Goal: Task Accomplishment & Management: Complete application form

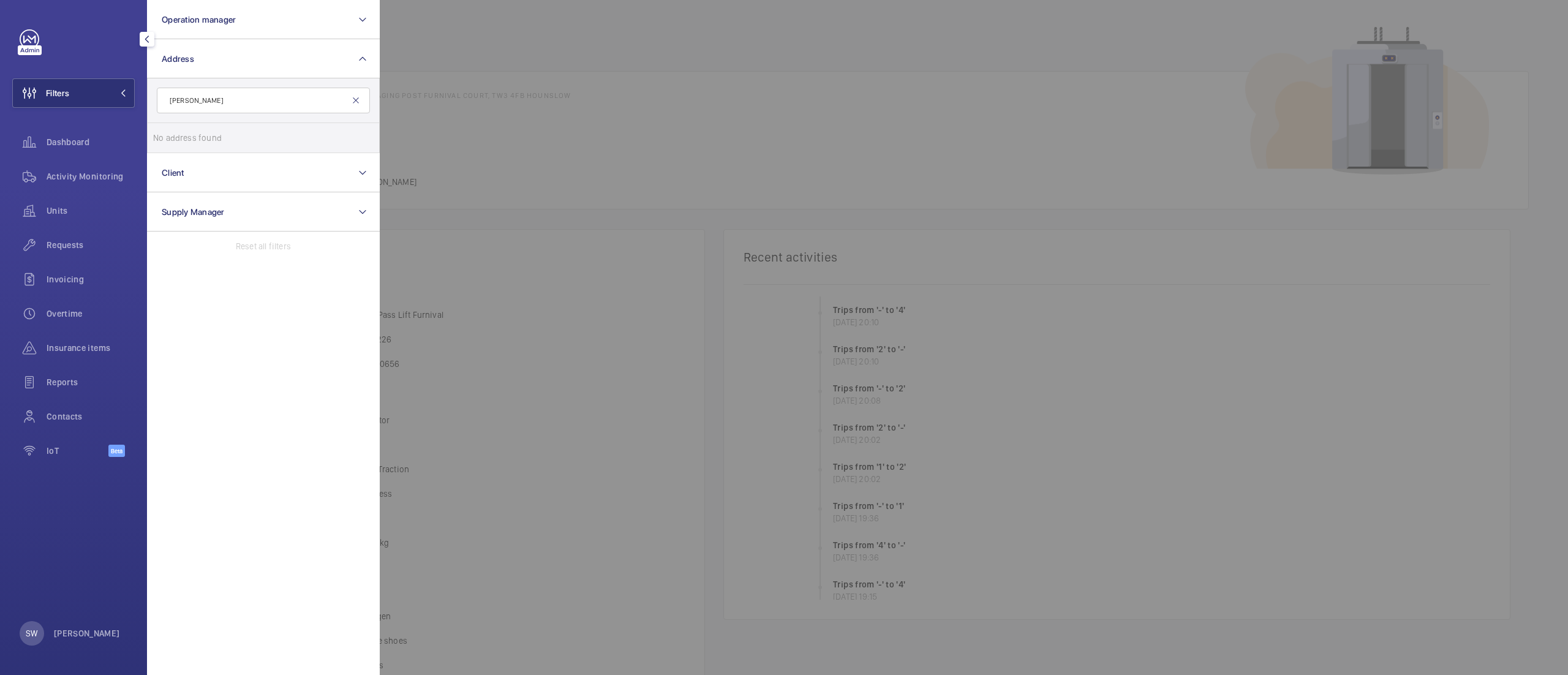
click at [357, 100] on mat-icon at bounding box center [356, 100] width 10 height 10
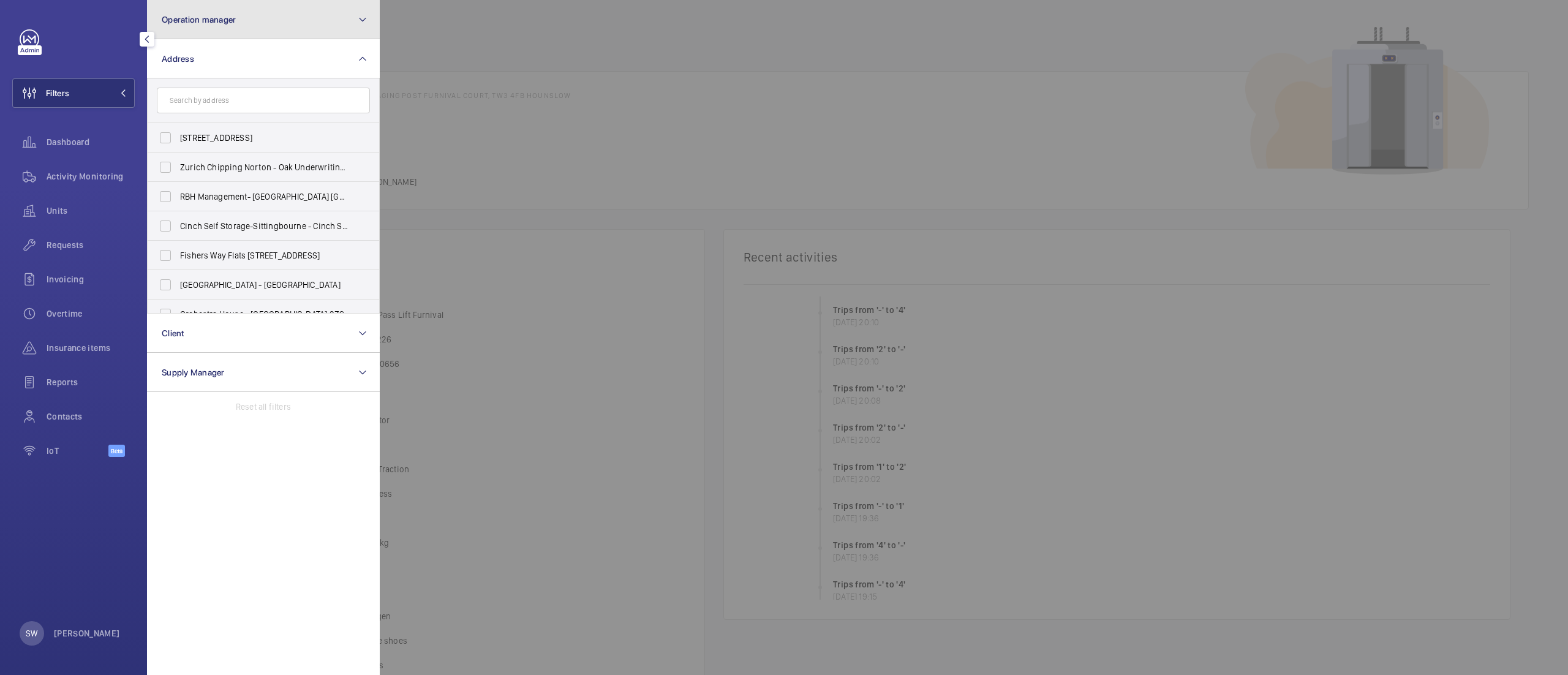
click at [236, 17] on button "Operation manager" at bounding box center [263, 19] width 233 height 39
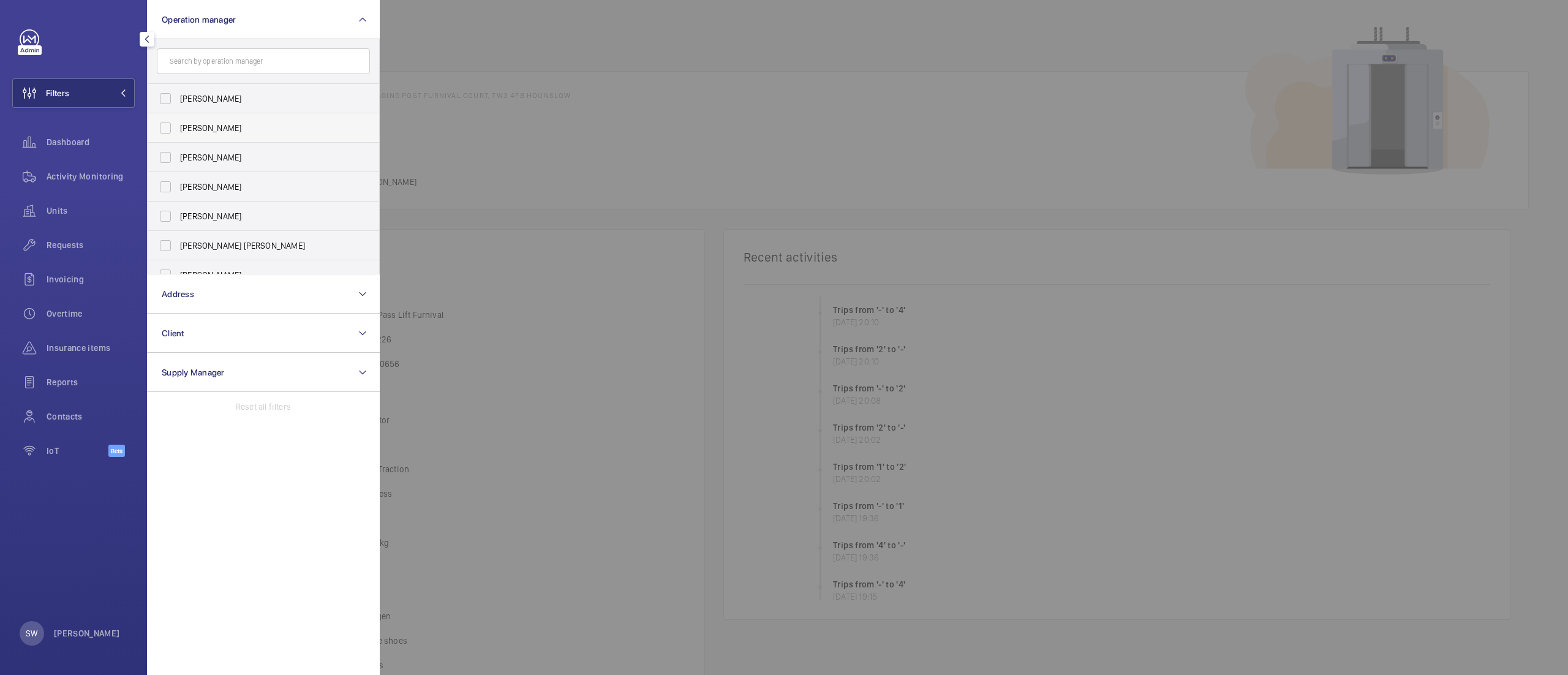
click at [219, 127] on span "[PERSON_NAME]" at bounding box center [264, 128] width 169 height 12
click at [178, 127] on input "[PERSON_NAME]" at bounding box center [166, 128] width 25 height 25
click at [244, 131] on span "[PERSON_NAME]" at bounding box center [264, 128] width 169 height 12
click at [178, 131] on input "[PERSON_NAME]" at bounding box center [166, 128] width 25 height 25
checkbox input "false"
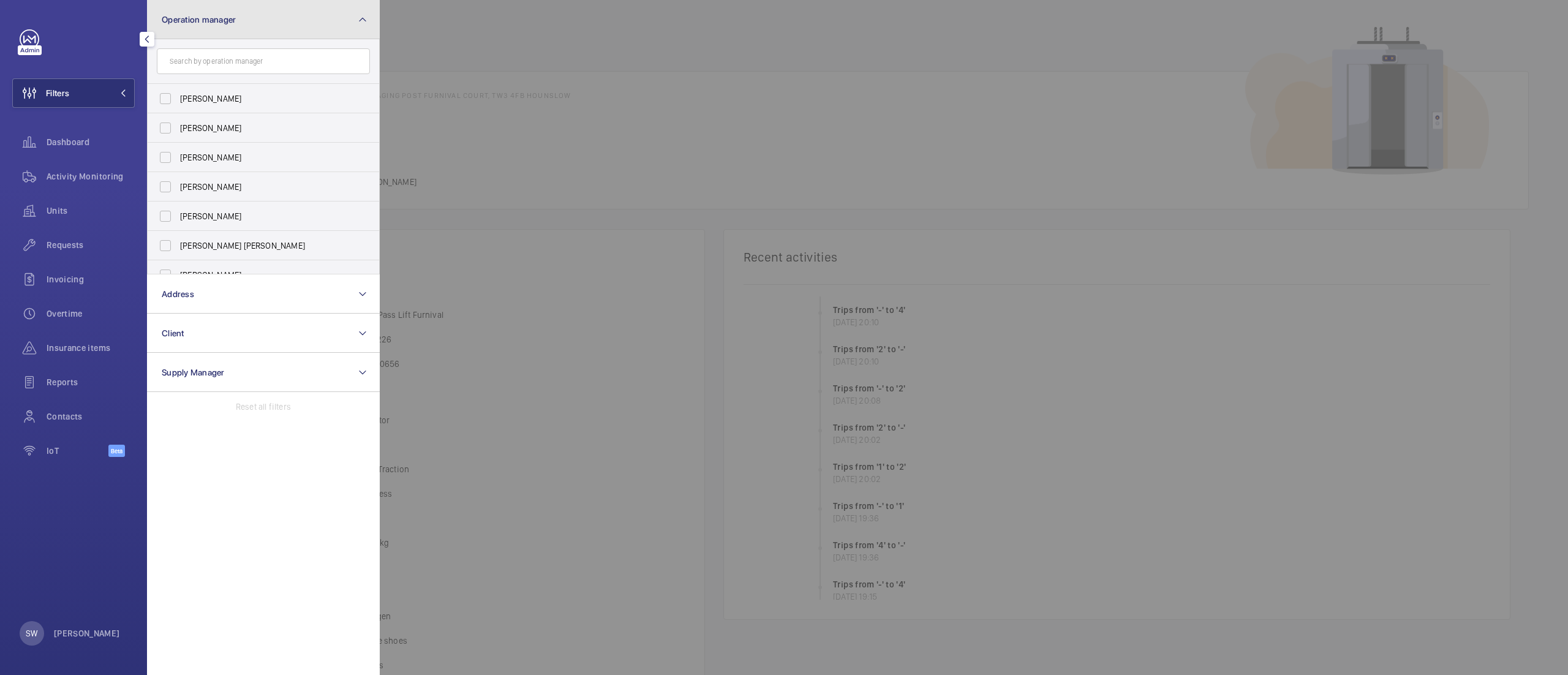
click at [249, 10] on button "Operation manager" at bounding box center [263, 19] width 233 height 39
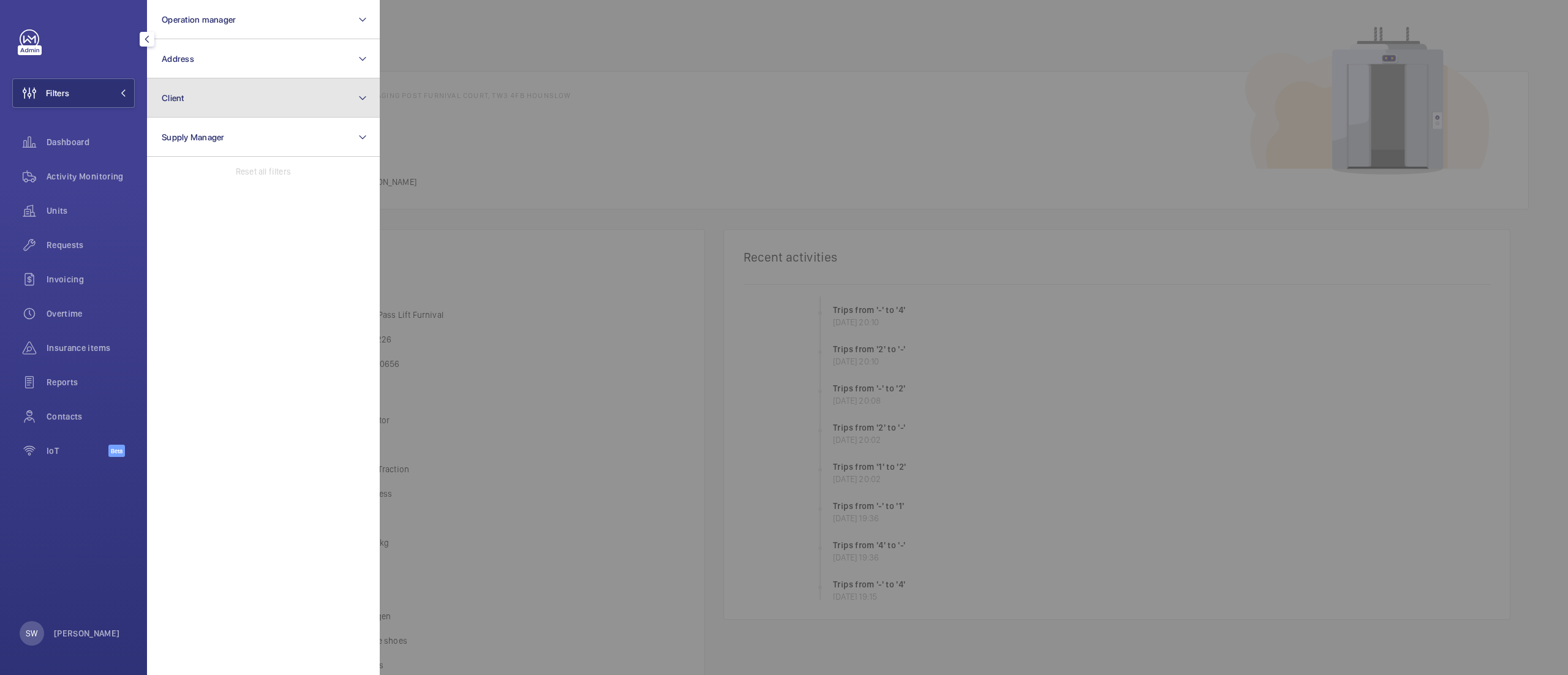
click at [250, 81] on button "Client" at bounding box center [263, 98] width 233 height 39
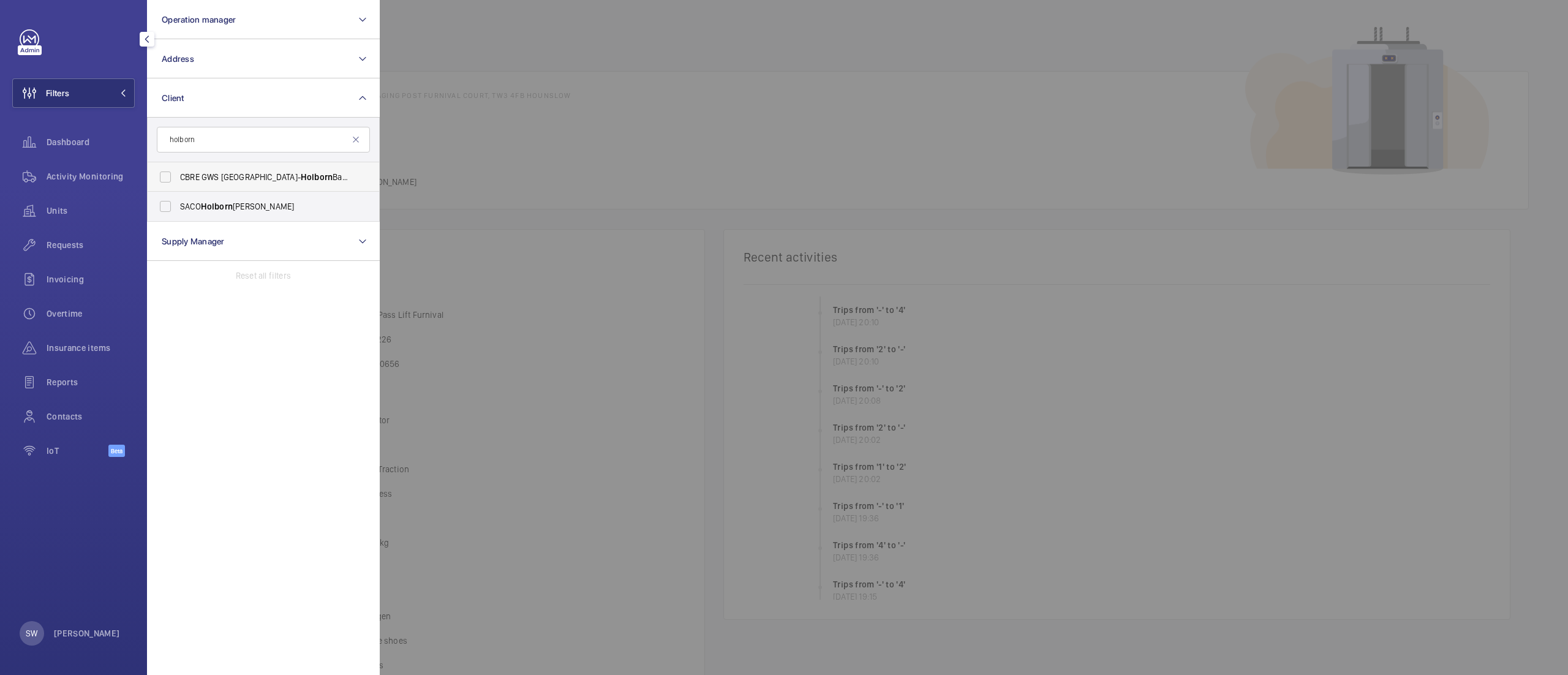
type input "holborn"
click at [196, 178] on span "CBRE GWS UK- Holborn Bars" at bounding box center [264, 177] width 169 height 12
click at [178, 178] on input "CBRE GWS UK- Holborn Bars" at bounding box center [166, 177] width 25 height 25
checkbox input "true"
click at [648, 181] on div at bounding box center [1164, 337] width 1568 height 675
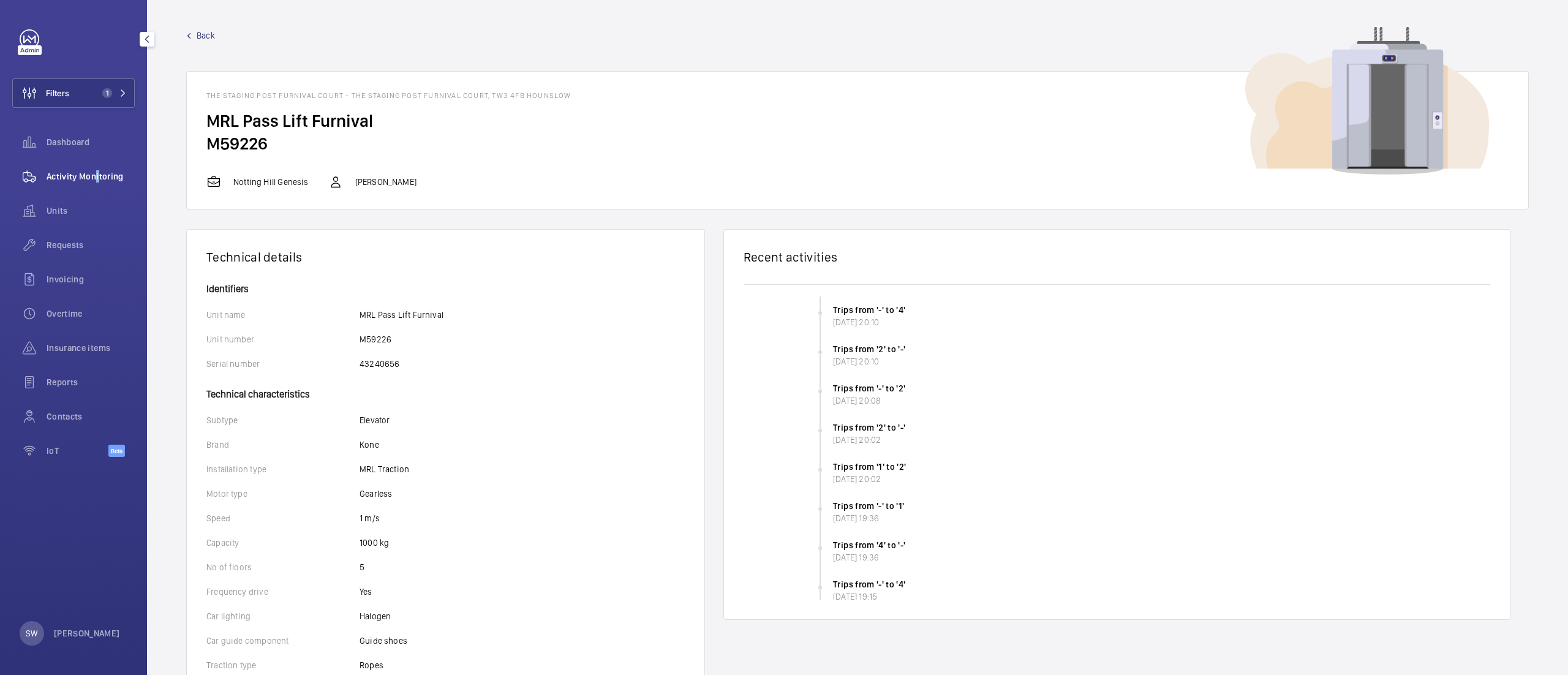
click at [95, 178] on span "Activity Monitoring" at bounding box center [90, 176] width 89 height 12
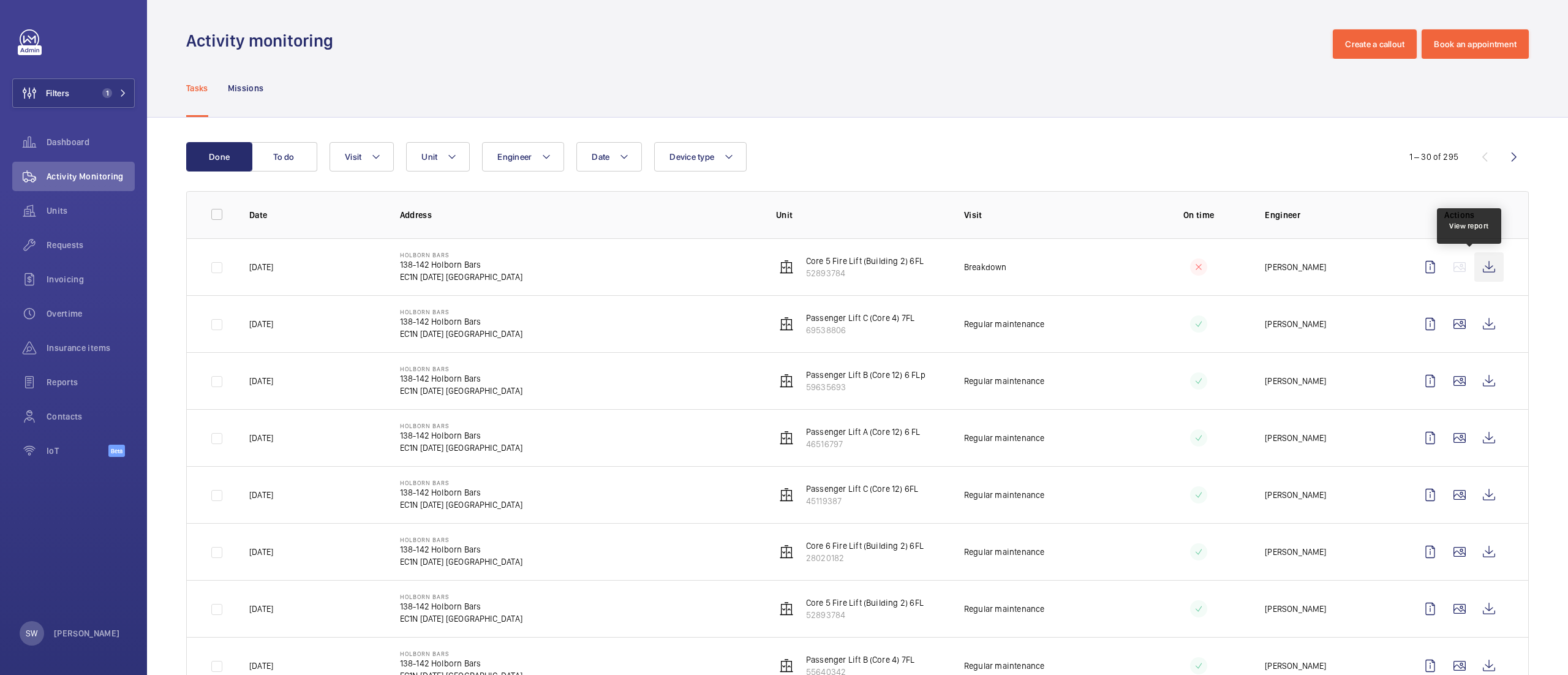
click at [1478, 271] on wm-front-icon-button at bounding box center [1489, 267] width 29 height 29
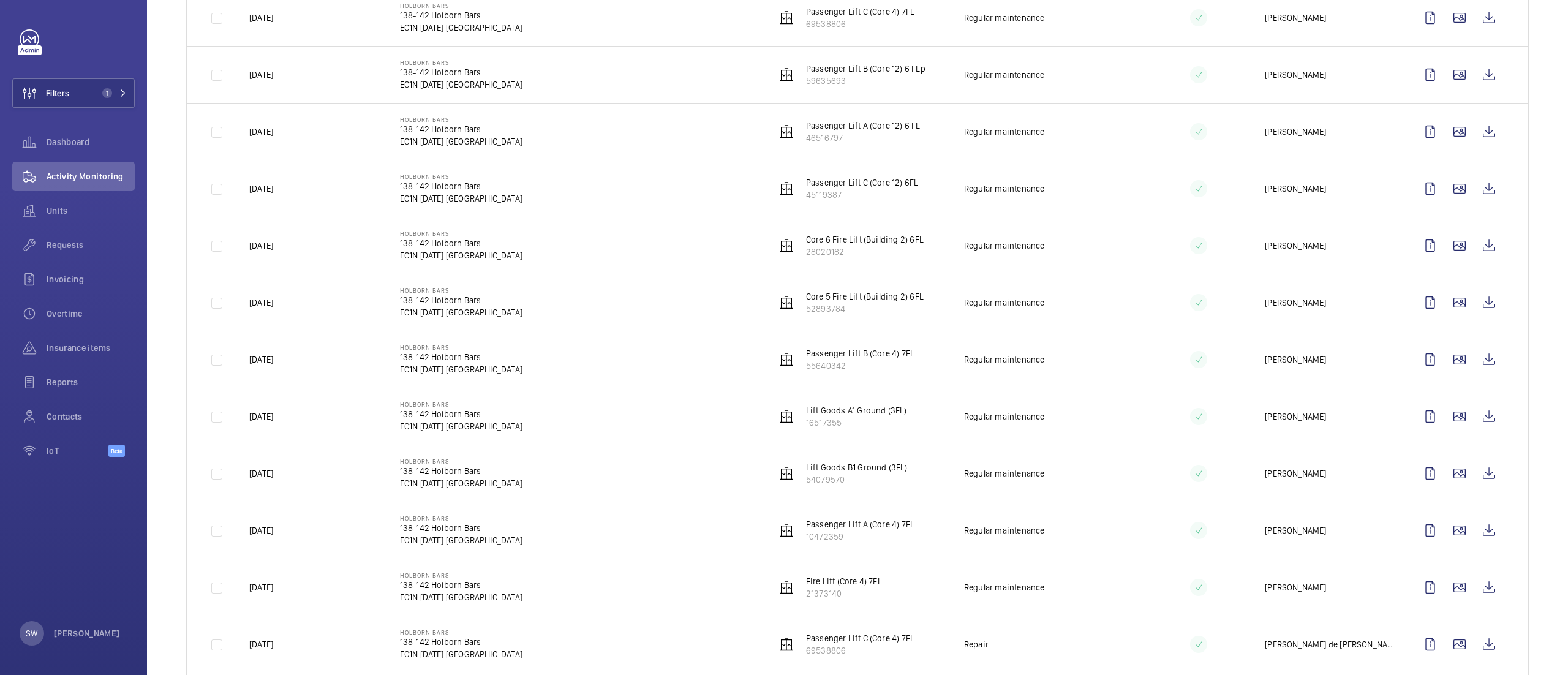
scroll to position [491, 0]
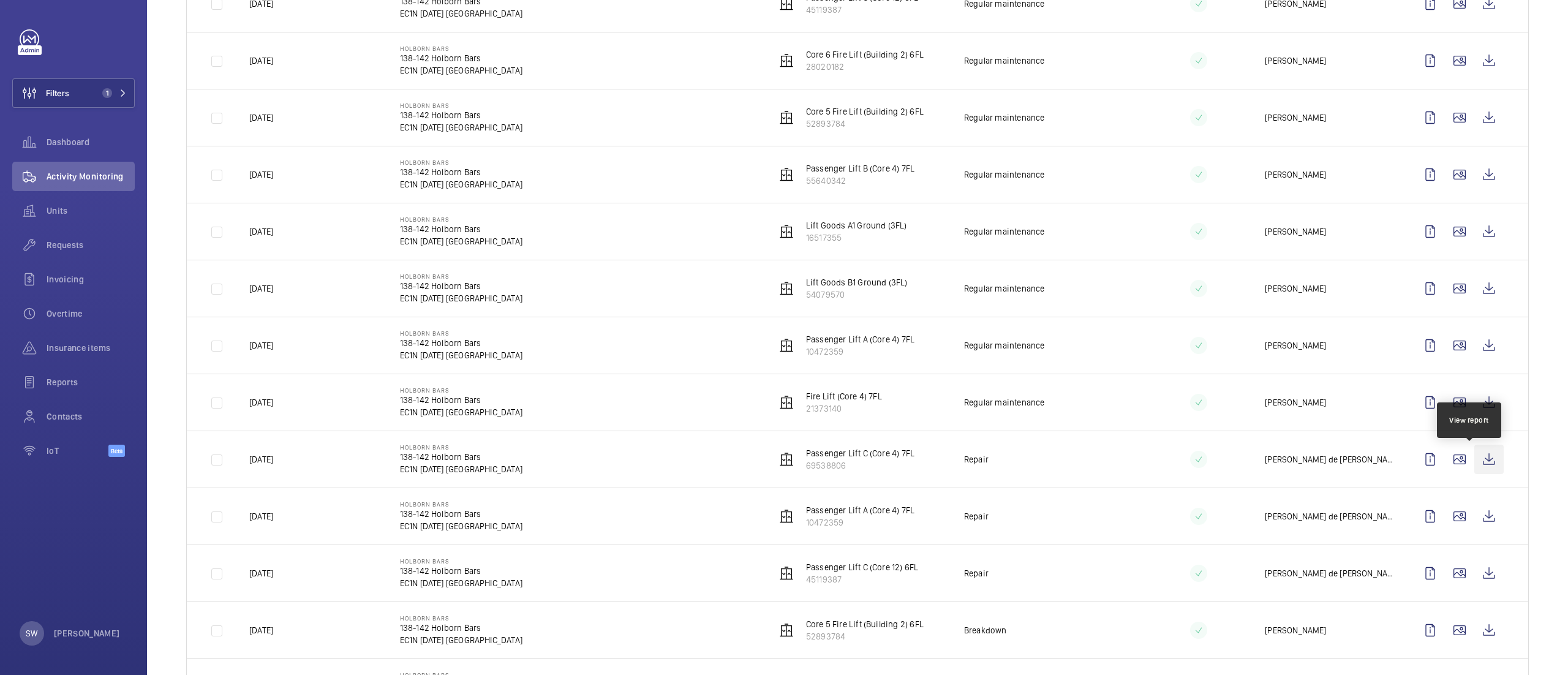
click at [1475, 462] on wm-front-icon-button at bounding box center [1489, 459] width 29 height 29
click at [1475, 521] on wm-front-icon-button at bounding box center [1489, 516] width 29 height 29
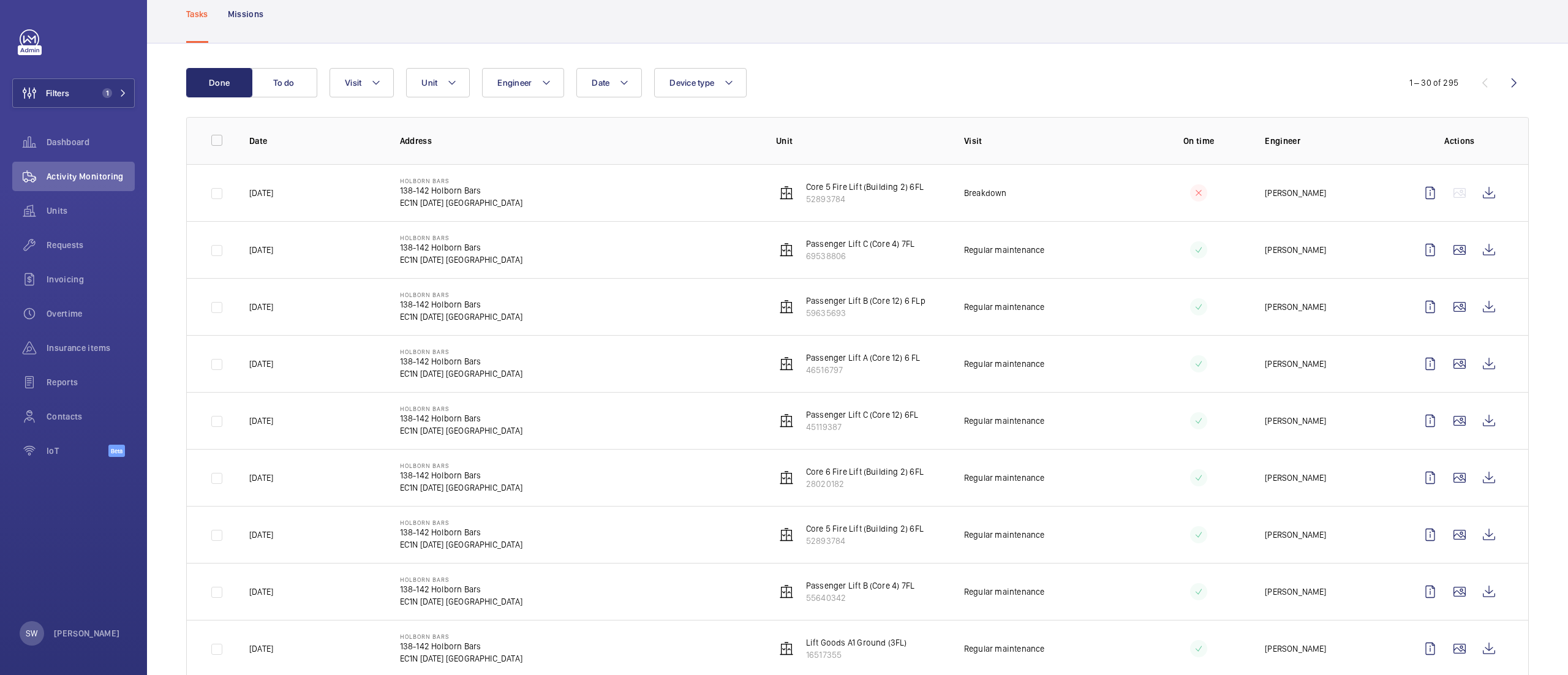
scroll to position [0, 0]
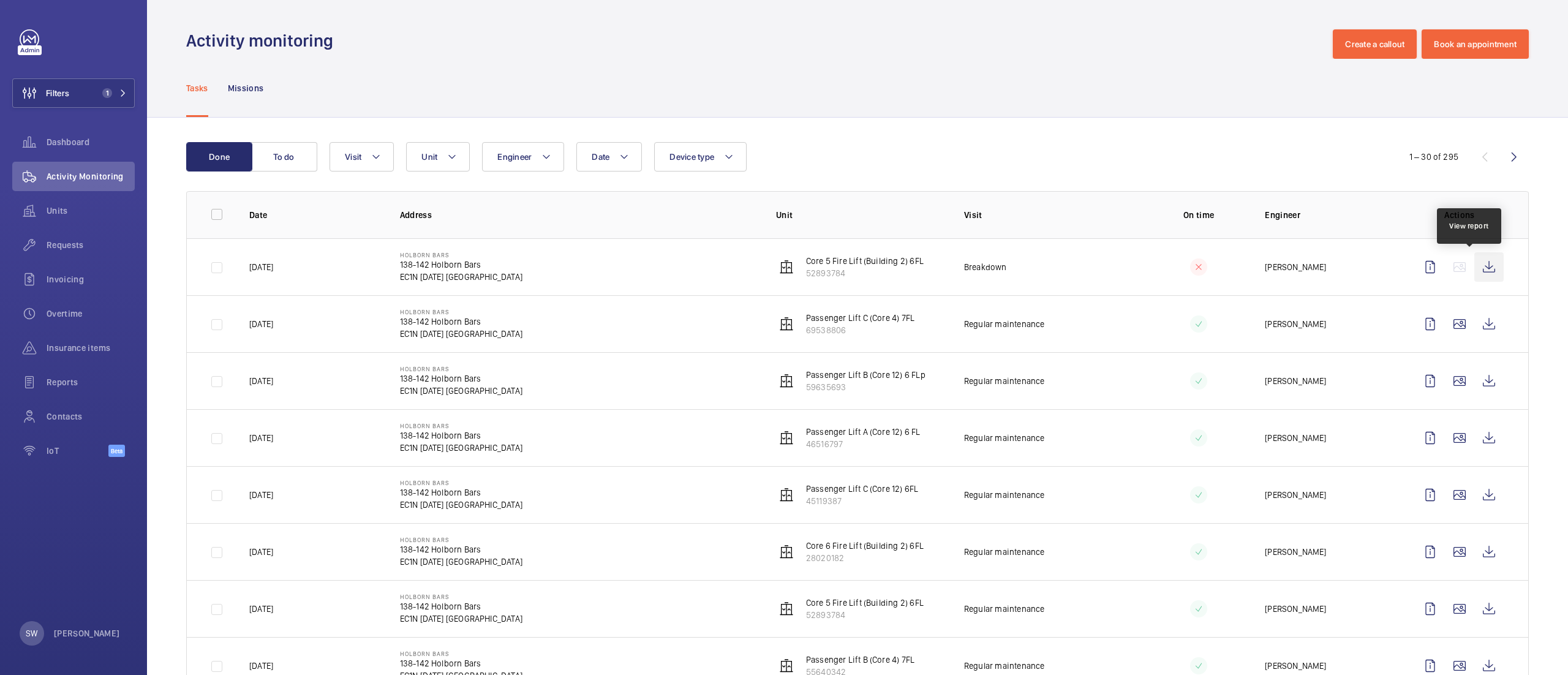
click at [1475, 267] on wm-front-icon-button at bounding box center [1489, 267] width 29 height 29
click at [420, 159] on button "Unit" at bounding box center [437, 157] width 64 height 29
type input "core 5"
click at [564, 273] on span "Core 5 Fire Lift (Building 2) 6FL, 5 2893784" at bounding box center [535, 269] width 142 height 12
click at [444, 273] on input "Core 5 Fire Lift (Building 2) 6FL, 5 2893784" at bounding box center [433, 269] width 25 height 25
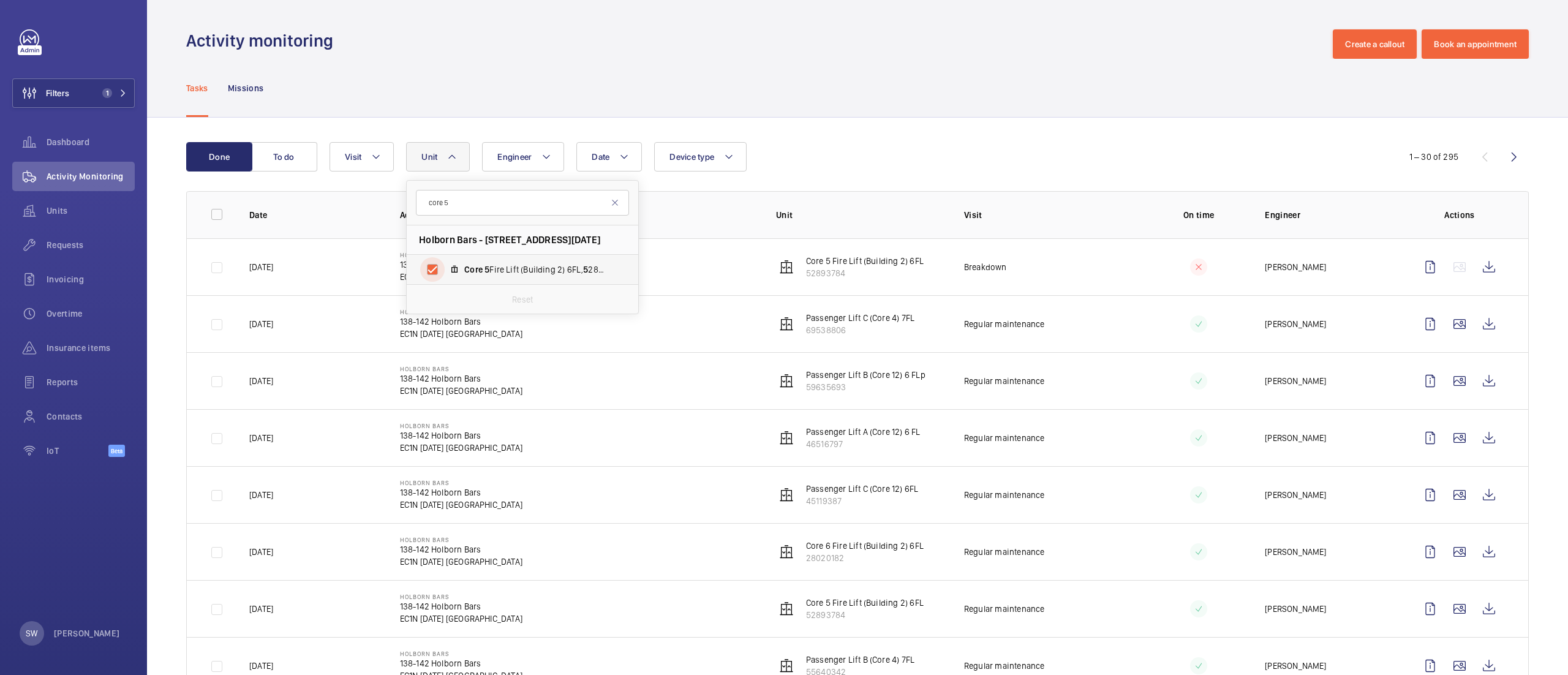
checkbox input "true"
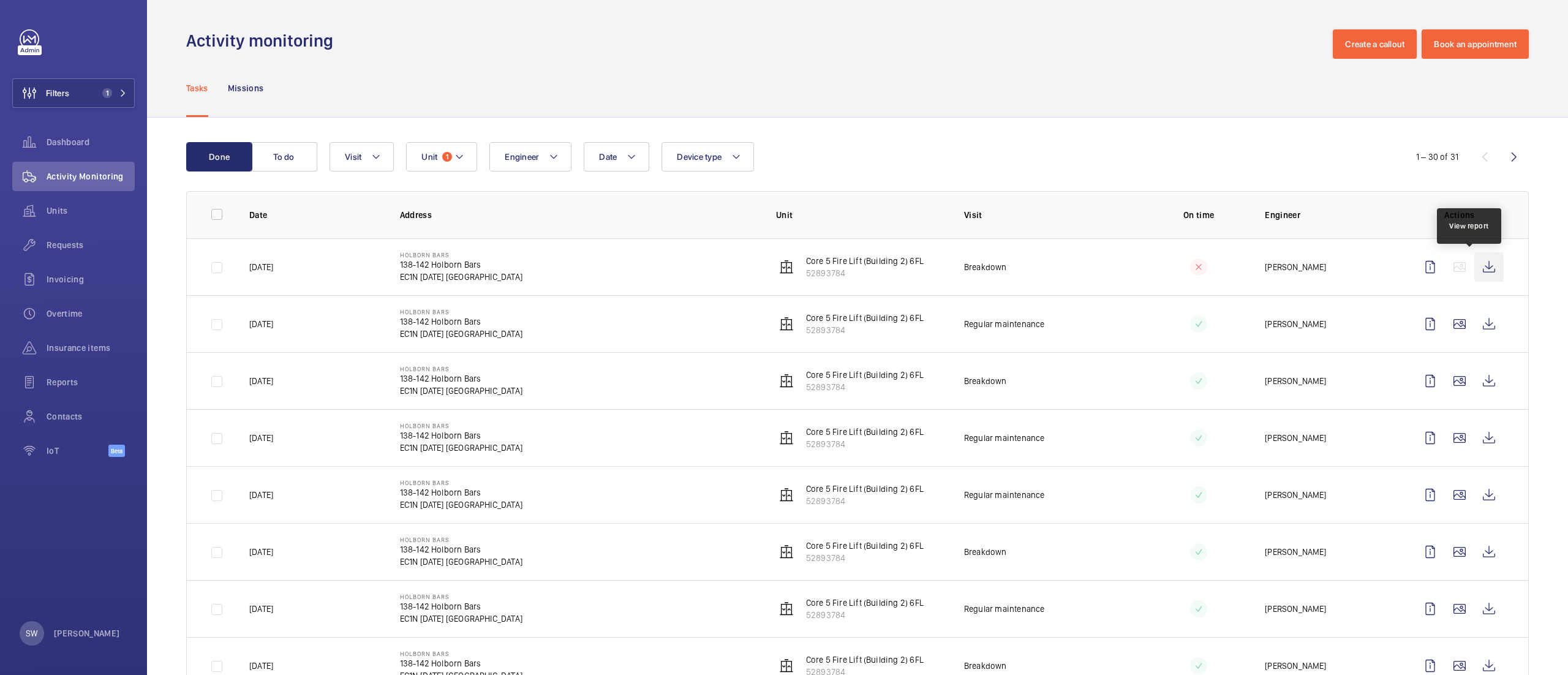
click at [1478, 272] on wm-front-icon-button at bounding box center [1489, 267] width 29 height 29
click at [454, 157] on button "Unit 1" at bounding box center [441, 157] width 71 height 29
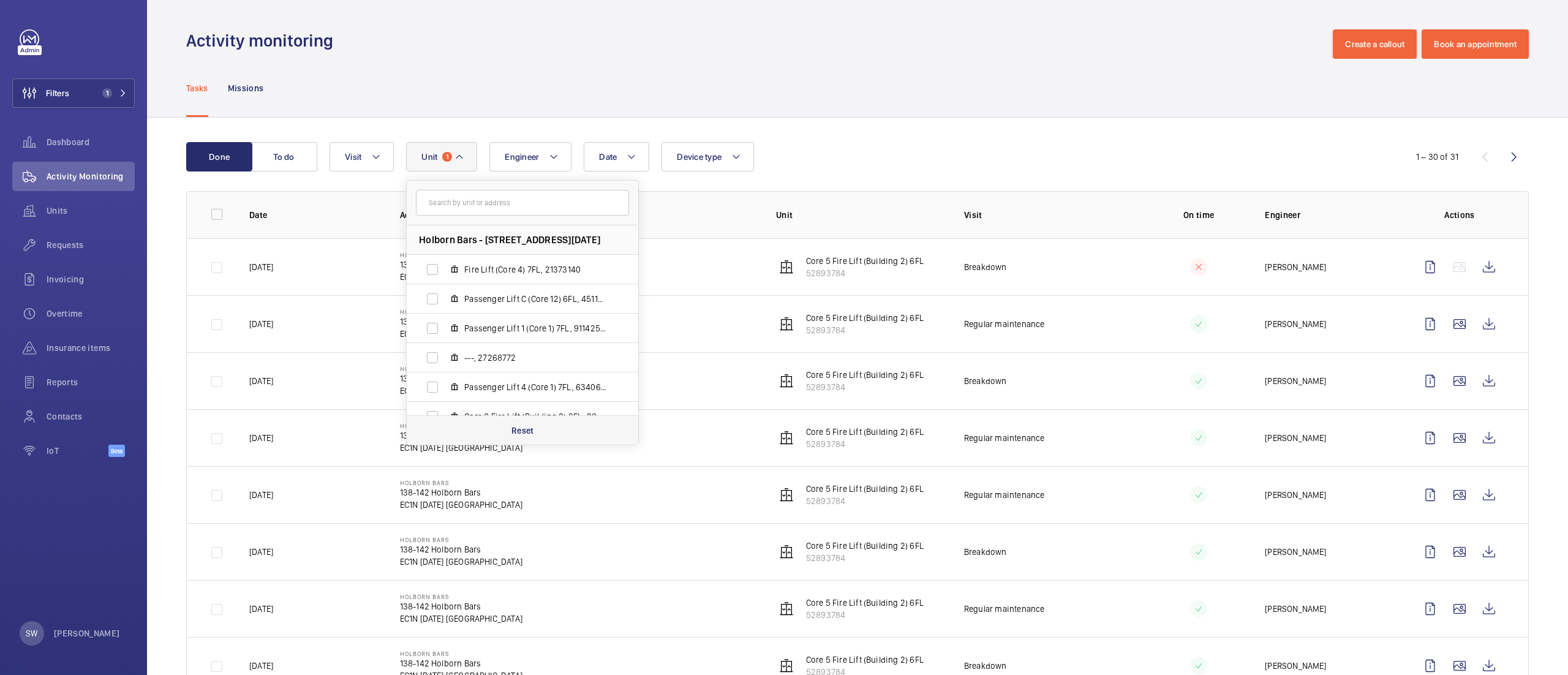
click at [535, 438] on div "Reset" at bounding box center [522, 429] width 232 height 29
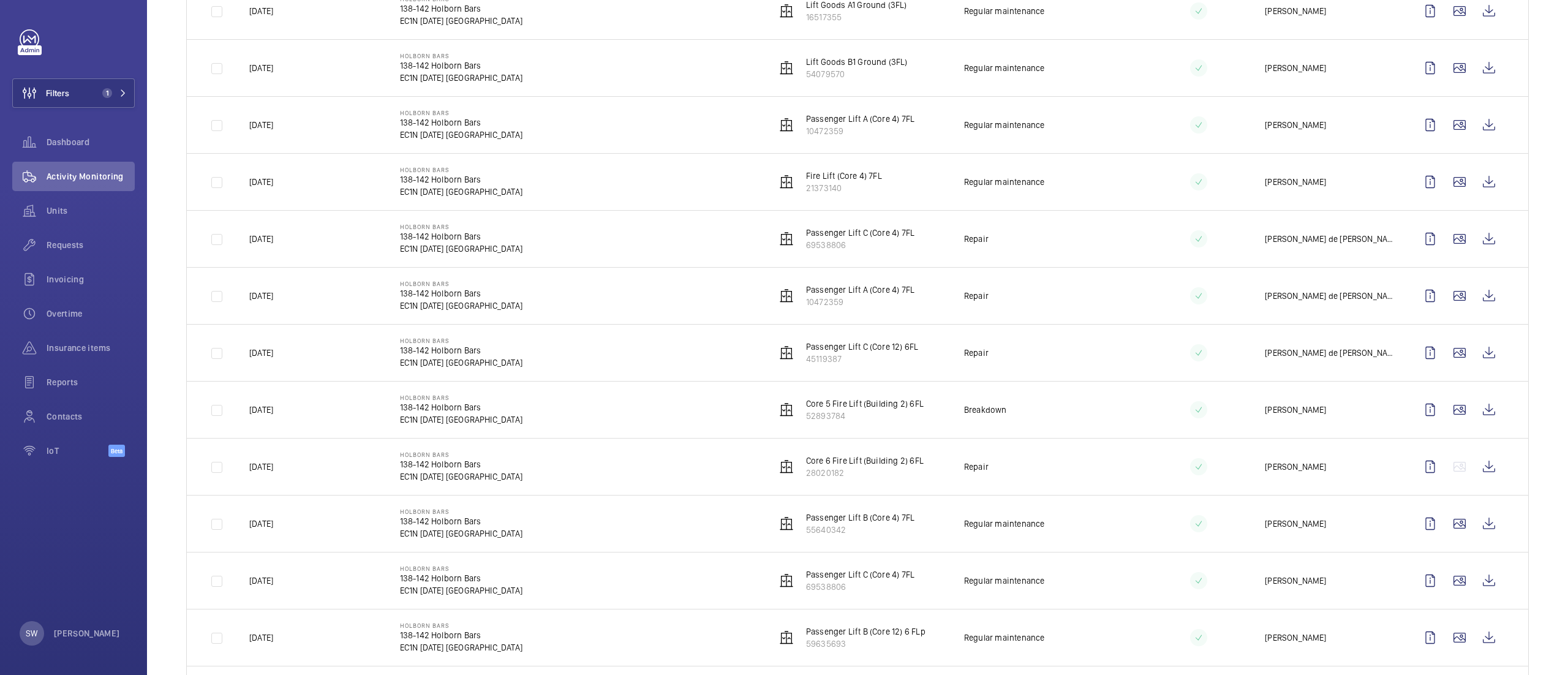
scroll to position [701, 0]
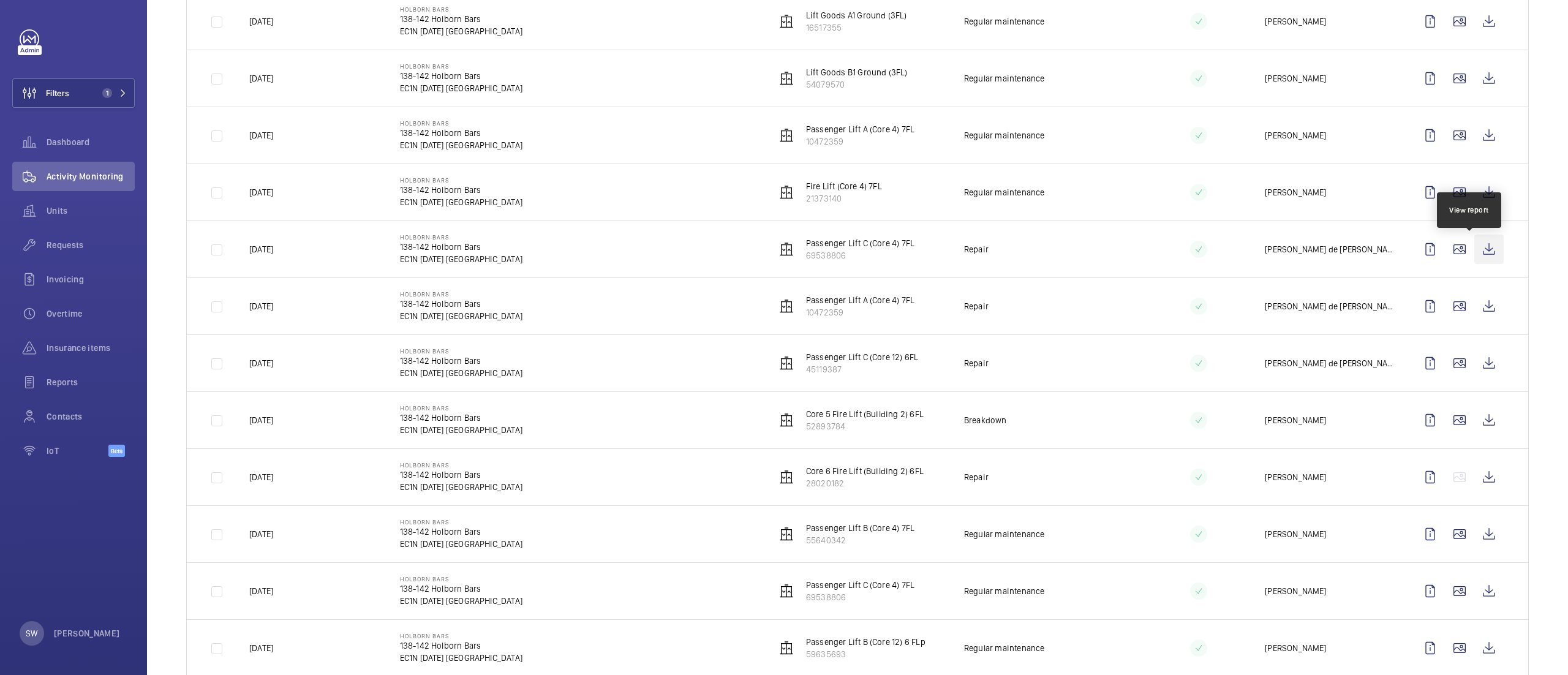
click at [1475, 247] on wm-front-icon-button at bounding box center [1489, 249] width 29 height 29
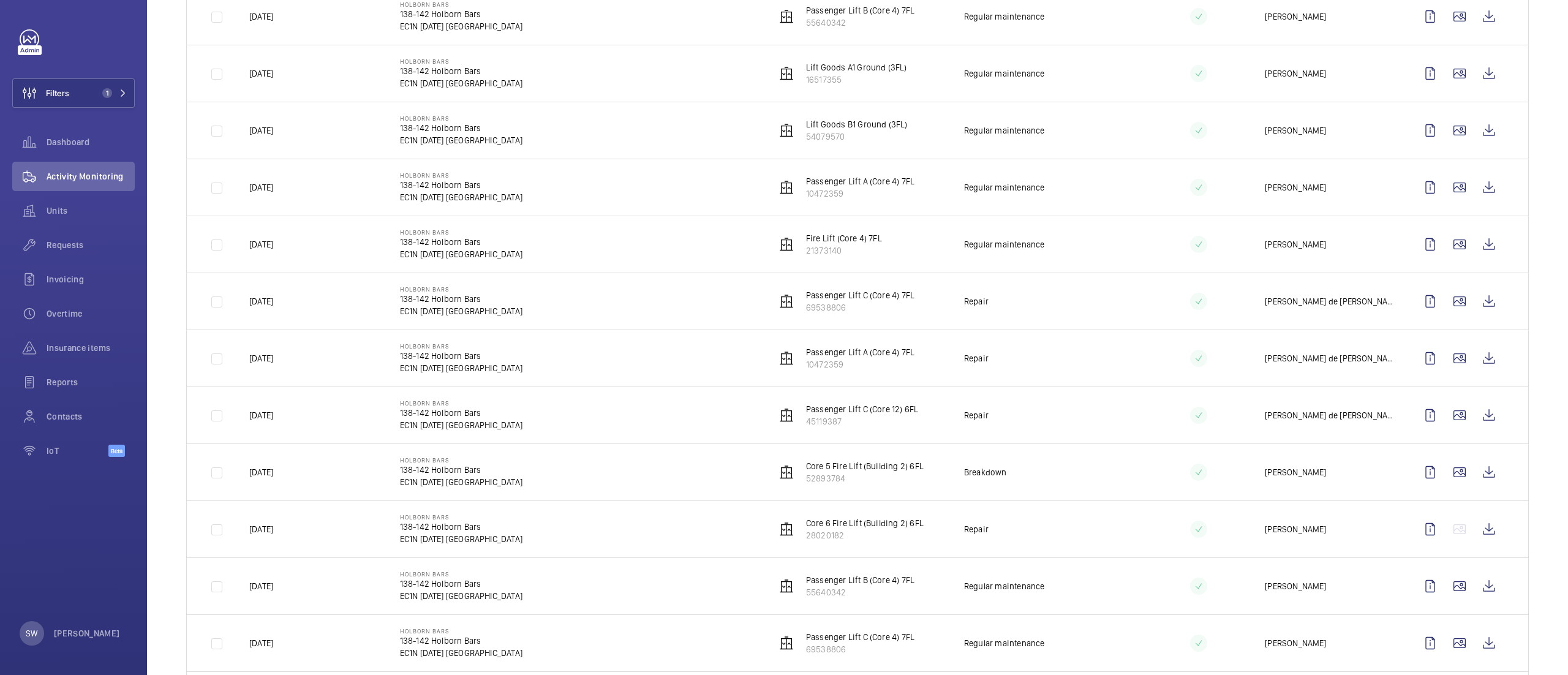
scroll to position [582, 0]
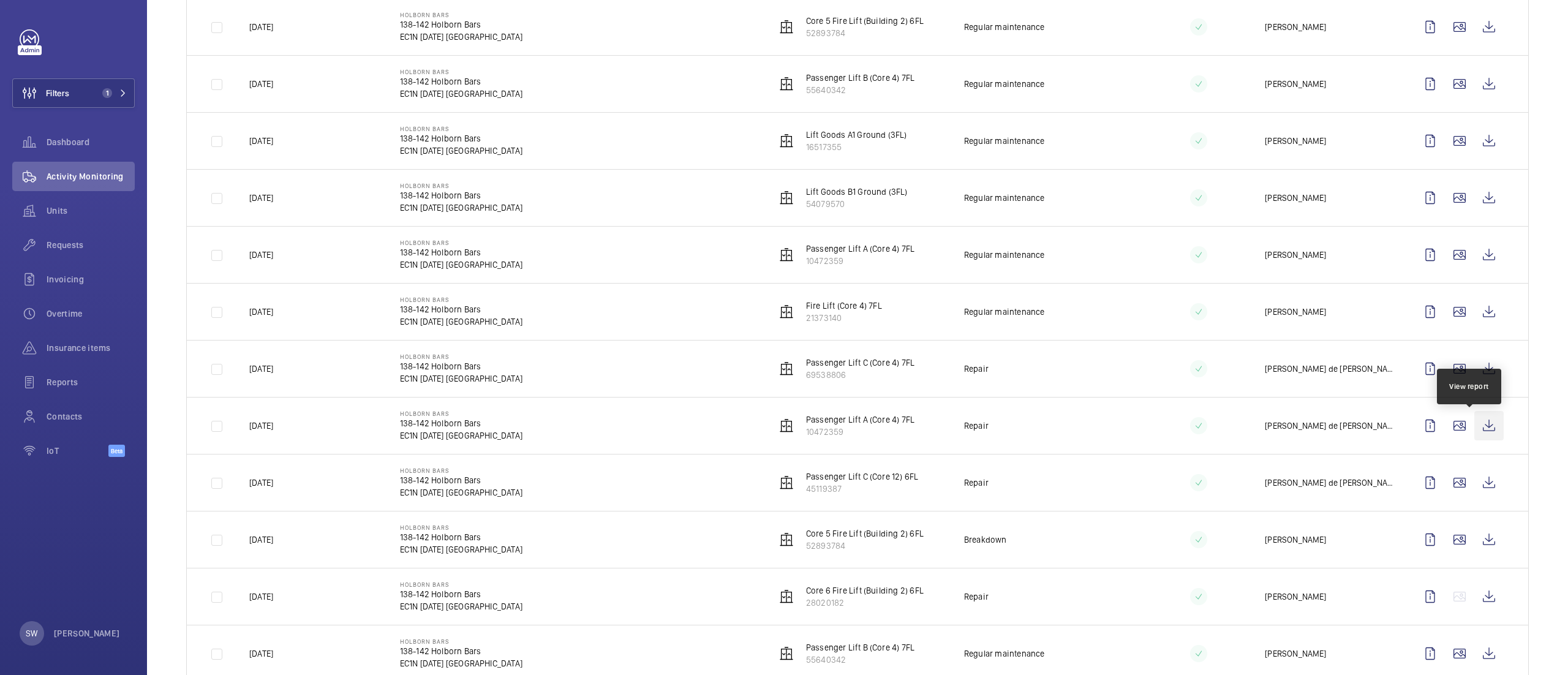
click at [1475, 413] on wm-front-icon-button at bounding box center [1489, 426] width 29 height 29
click at [86, 91] on button "Filters 1" at bounding box center [73, 93] width 122 height 29
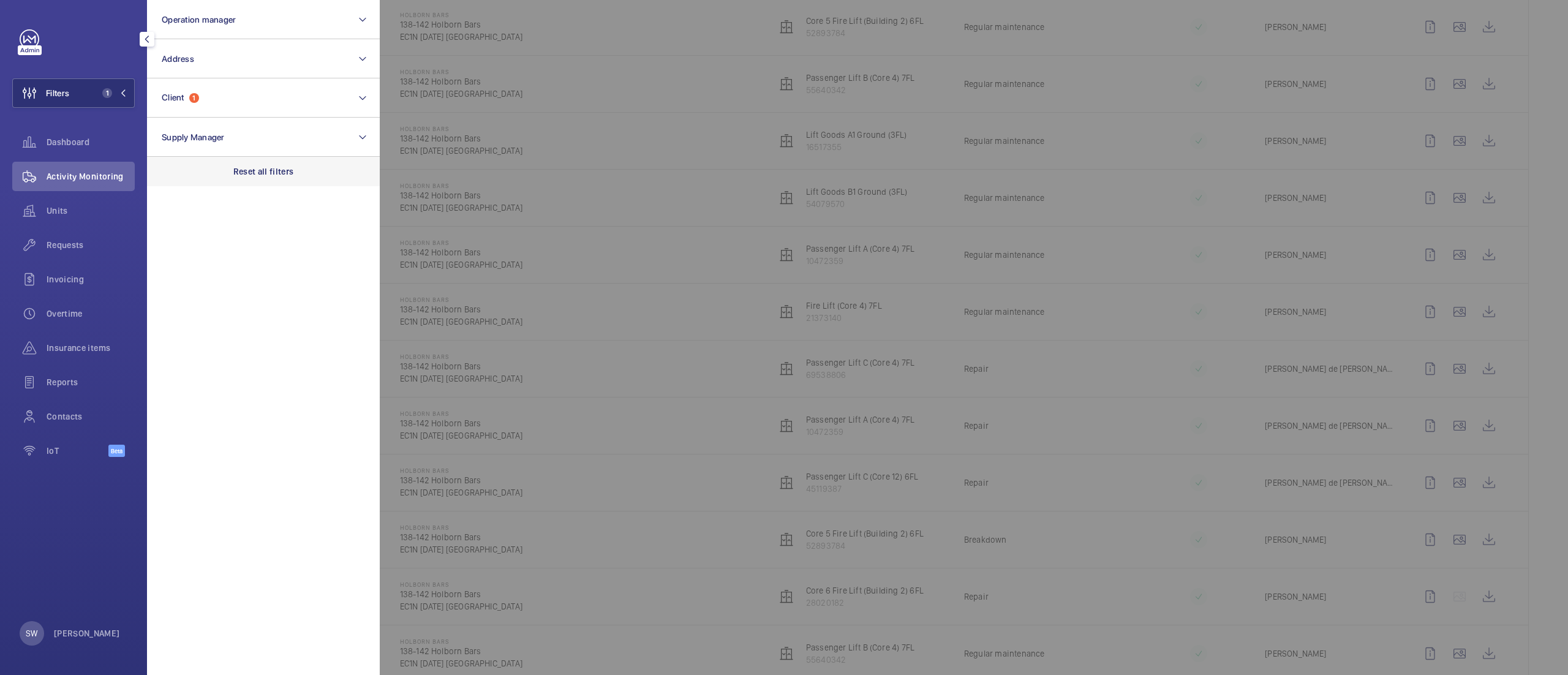
drag, startPoint x: 285, startPoint y: 166, endPoint x: 277, endPoint y: 157, distance: 12.0
click at [284, 166] on p "Reset all filters" at bounding box center [263, 172] width 61 height 12
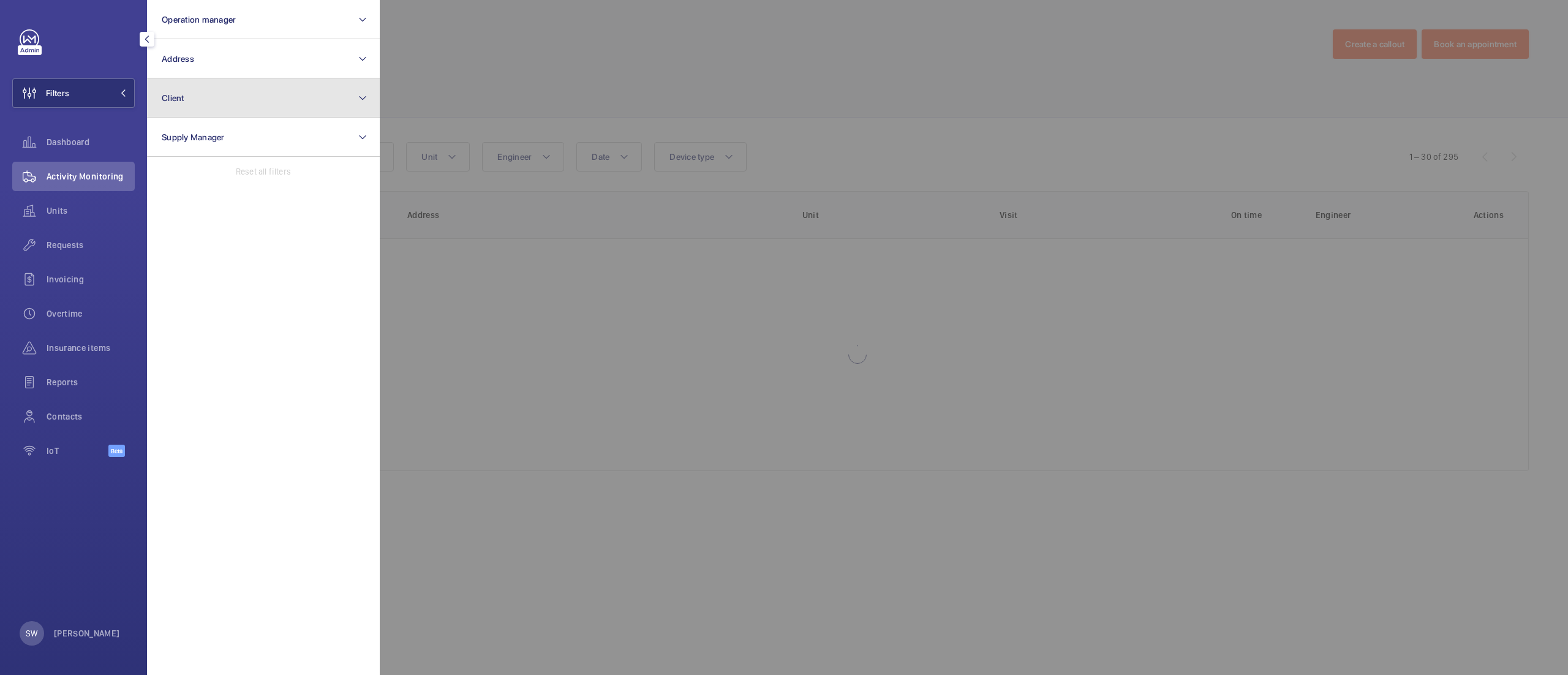
click at [221, 87] on button "Client" at bounding box center [263, 98] width 233 height 39
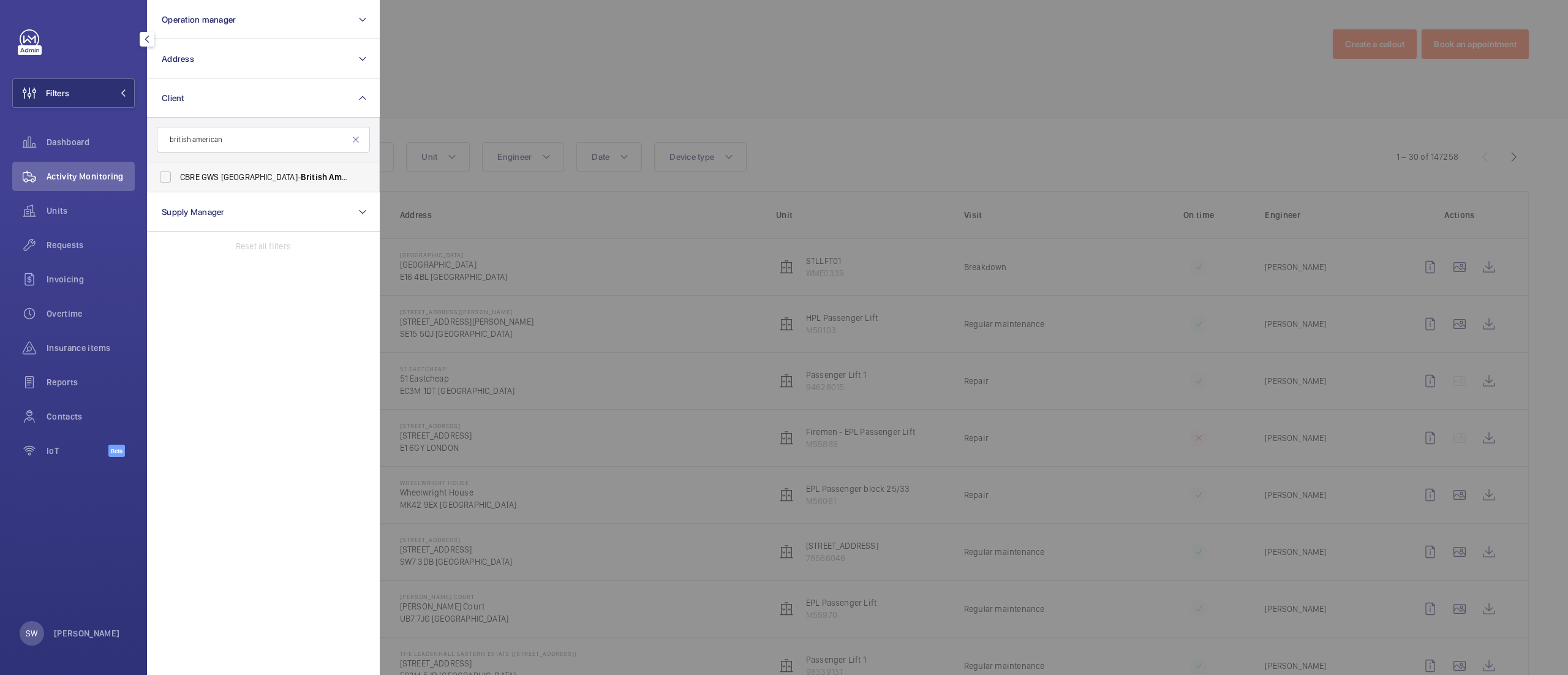
type input "british american"
click at [329, 178] on span "American" at bounding box center [347, 177] width 36 height 10
click at [178, 178] on input "CBRE GWS UK- British American Tobacco Globe House" at bounding box center [166, 177] width 25 height 25
checkbox input "true"
click at [933, 87] on div at bounding box center [1164, 337] width 1568 height 675
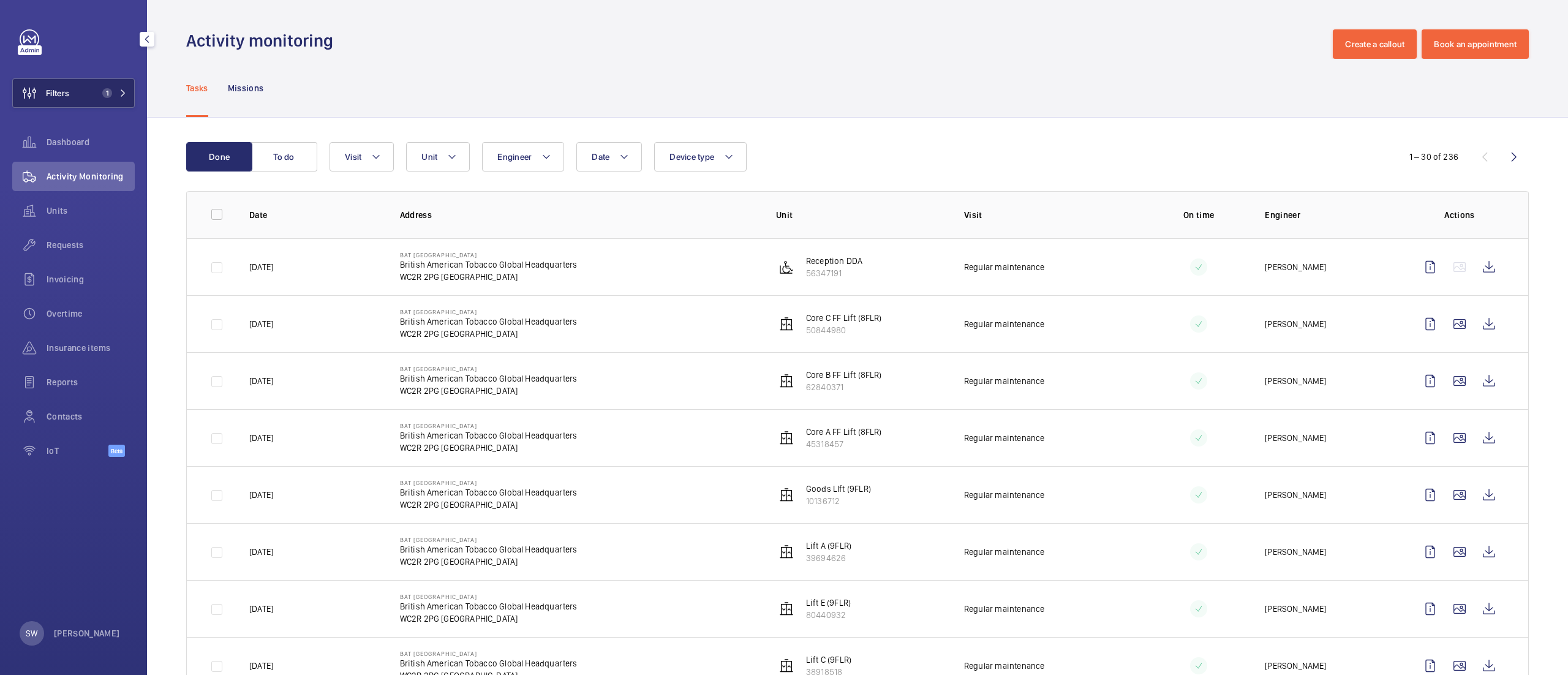
click at [103, 89] on span "1" at bounding box center [107, 93] width 10 height 10
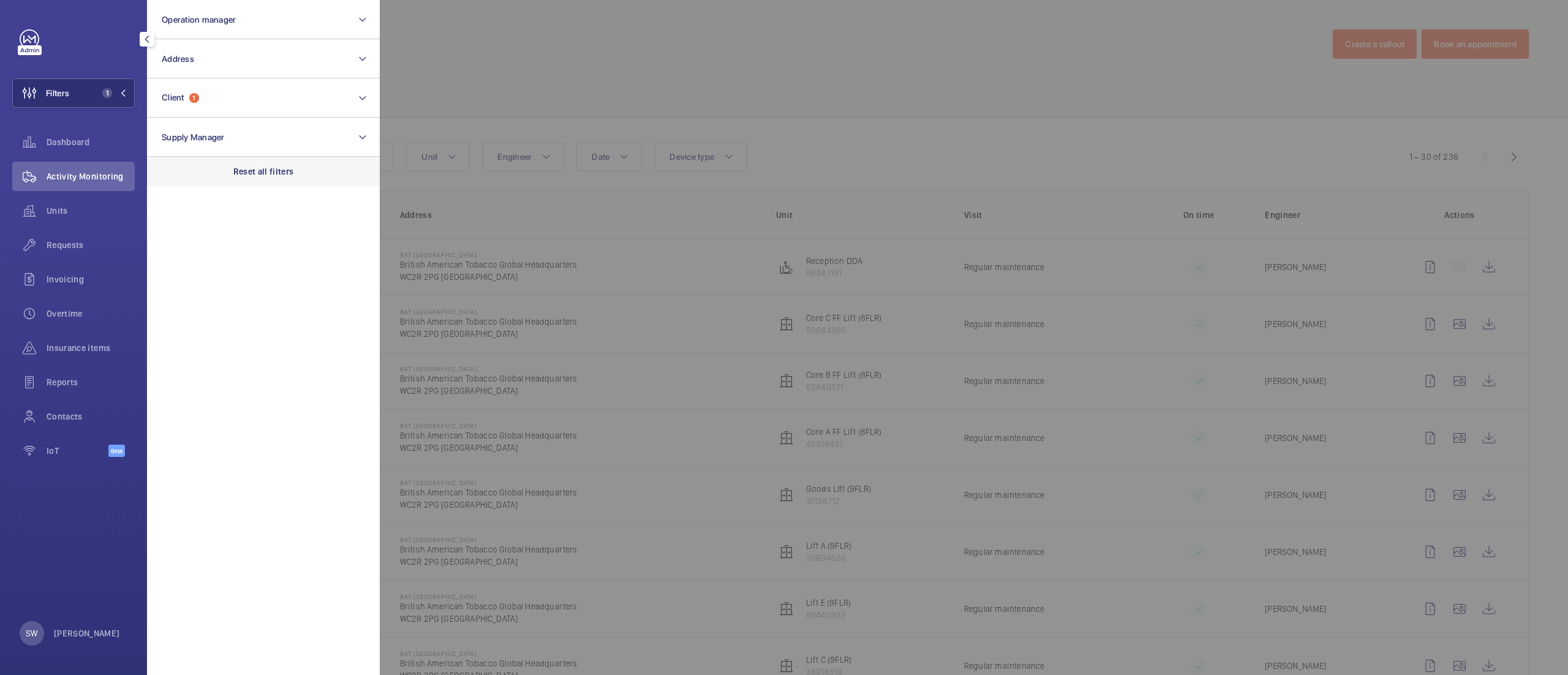
click at [280, 158] on div "Reset all filters" at bounding box center [263, 172] width 233 height 29
click at [234, 32] on button "Operation manager" at bounding box center [263, 19] width 233 height 39
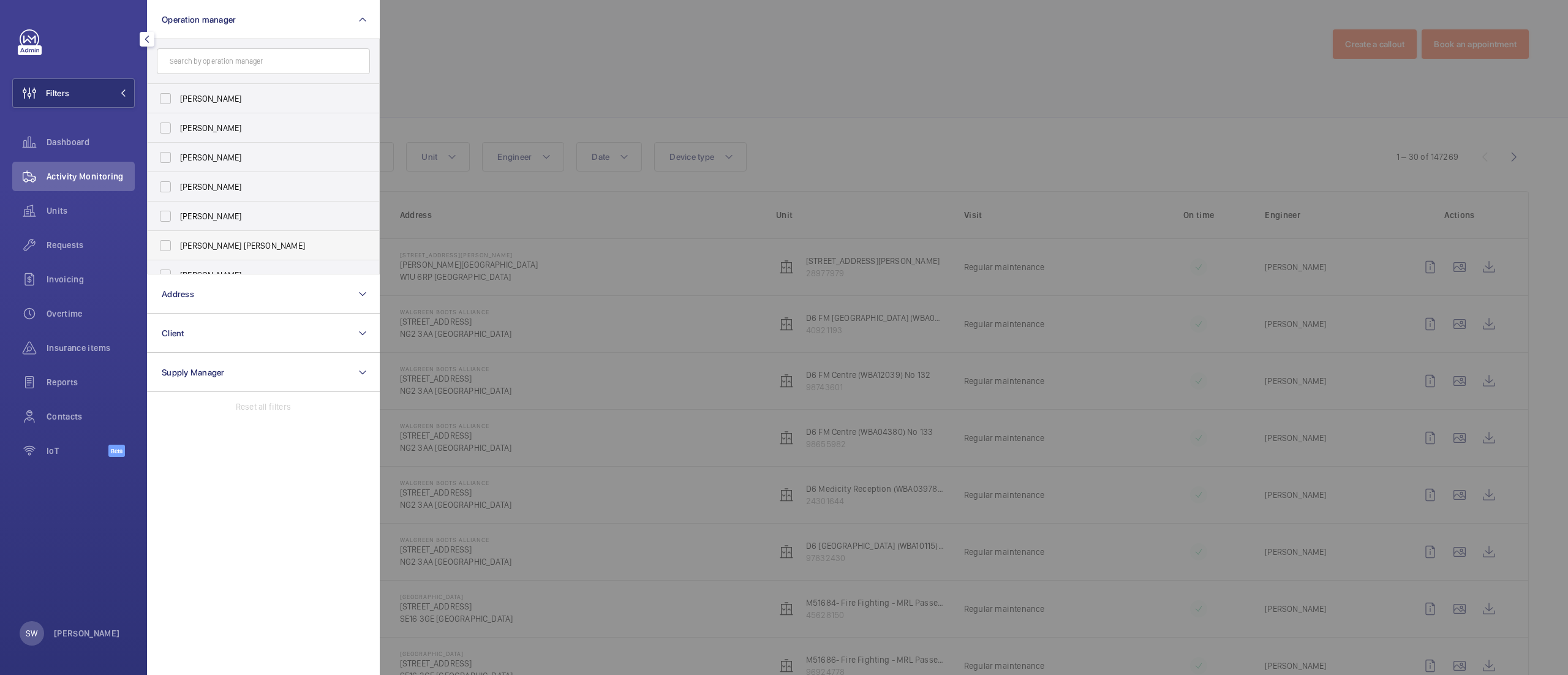
click at [228, 247] on span "[PERSON_NAME] [PERSON_NAME]" at bounding box center [264, 246] width 169 height 12
click at [178, 247] on input "[PERSON_NAME] [PERSON_NAME]" at bounding box center [166, 246] width 25 height 25
checkbox input "true"
click at [819, 75] on div at bounding box center [1164, 337] width 1568 height 675
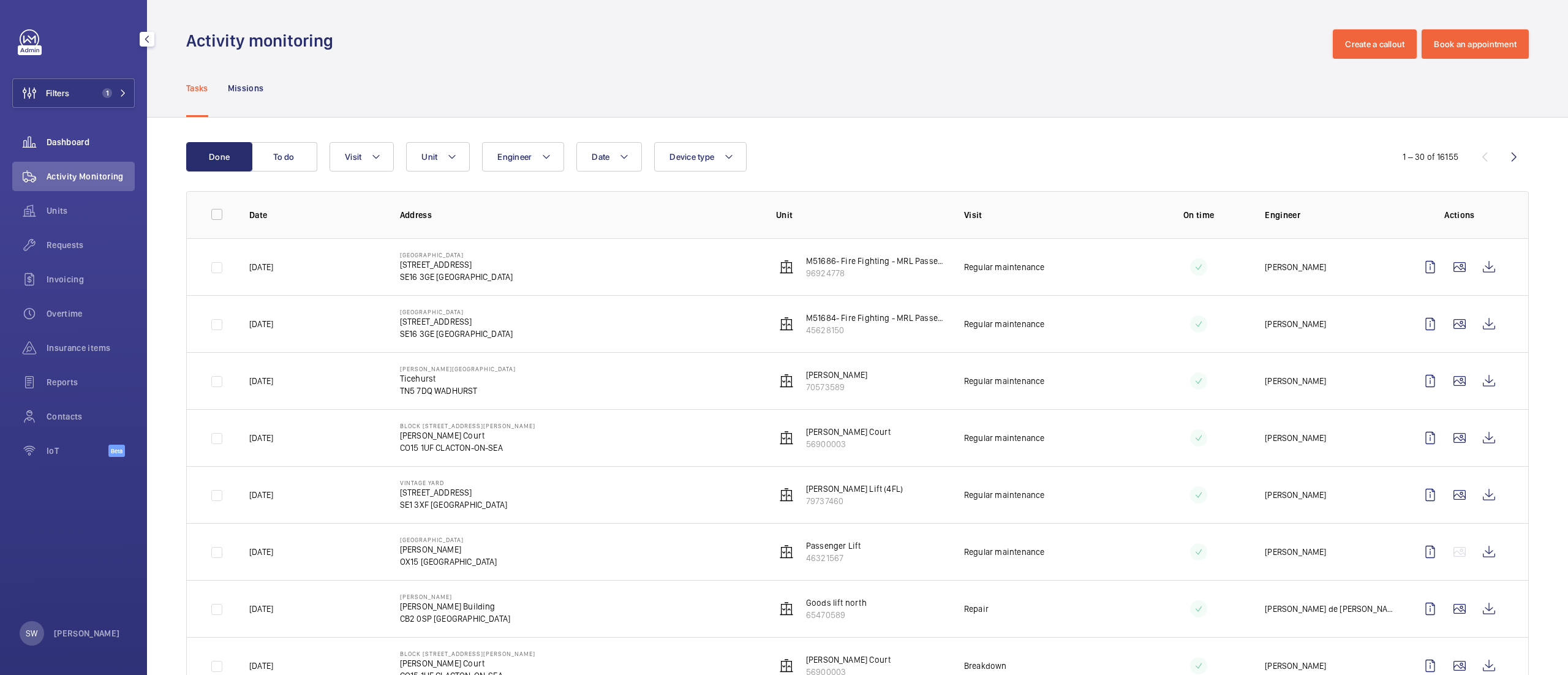
click at [98, 145] on span "Dashboard" at bounding box center [90, 142] width 89 height 12
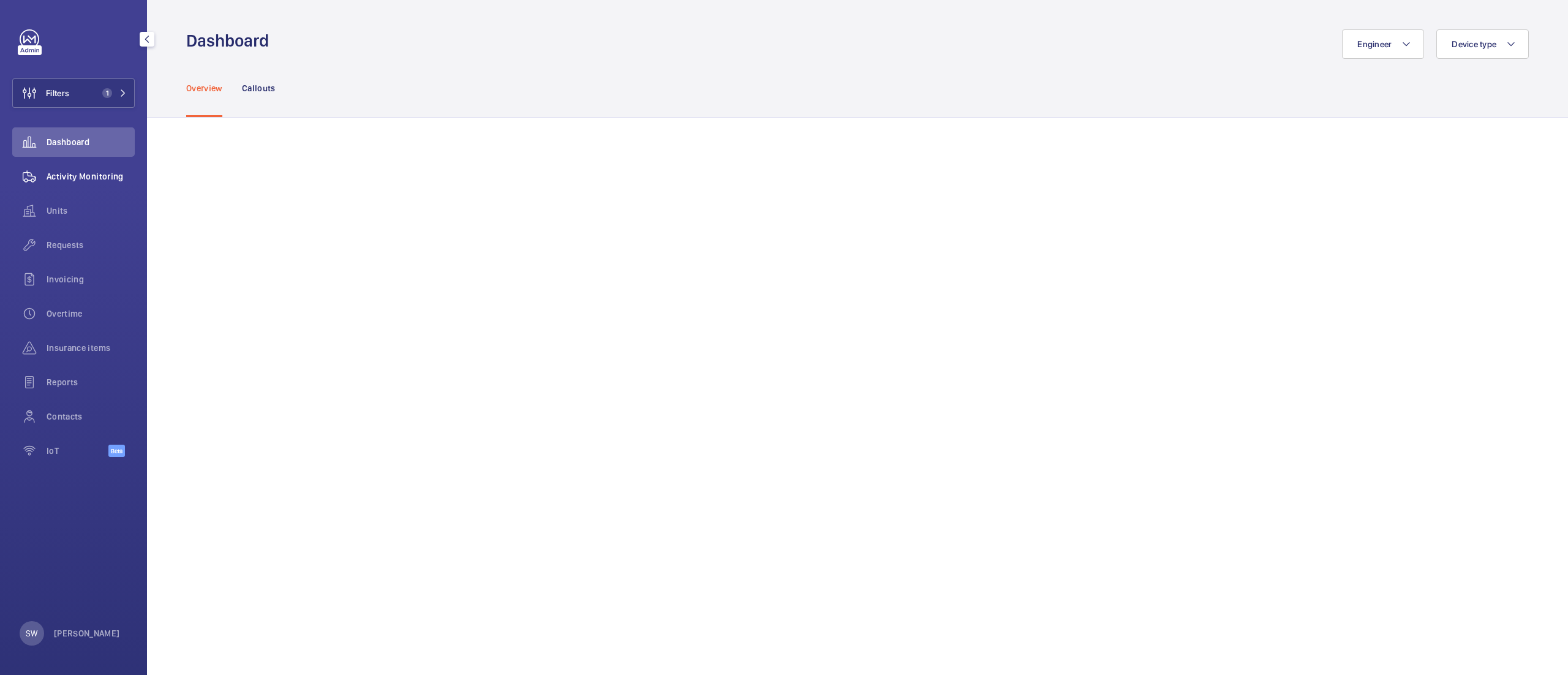
click at [91, 202] on div "Units" at bounding box center [73, 211] width 122 height 29
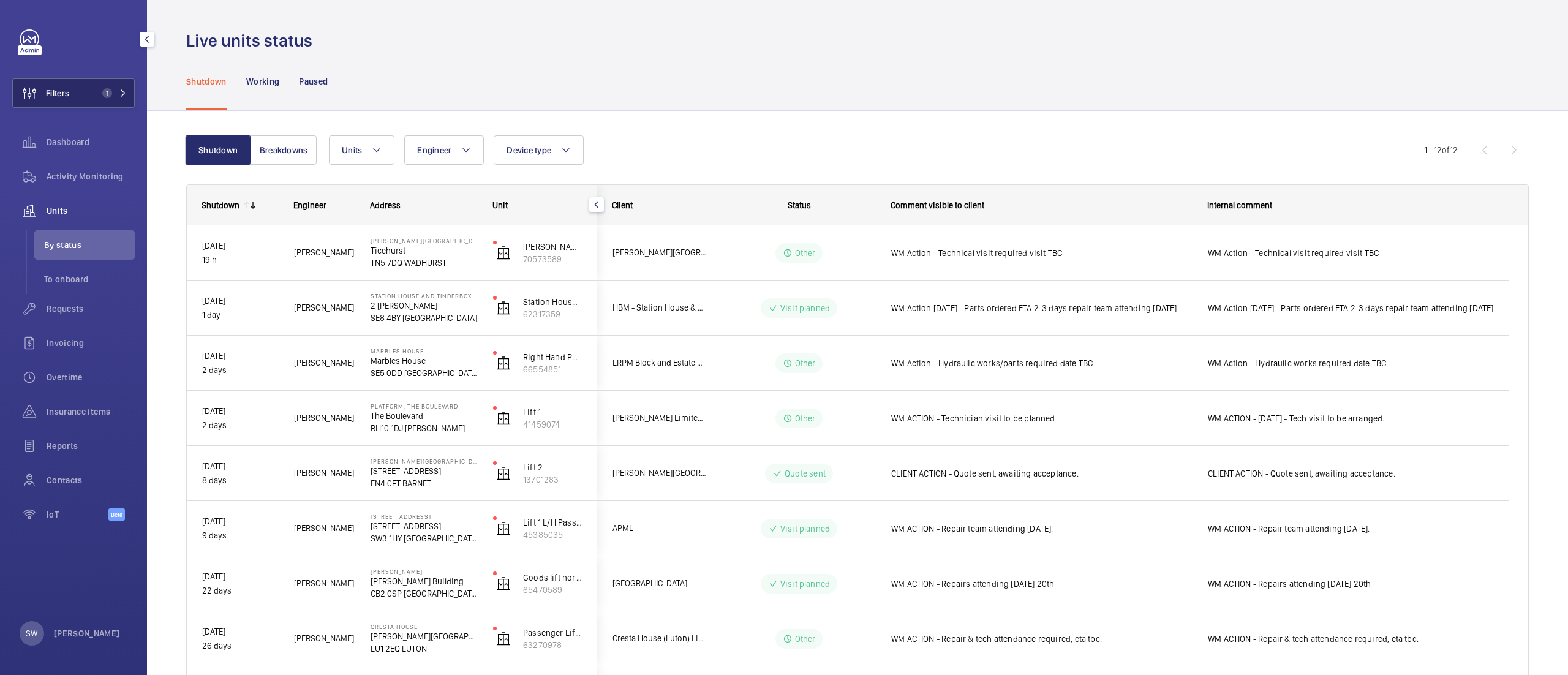
click at [116, 85] on button "Filters 1" at bounding box center [73, 93] width 122 height 29
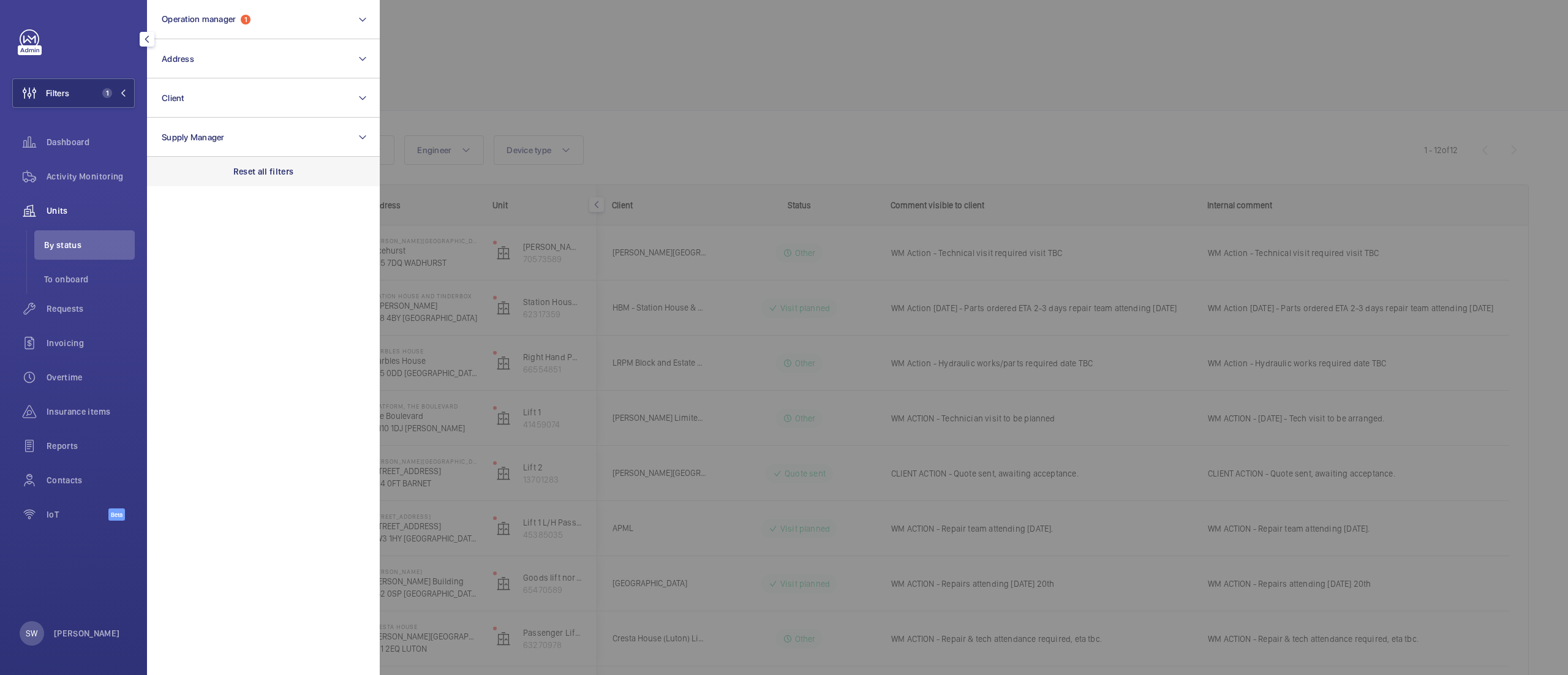
click at [246, 166] on p "Reset all filters" at bounding box center [263, 172] width 61 height 12
click at [238, 85] on button "Client" at bounding box center [263, 98] width 233 height 39
type input "schro"
click at [219, 179] on span "CBRE GWS Schro ders (London Wall)" at bounding box center [264, 177] width 169 height 12
click at [178, 179] on input "CBRE GWS Schro ders (London Wall)" at bounding box center [166, 177] width 25 height 25
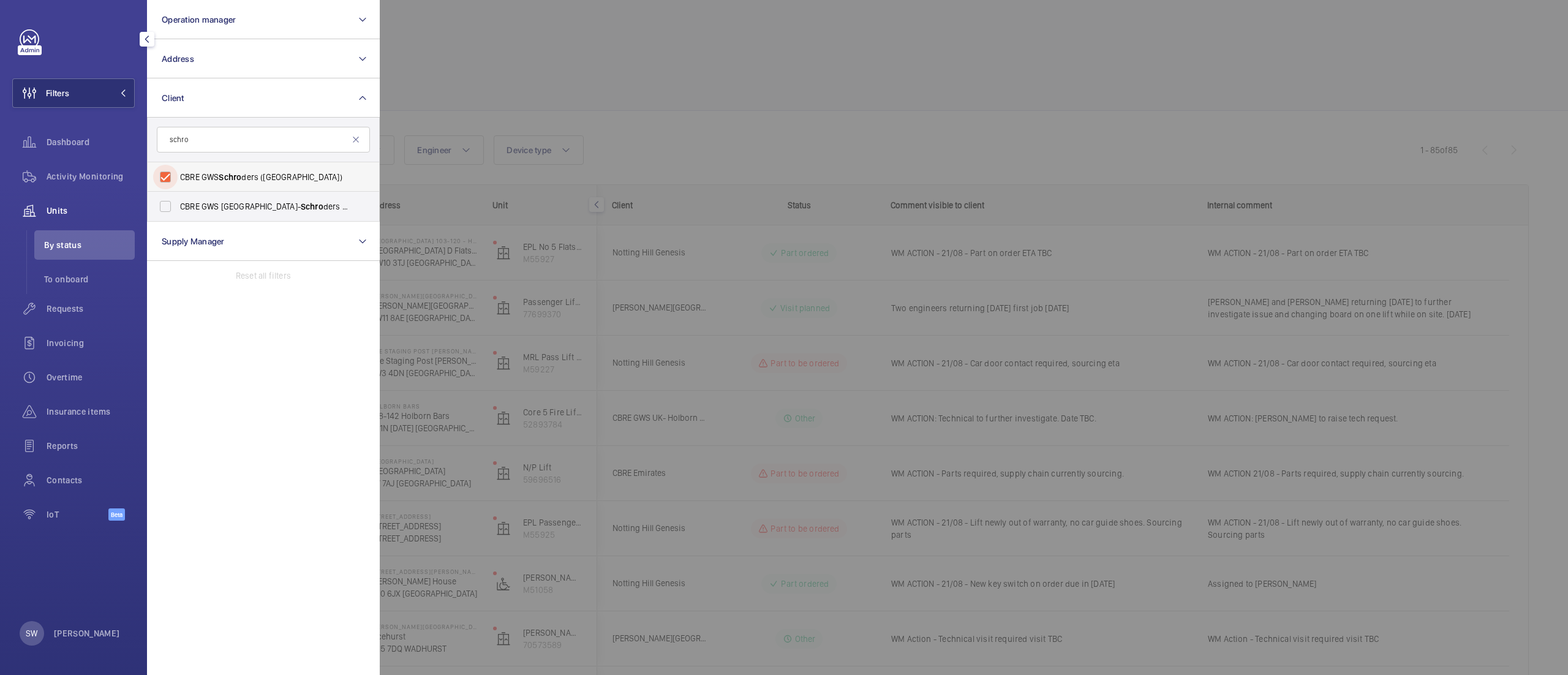
checkbox input "true"
click at [704, 102] on div at bounding box center [1164, 337] width 1568 height 675
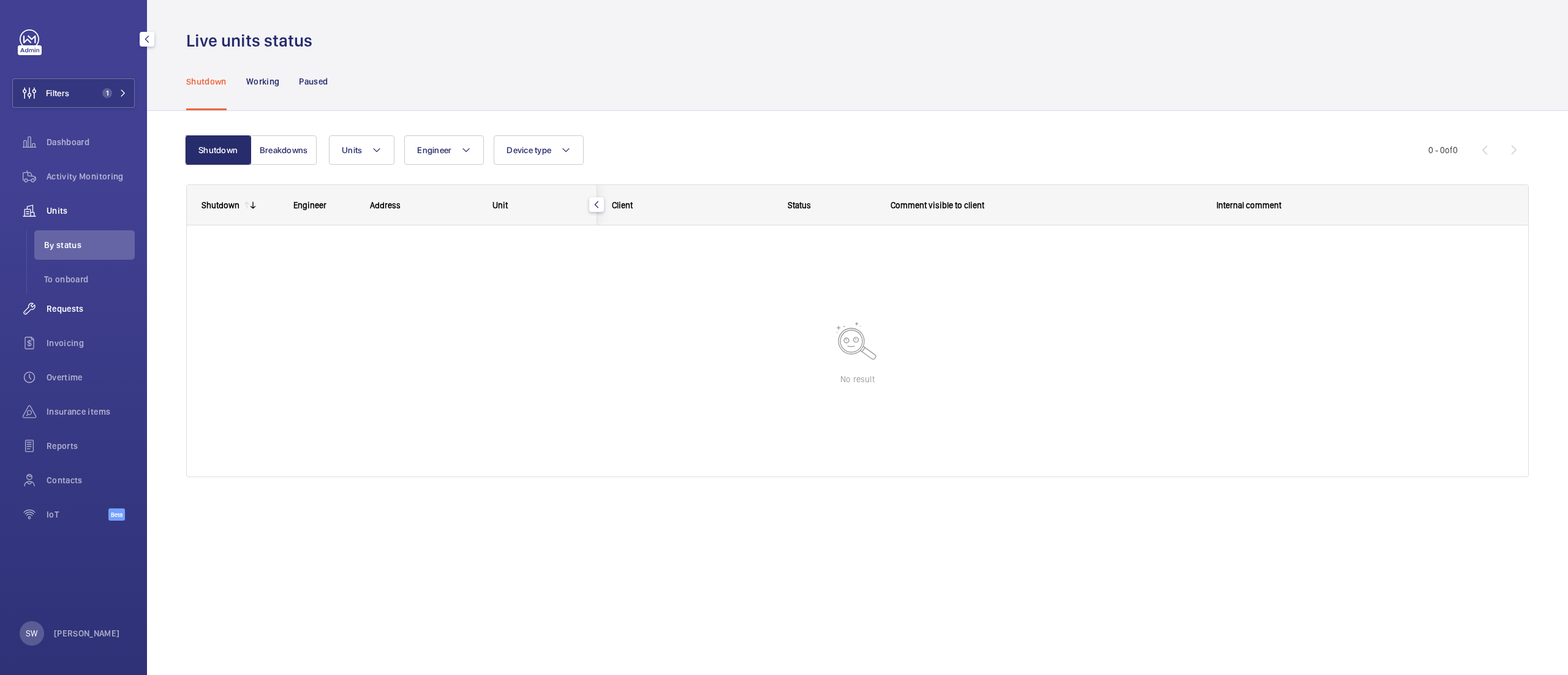
drag, startPoint x: 81, startPoint y: 309, endPoint x: 83, endPoint y: 301, distance: 8.2
click at [79, 309] on span "Requests" at bounding box center [90, 309] width 89 height 12
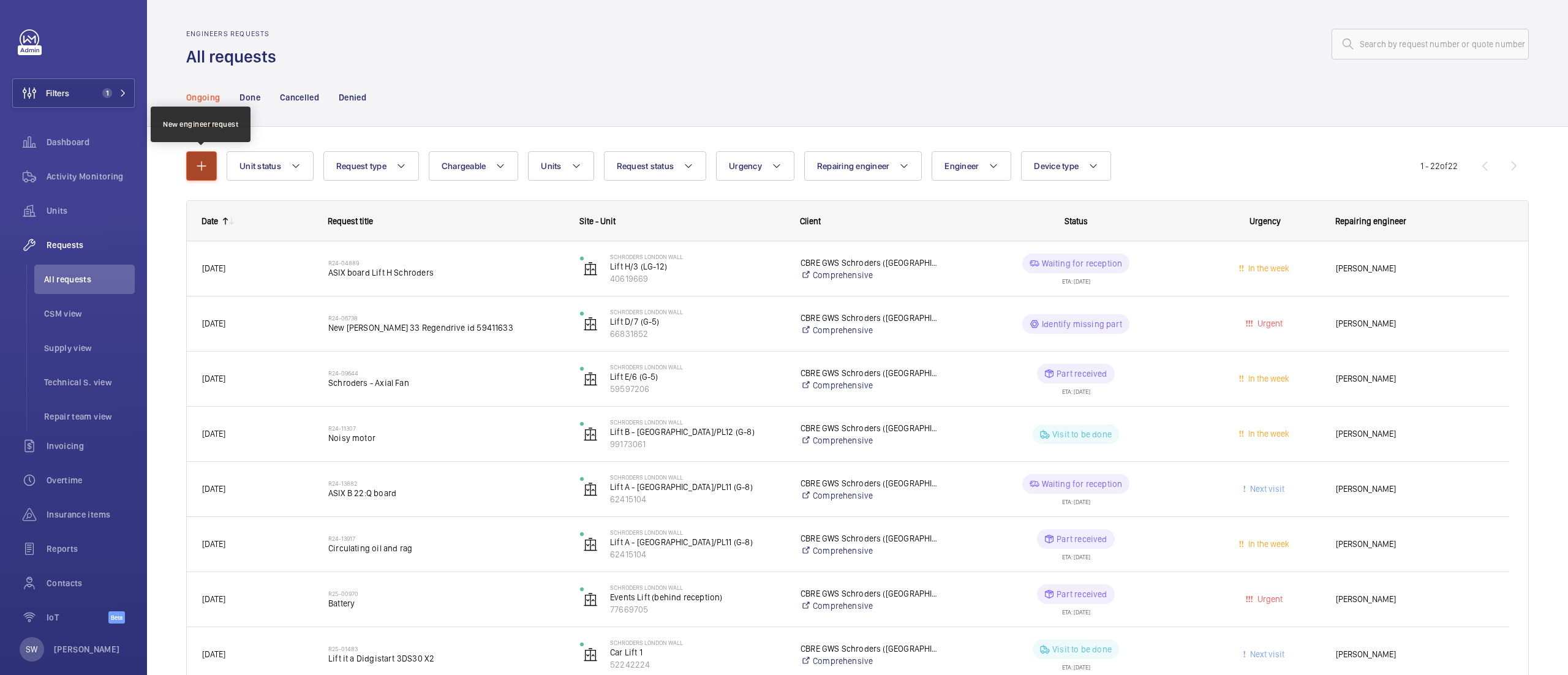
click at [197, 165] on mat-icon "button" at bounding box center [201, 165] width 15 height 15
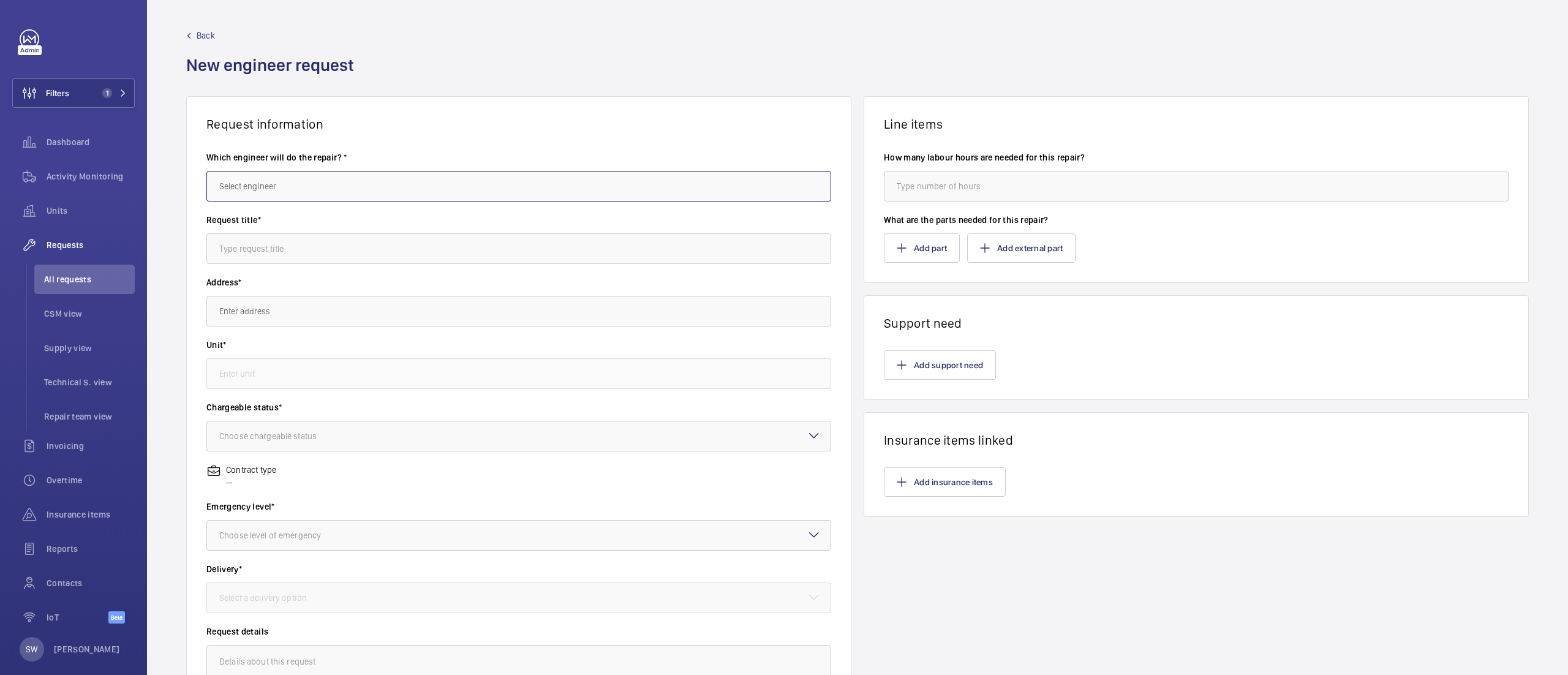
click at [295, 181] on input "text" at bounding box center [518, 186] width 625 height 31
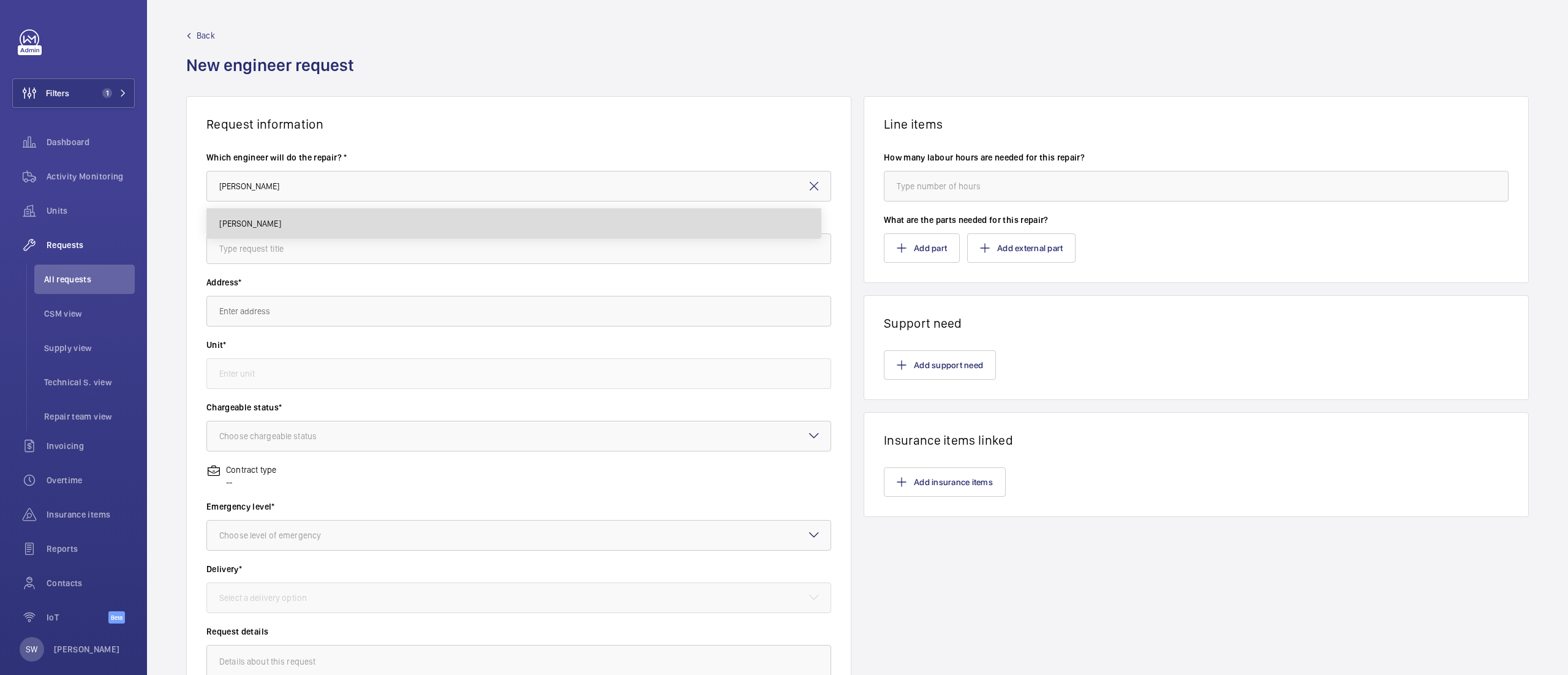
click at [300, 214] on mat-option "Mark Knowles" at bounding box center [514, 223] width 614 height 29
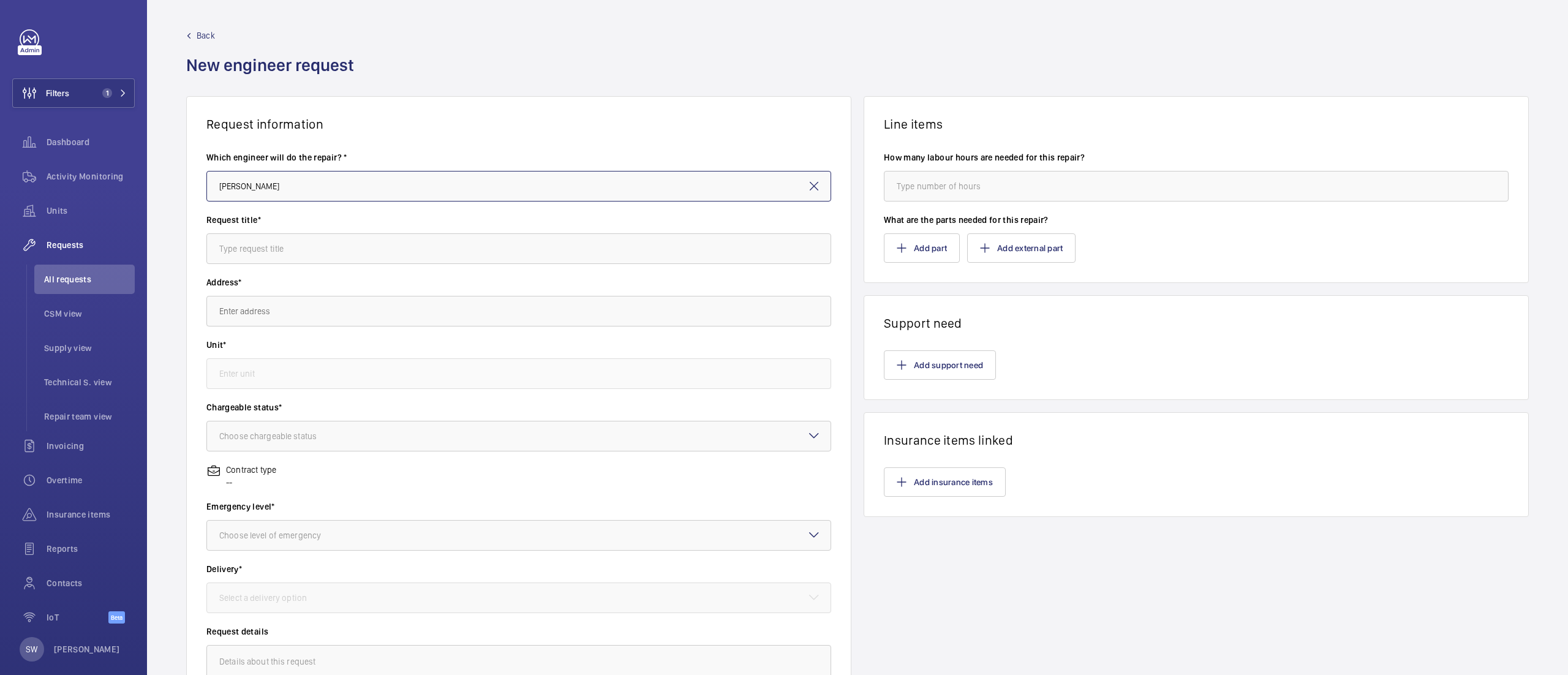
type input "Mark Knowles"
click at [300, 244] on input "text" at bounding box center [518, 249] width 625 height 31
type input "Car flooring"
click at [298, 316] on input "text" at bounding box center [518, 311] width 625 height 31
click at [298, 310] on input "text" at bounding box center [518, 311] width 625 height 31
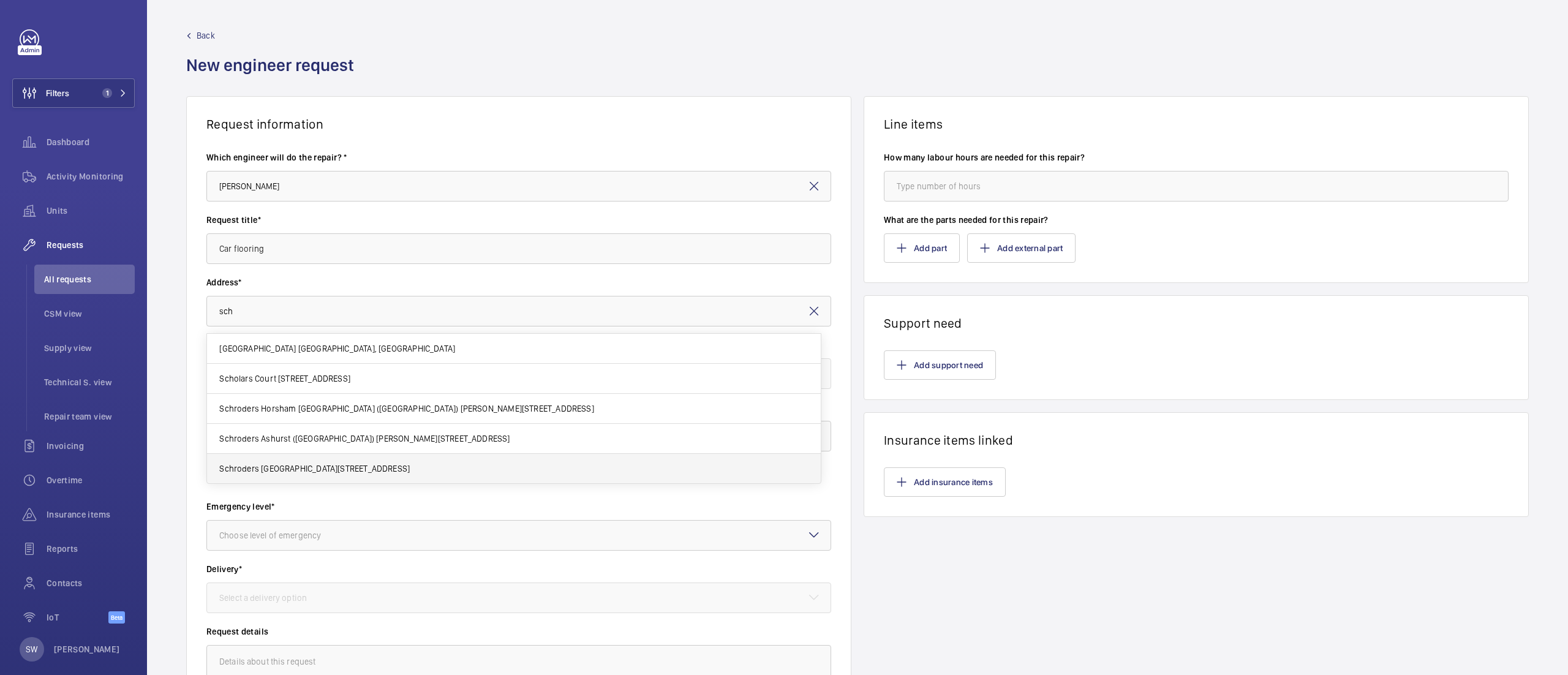
click at [304, 474] on span "Schroders London Wall 1 London Wall Place, EC2Y 5AU LONDON" at bounding box center [314, 469] width 190 height 12
type input "Schroders London Wall 1 London Wall Place, EC2Y 5AU LONDON"
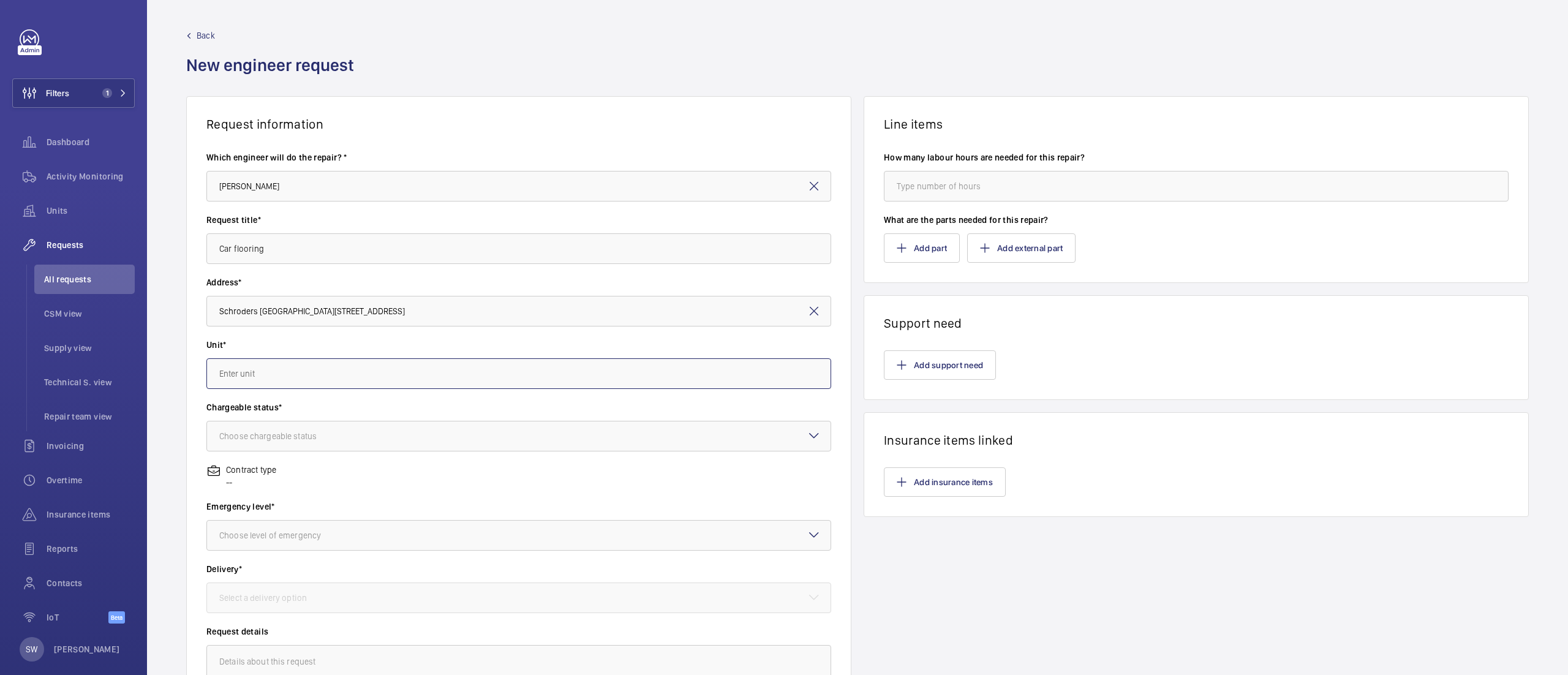
click at [297, 382] on input "text" at bounding box center [518, 373] width 625 height 31
click at [530, 409] on mat-option "20370592 - Goods Lift 1/FF" at bounding box center [514, 411] width 614 height 30
type input "20370592 - Goods Lift 1/FF"
click at [357, 430] on div at bounding box center [519, 436] width 624 height 29
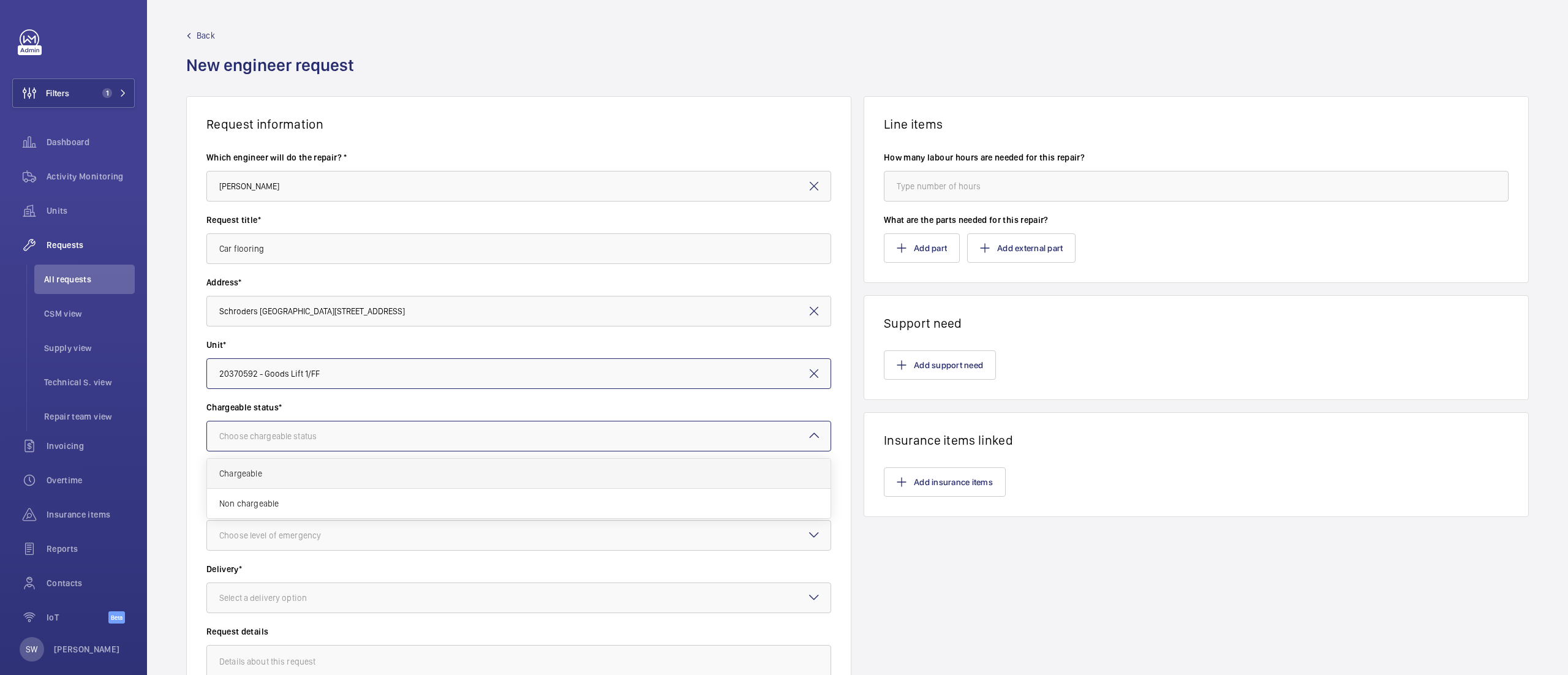
click at [327, 476] on span "Chargeable" at bounding box center [519, 473] width 599 height 12
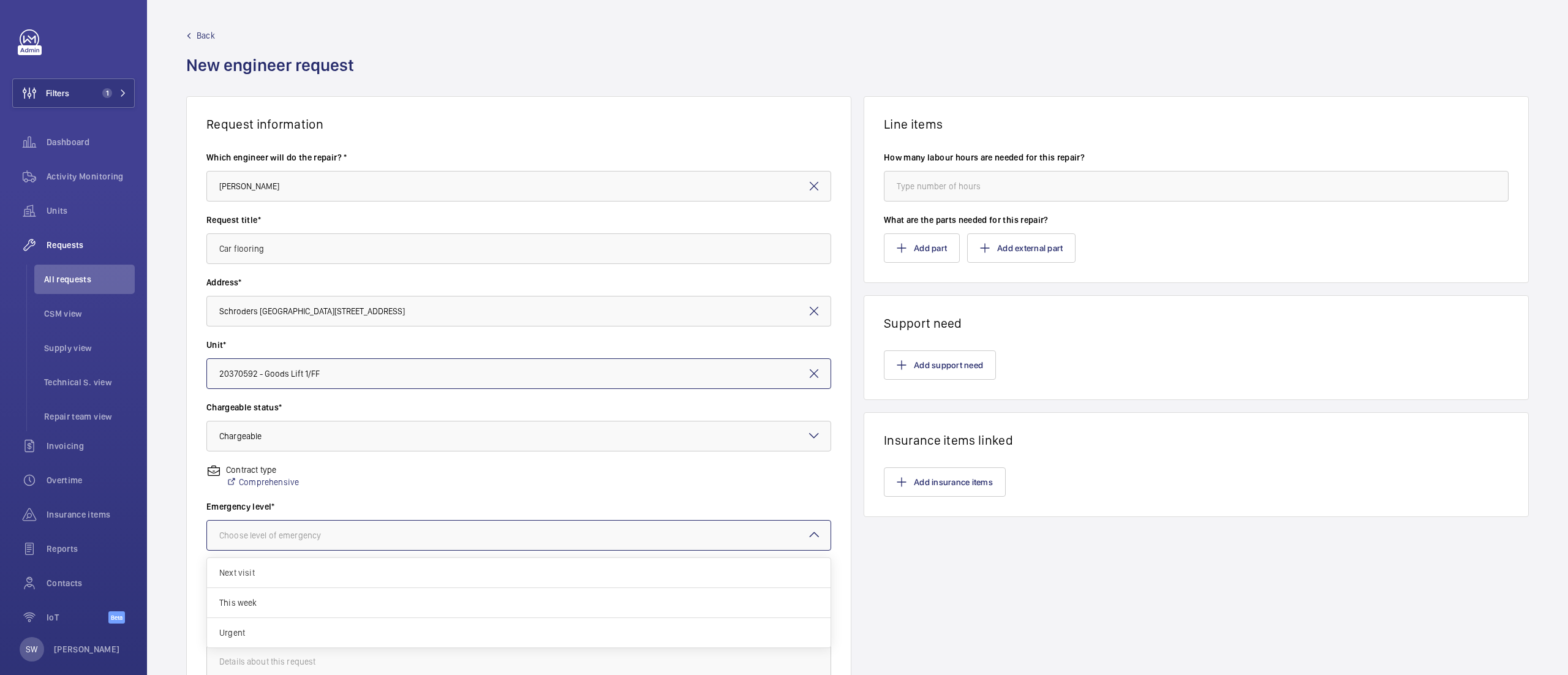
click at [283, 546] on div at bounding box center [519, 535] width 624 height 29
click at [286, 603] on span "This week" at bounding box center [519, 603] width 599 height 12
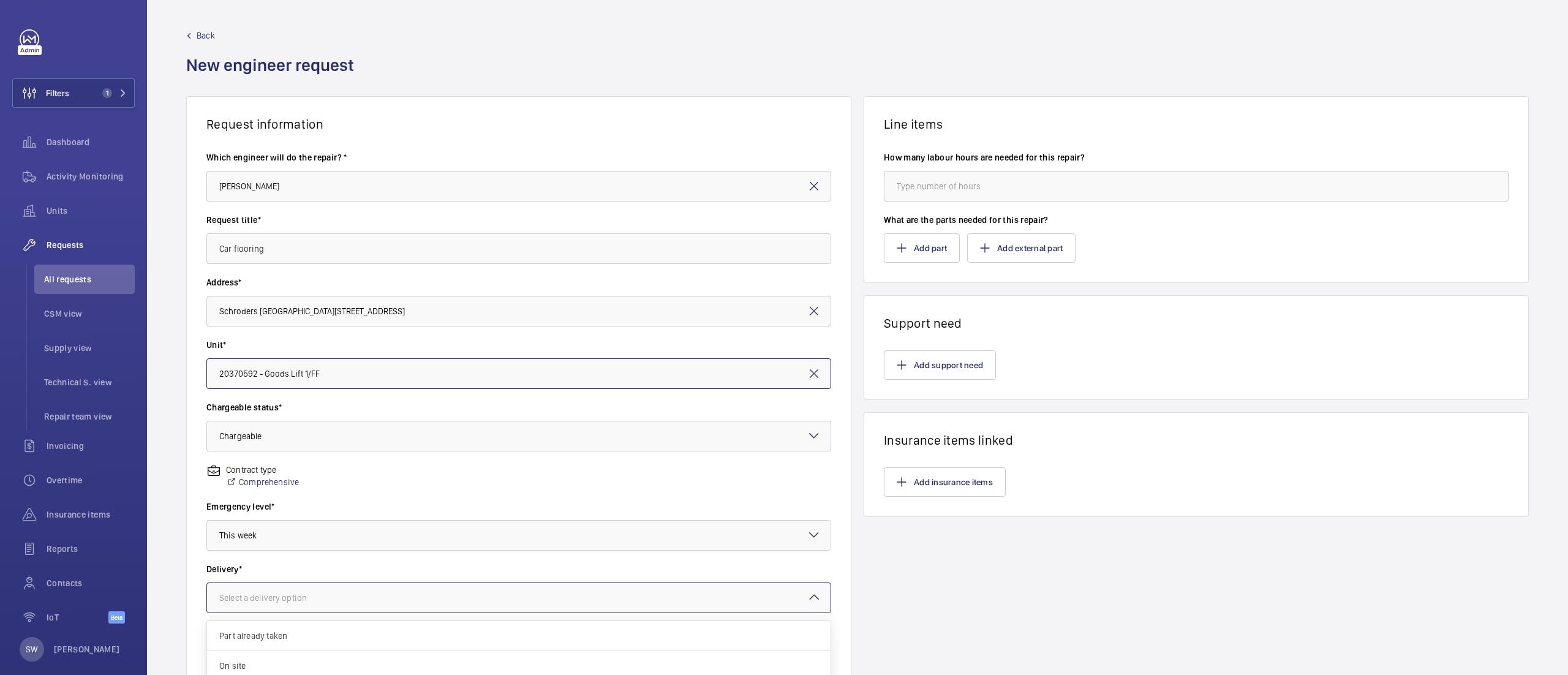
click at [302, 604] on div at bounding box center [519, 597] width 624 height 29
click at [386, 666] on span "On site" at bounding box center [519, 666] width 599 height 12
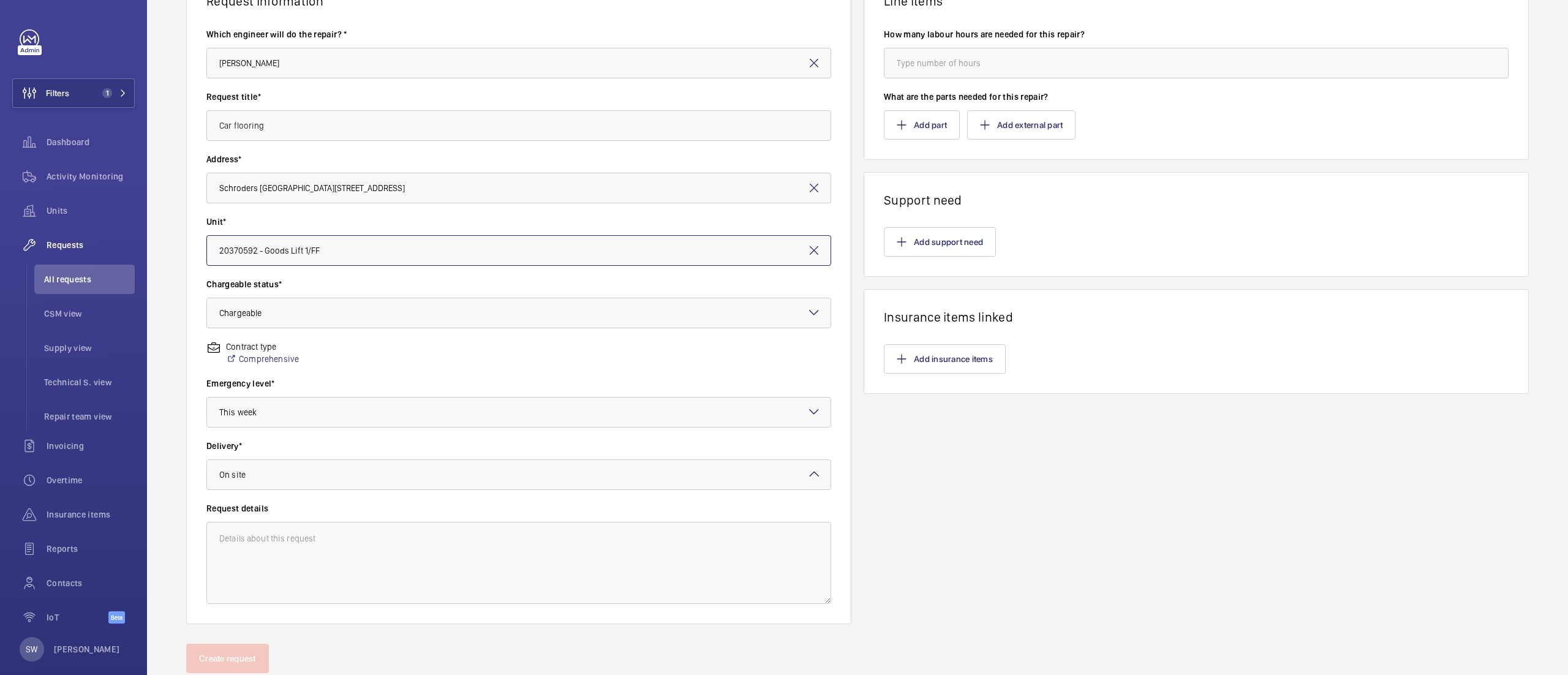
scroll to position [160, 0]
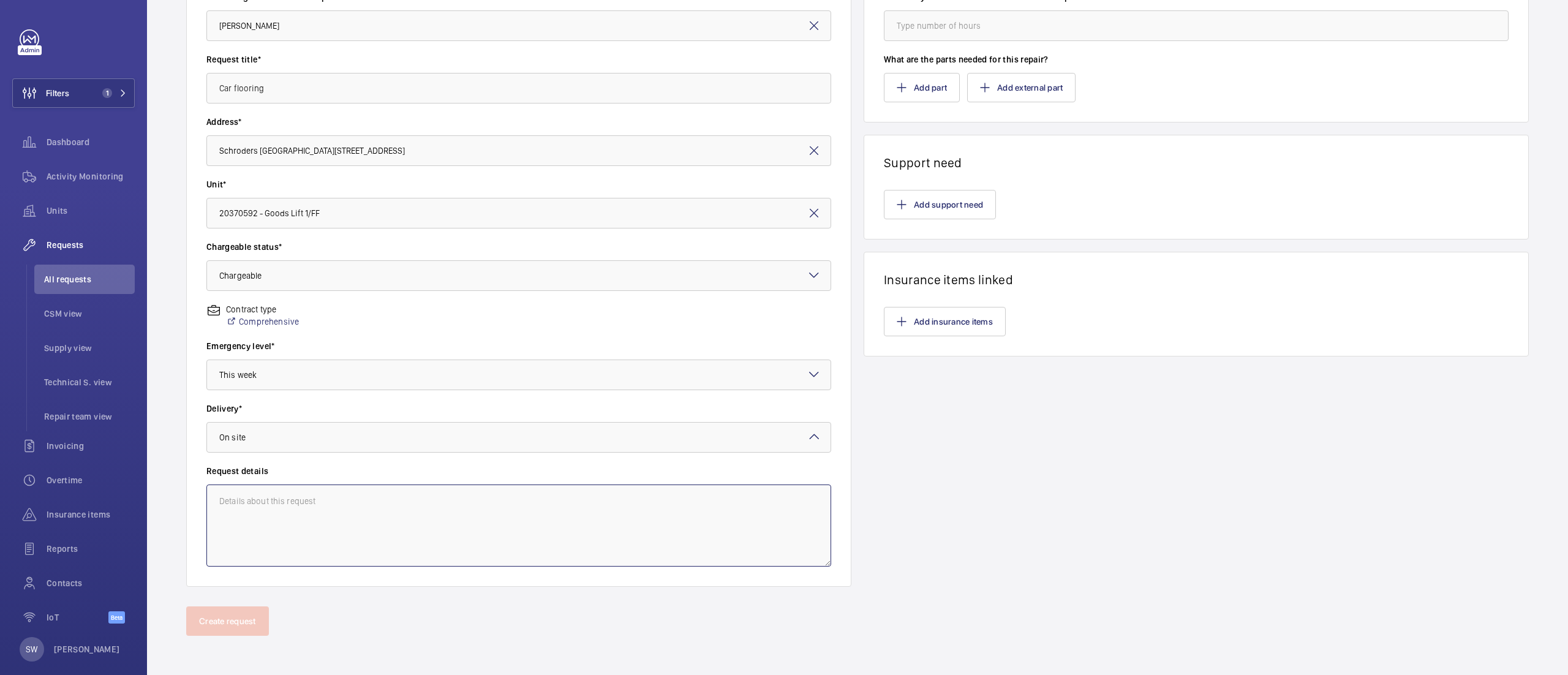
click at [324, 485] on textarea at bounding box center [518, 525] width 625 height 82
click at [1228, 414] on div "Line items How many labour hours are needed for this repair? What are the parts…" at bounding box center [1197, 261] width 665 height 651
click at [353, 535] on textarea at bounding box center [518, 525] width 625 height 82
drag, startPoint x: 525, startPoint y: 507, endPoint x: 136, endPoint y: 485, distance: 389.6
click at [136, 485] on mat-sidenav-content "Filters 1 Dashboard Activity Monitoring Units Requests All requests CSM view Su…" at bounding box center [784, 337] width 1568 height 675
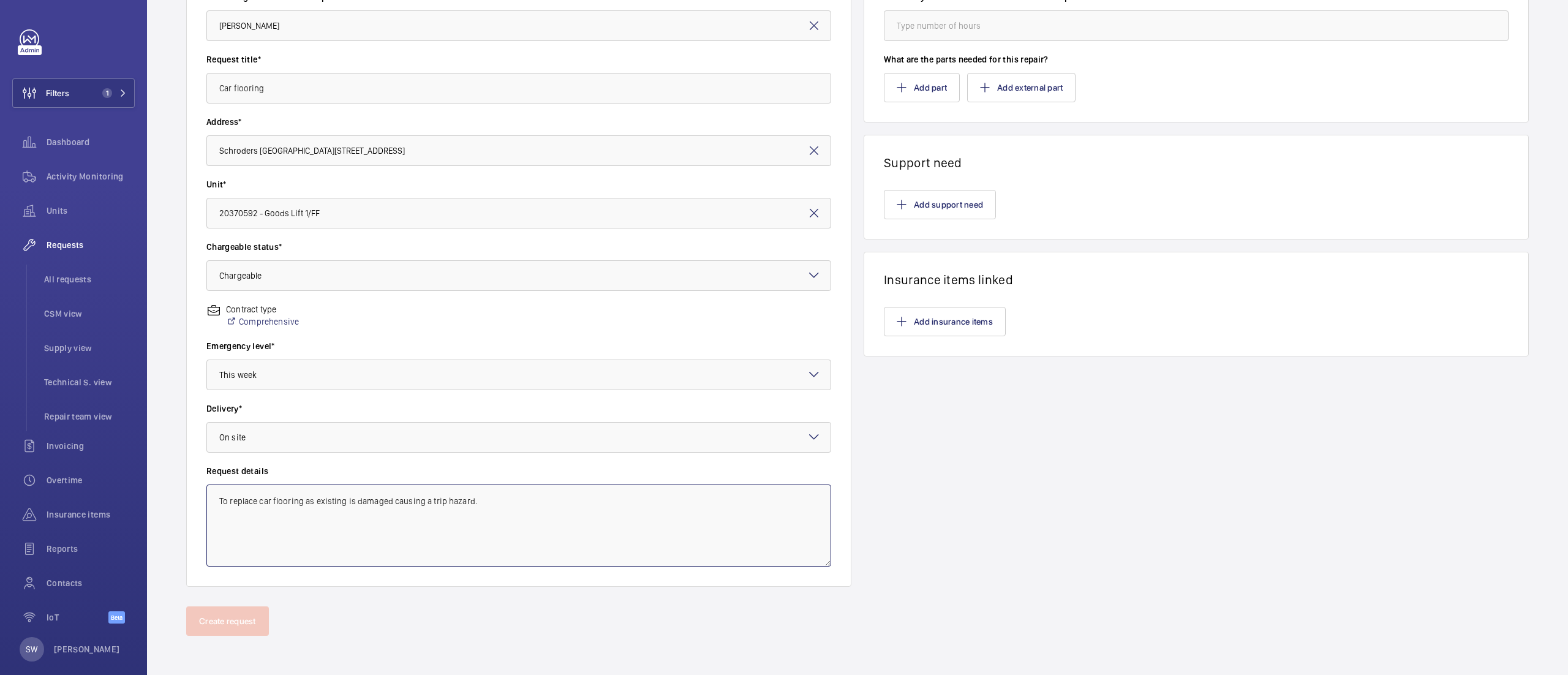
scroll to position [0, 0]
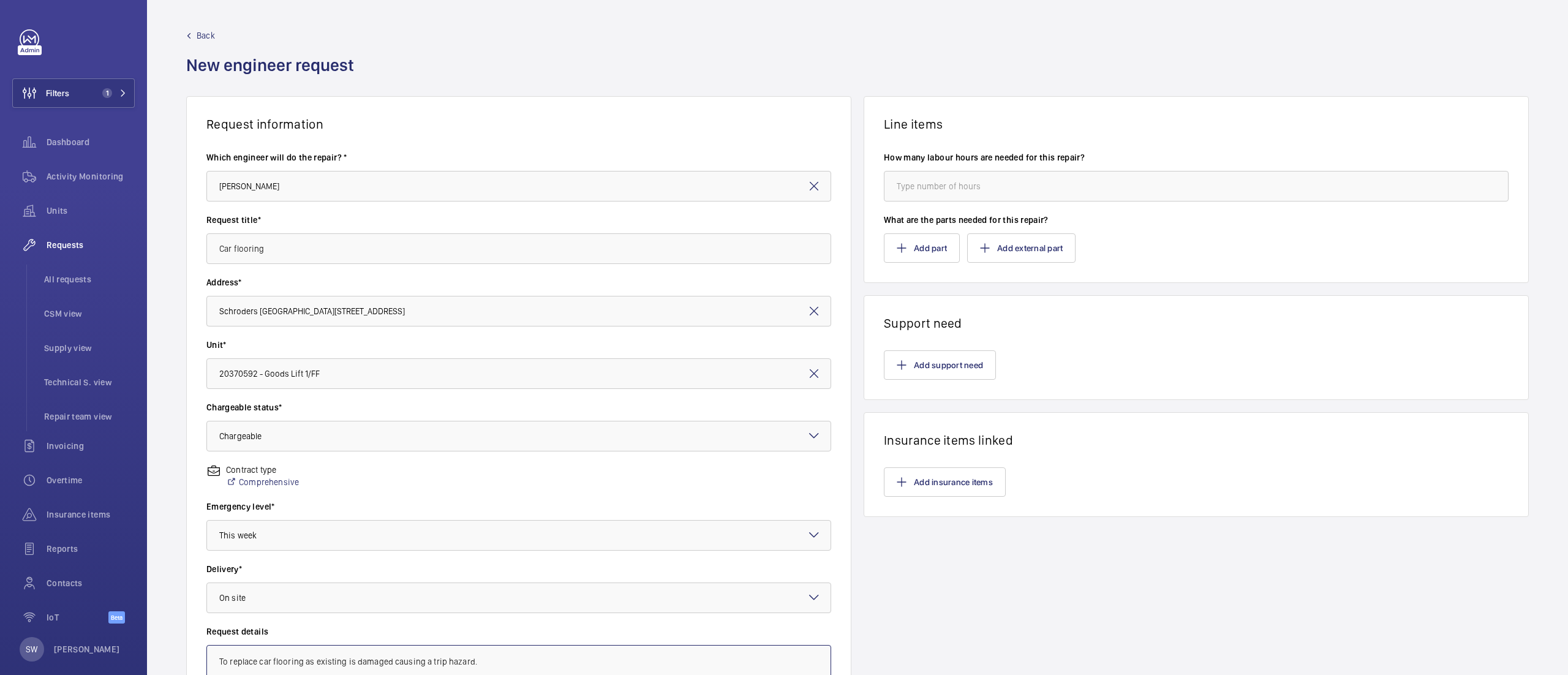
type textarea "To replace car flooring as existing is damaged causing a trip hazard."
click at [972, 176] on input "number" at bounding box center [1196, 186] width 625 height 31
type input "8"
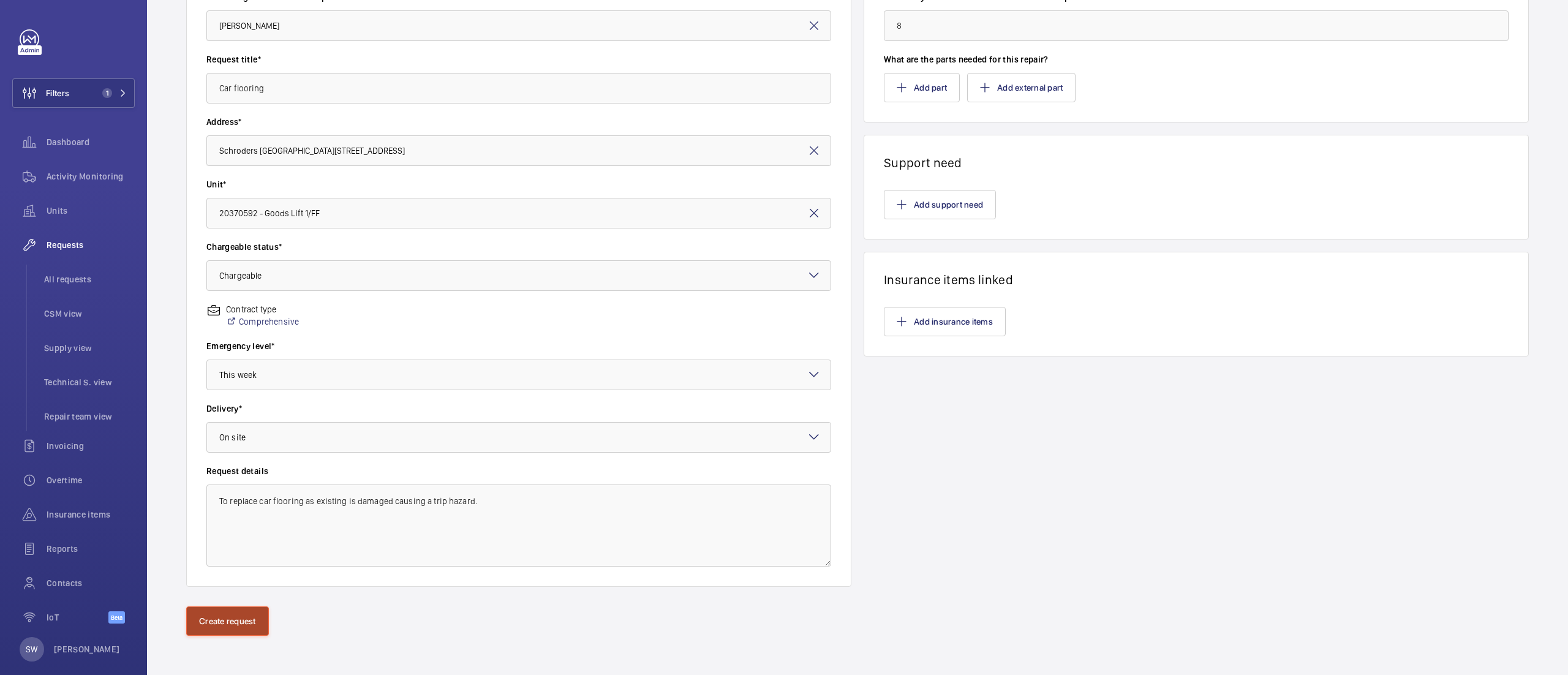
click at [253, 622] on button "Create request" at bounding box center [227, 620] width 82 height 29
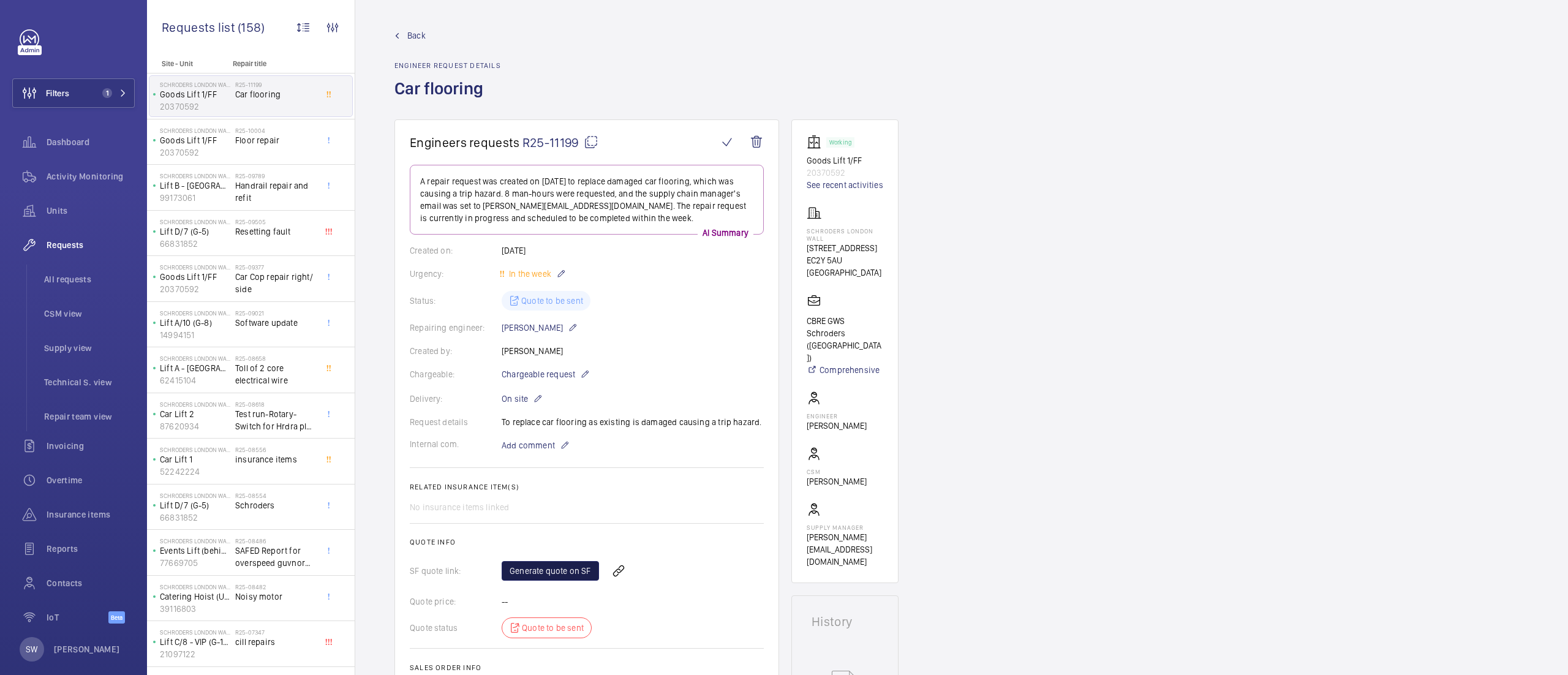
click at [547, 573] on link "Generate quote on SF" at bounding box center [550, 570] width 97 height 19
click at [99, 95] on button "Filters 1" at bounding box center [73, 93] width 122 height 29
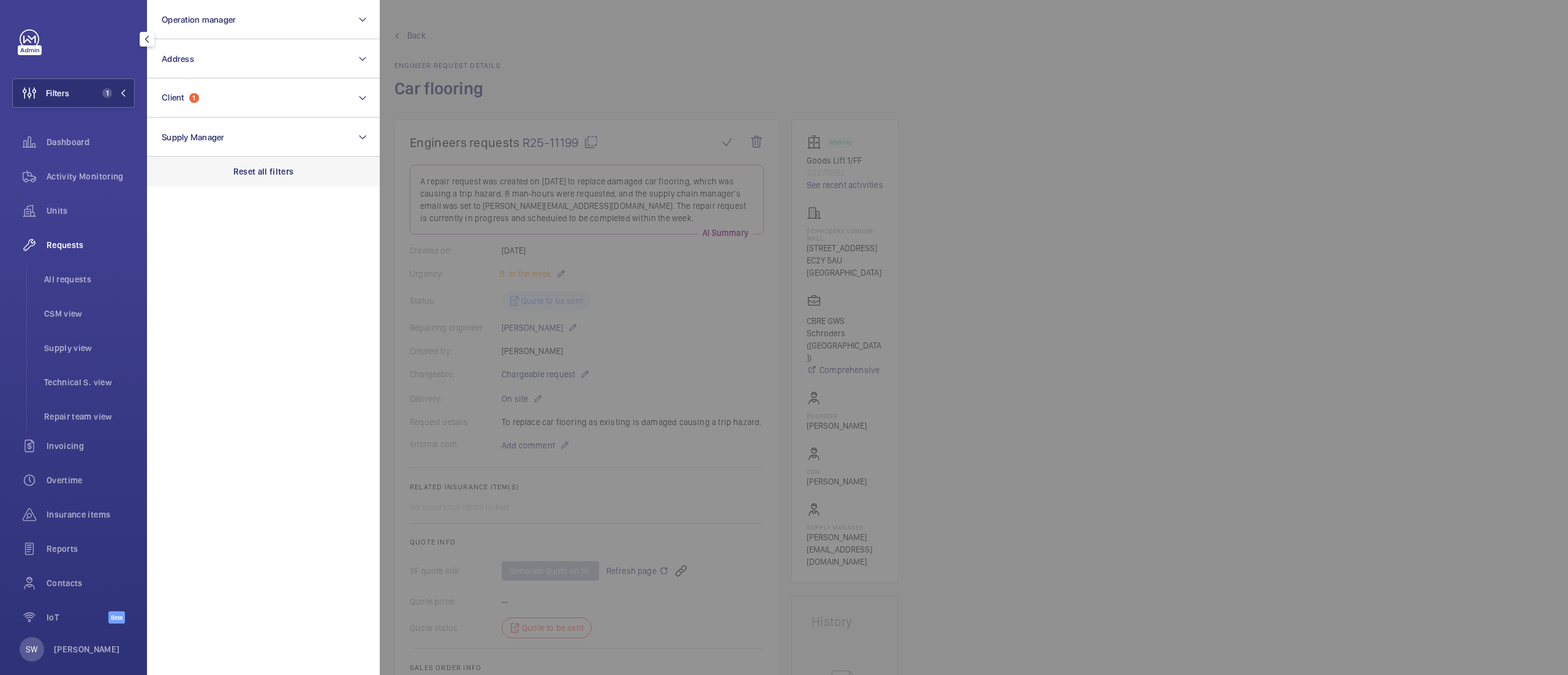
click at [274, 178] on div "Reset all filters" at bounding box center [263, 172] width 233 height 29
drag, startPoint x: 238, startPoint y: 97, endPoint x: 250, endPoint y: 116, distance: 22.5
click at [238, 98] on button "Client" at bounding box center [263, 98] width 233 height 39
type input "chase farm"
click at [209, 176] on span "CBRE GWS UK- Chase Farm Hospital" at bounding box center [264, 177] width 169 height 12
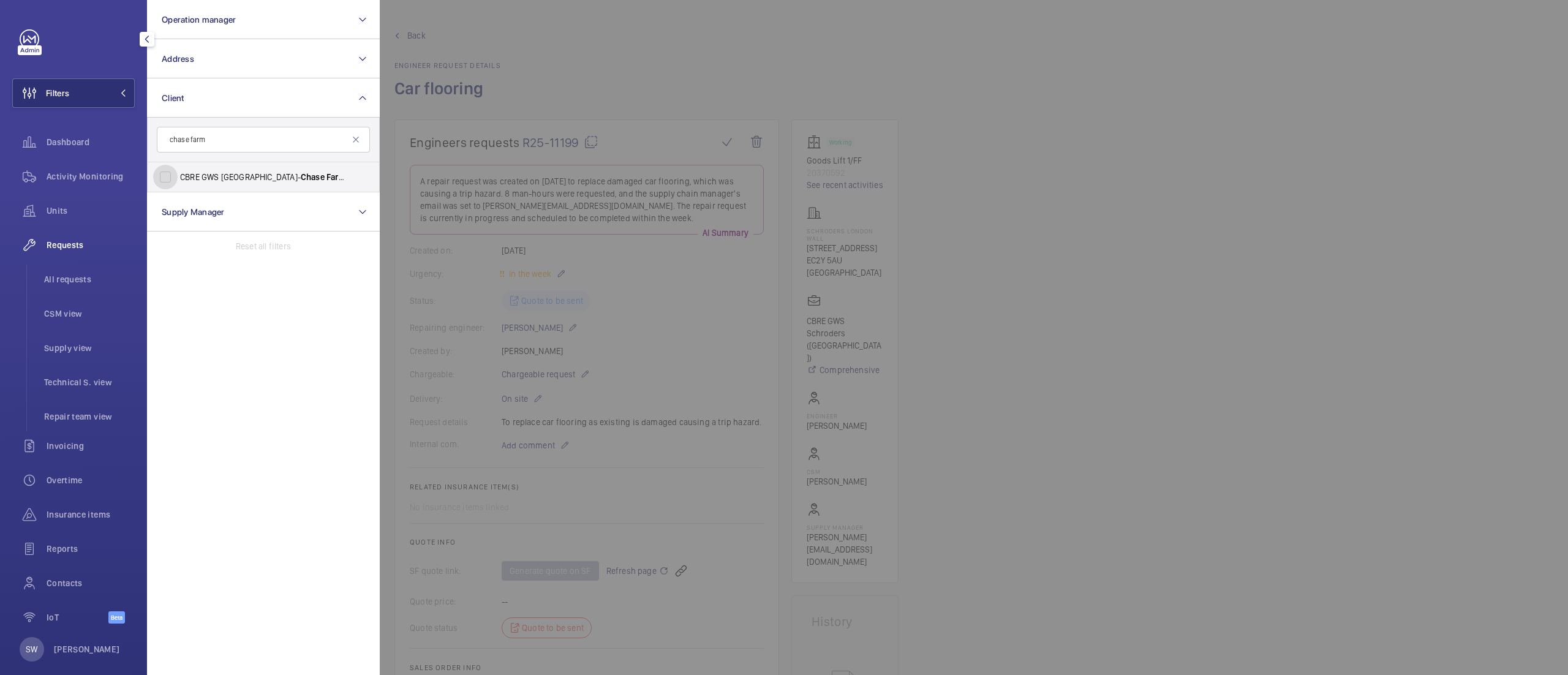
click at [178, 176] on input "CBRE GWS UK- Chase Farm Hospital" at bounding box center [166, 177] width 25 height 25
checkbox input "true"
click at [1091, 433] on div at bounding box center [1164, 337] width 1568 height 675
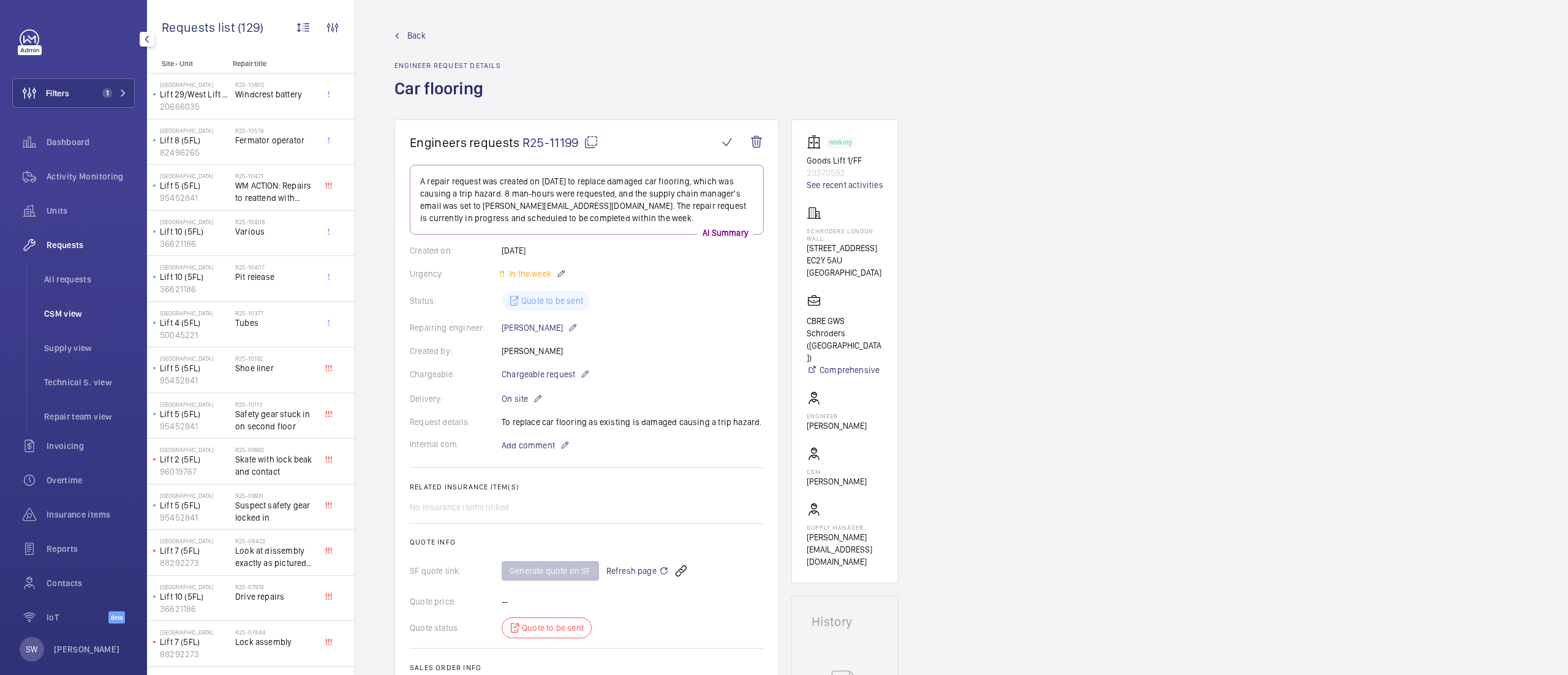
click at [60, 312] on span "CSM view" at bounding box center [89, 313] width 91 height 12
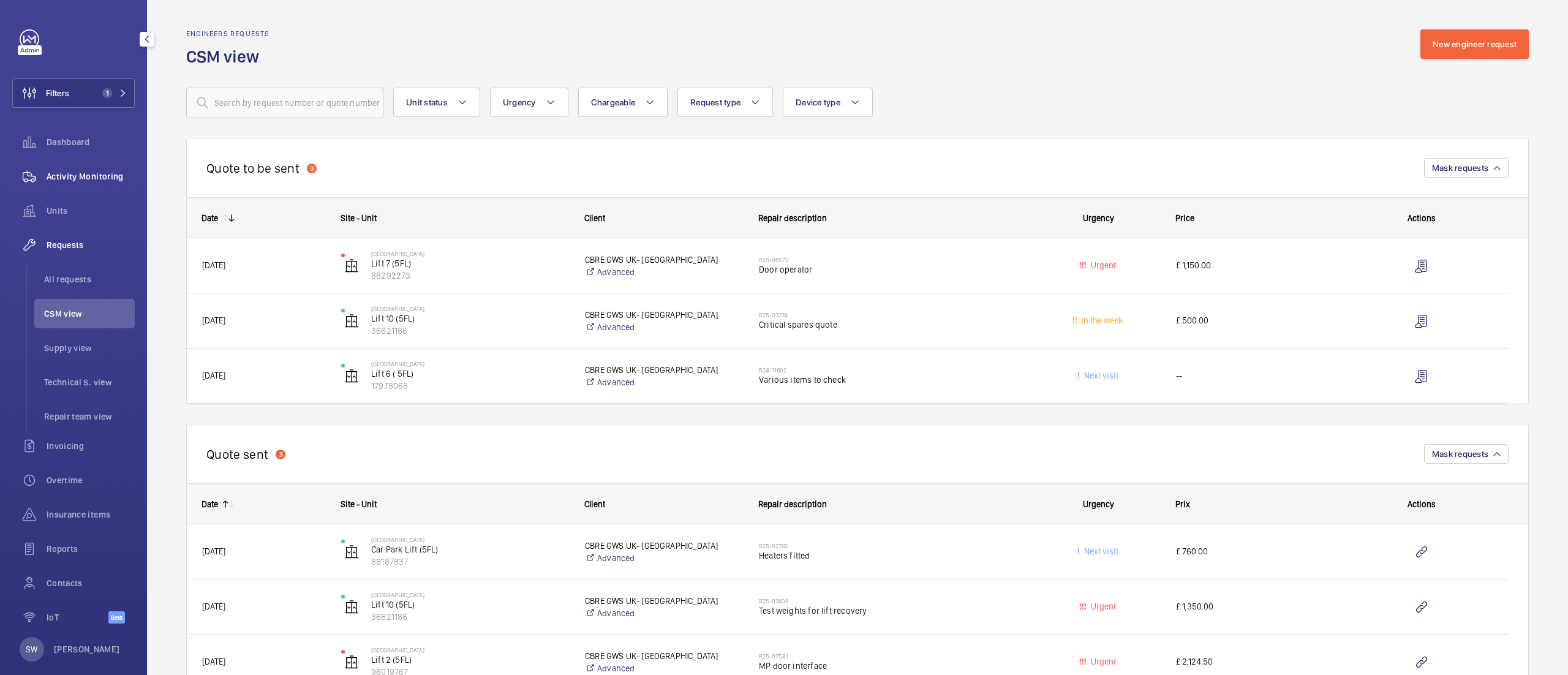
click at [57, 170] on span "Activity Monitoring" at bounding box center [90, 176] width 89 height 12
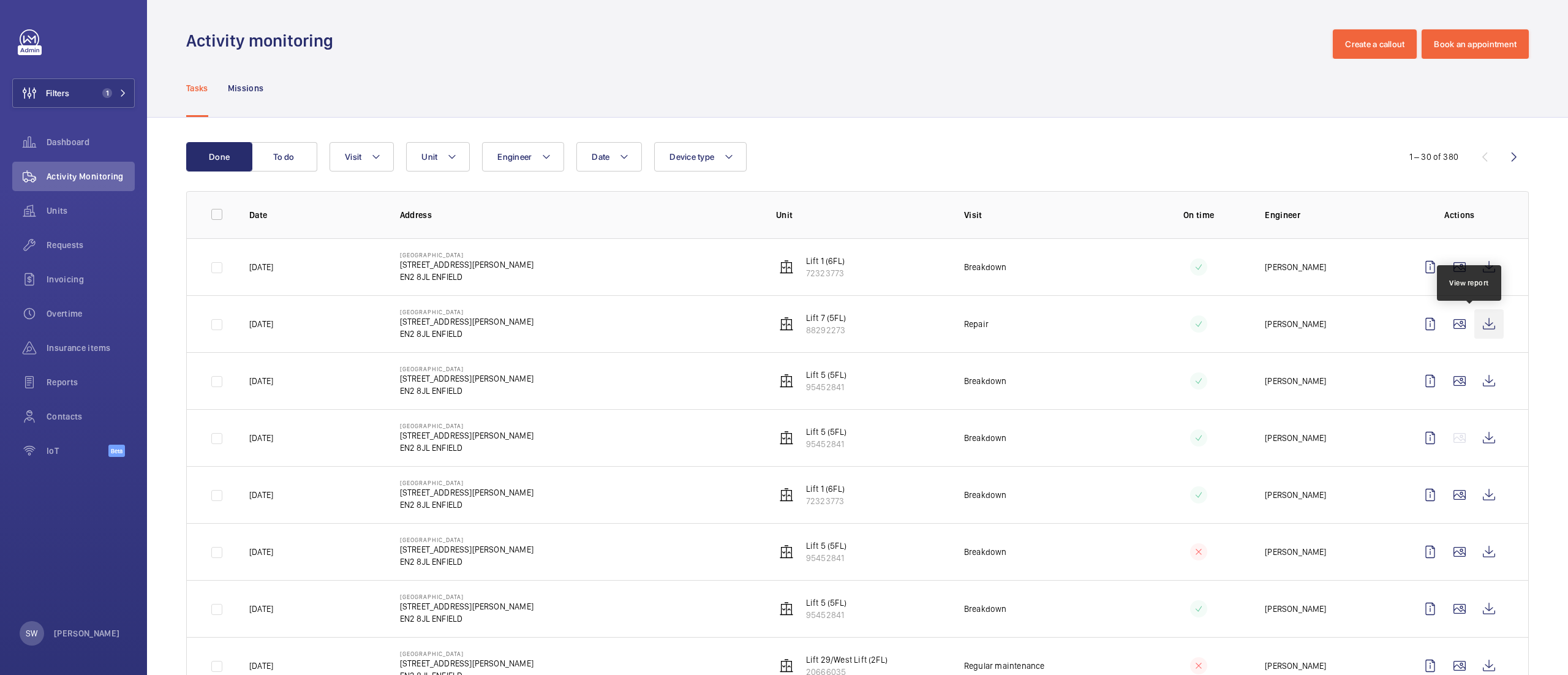
click at [1475, 325] on wm-front-icon-button at bounding box center [1489, 324] width 29 height 29
click at [92, 85] on button "Filters 1" at bounding box center [73, 93] width 122 height 29
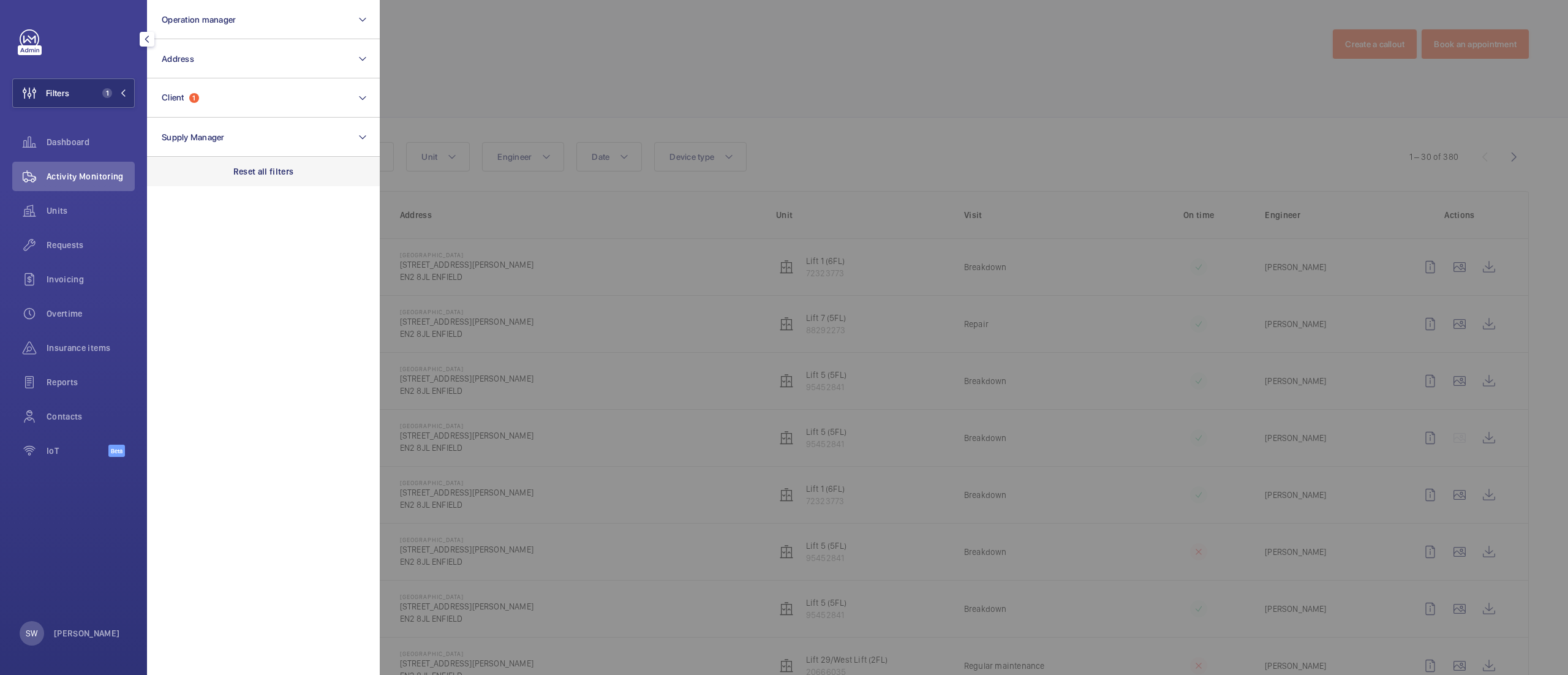
drag, startPoint x: 314, startPoint y: 172, endPoint x: 303, endPoint y: 160, distance: 16.3
click at [313, 172] on div "Reset all filters" at bounding box center [263, 172] width 233 height 29
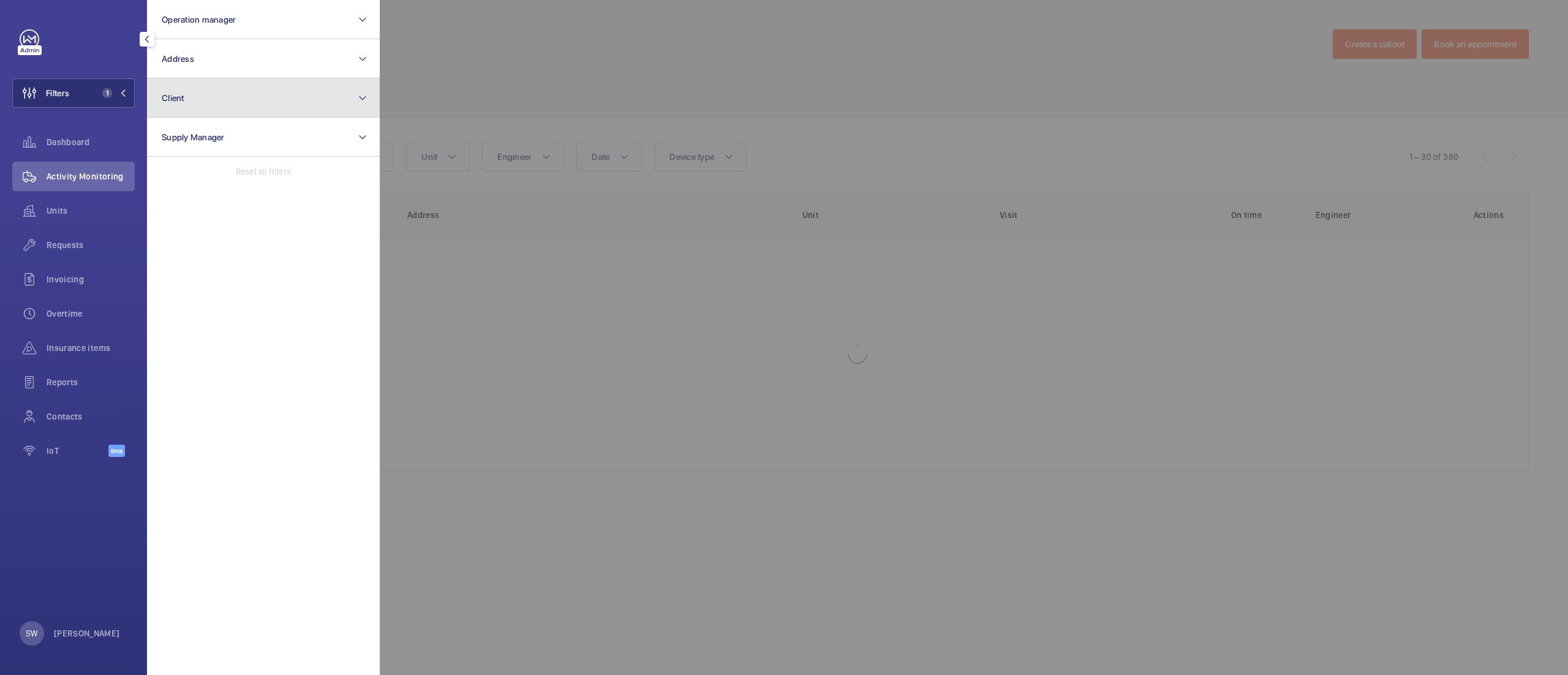
click at [255, 114] on button "Client" at bounding box center [263, 98] width 233 height 39
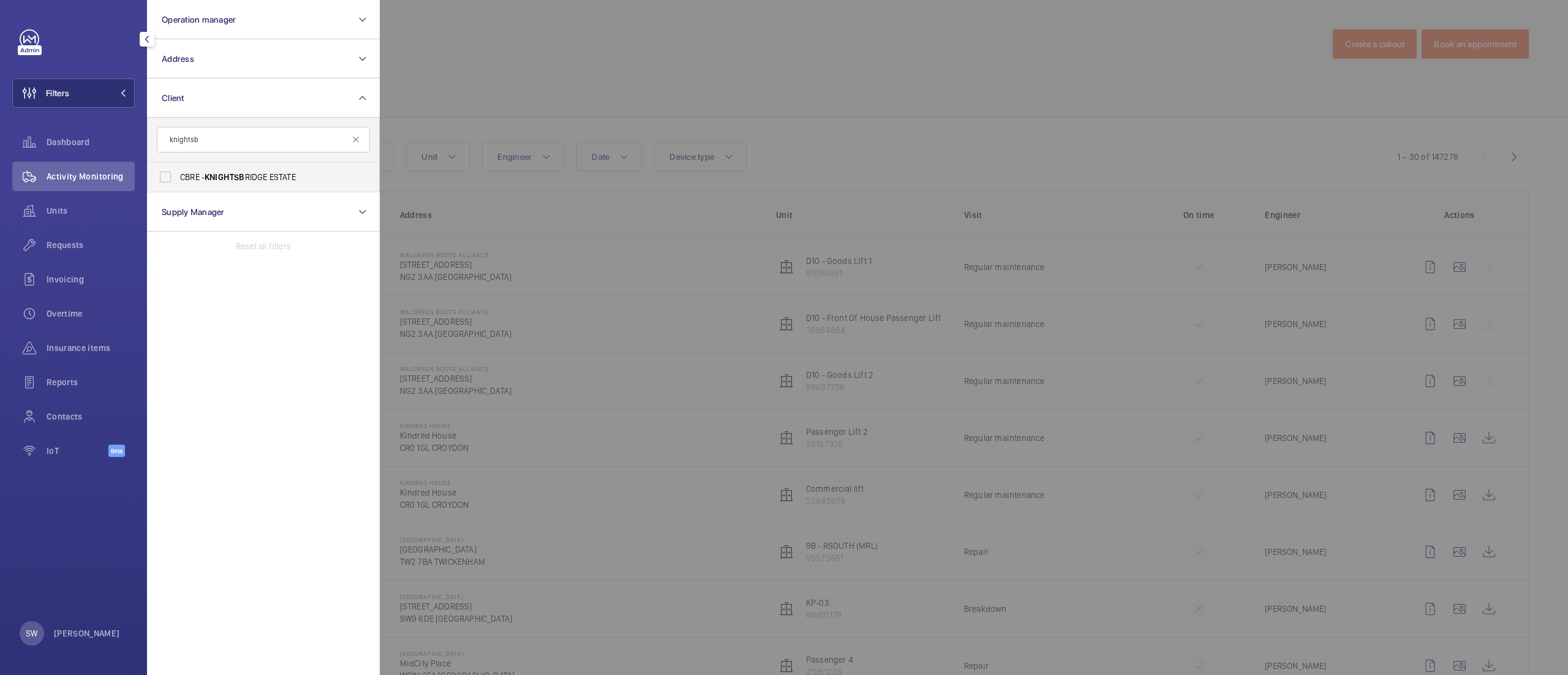
type input "knightsb"
click at [228, 175] on span "KNIGHTSB" at bounding box center [225, 177] width 40 height 10
click at [178, 175] on input "CBRE - KNIGHTSB RIDGE ESTATE" at bounding box center [166, 177] width 25 height 25
checkbox input "true"
click at [813, 106] on div at bounding box center [1164, 337] width 1568 height 675
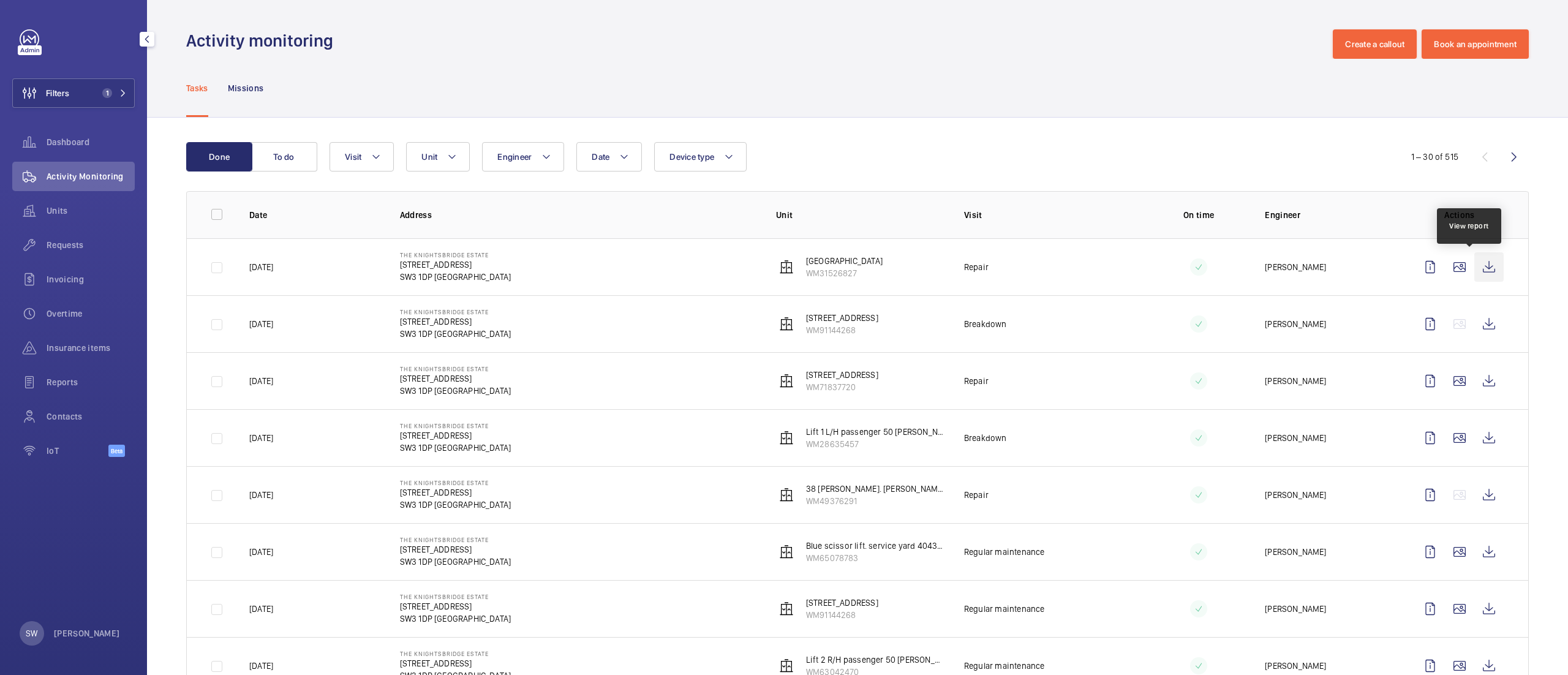
click at [1475, 266] on wm-front-icon-button at bounding box center [1489, 267] width 29 height 29
click at [106, 83] on button "Filters 1" at bounding box center [73, 93] width 122 height 29
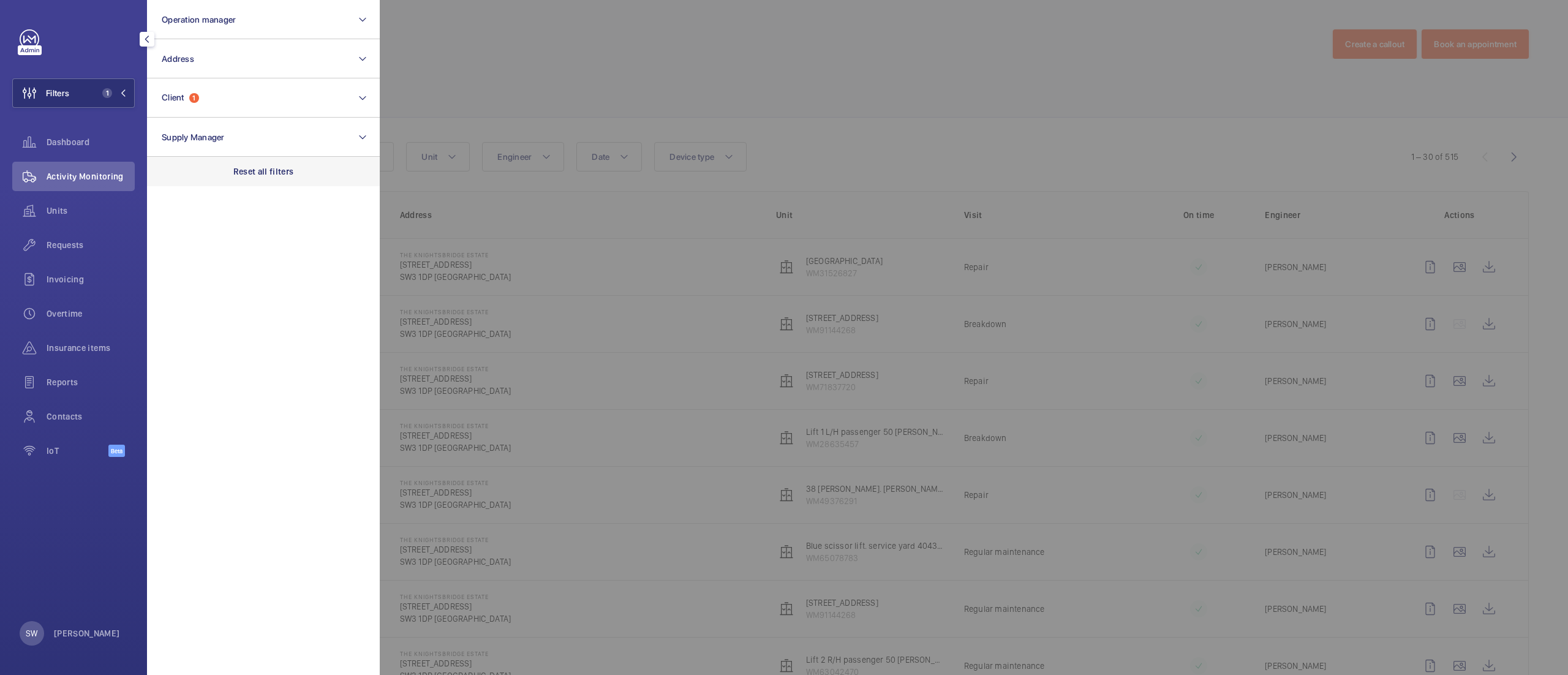
click at [320, 178] on div "Reset all filters" at bounding box center [263, 172] width 233 height 29
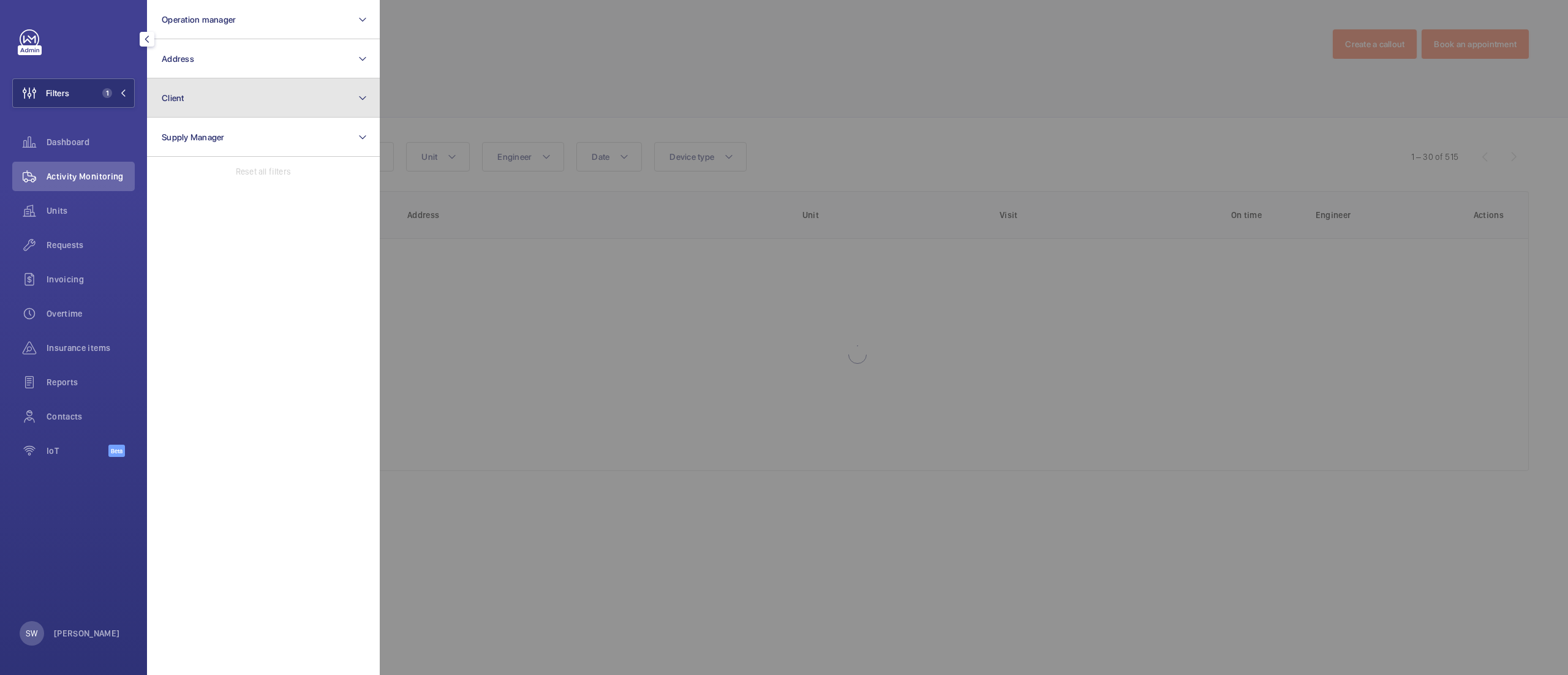
click at [226, 94] on button "Client" at bounding box center [263, 98] width 233 height 39
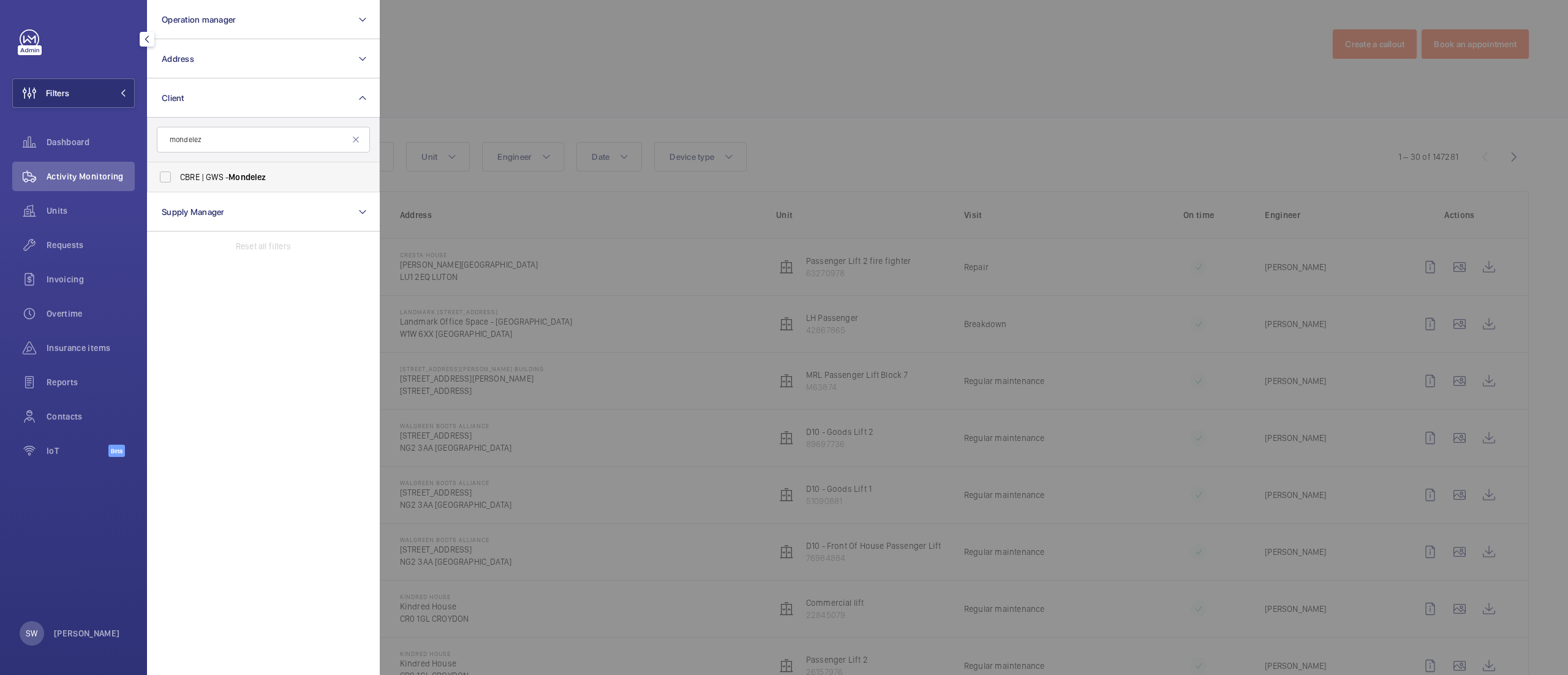
type input "mondelez"
click at [236, 181] on span "Mondelez" at bounding box center [247, 177] width 38 height 10
click at [178, 181] on input "CBRE | GWS - Mondelez" at bounding box center [166, 177] width 25 height 25
checkbox input "true"
click at [663, 94] on div at bounding box center [1164, 337] width 1568 height 675
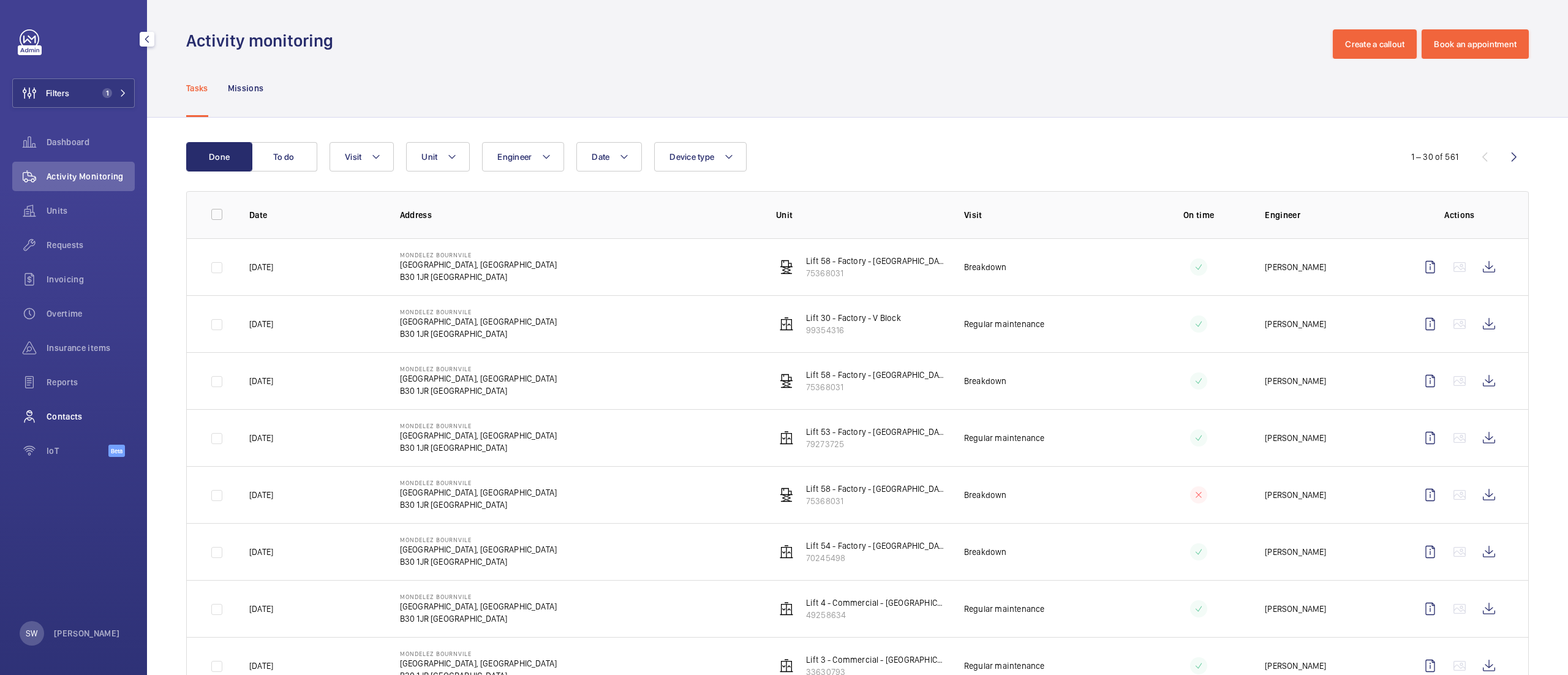
click at [82, 408] on div "Contacts" at bounding box center [73, 416] width 122 height 29
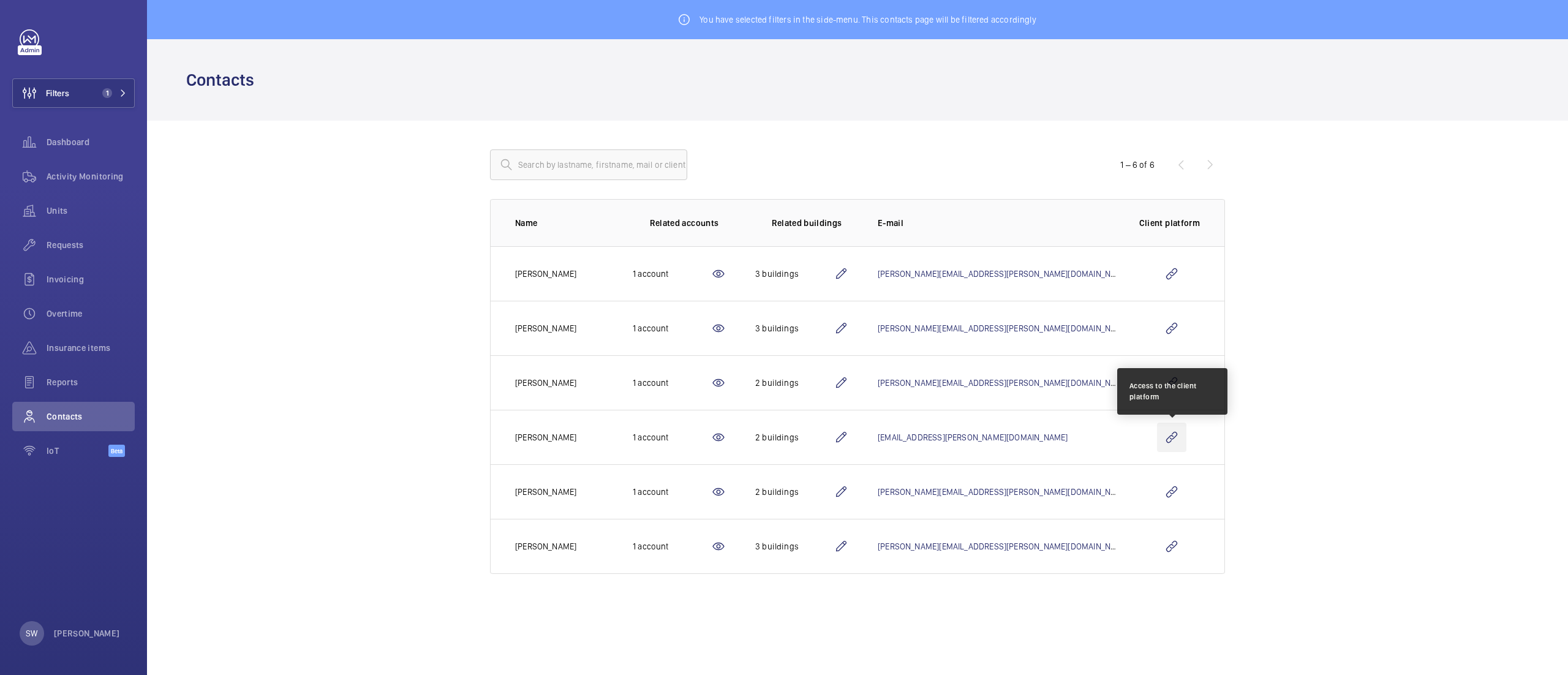
click at [1175, 435] on wm-front-icon-button at bounding box center [1172, 437] width 29 height 29
click at [99, 94] on span "1" at bounding box center [104, 93] width 15 height 10
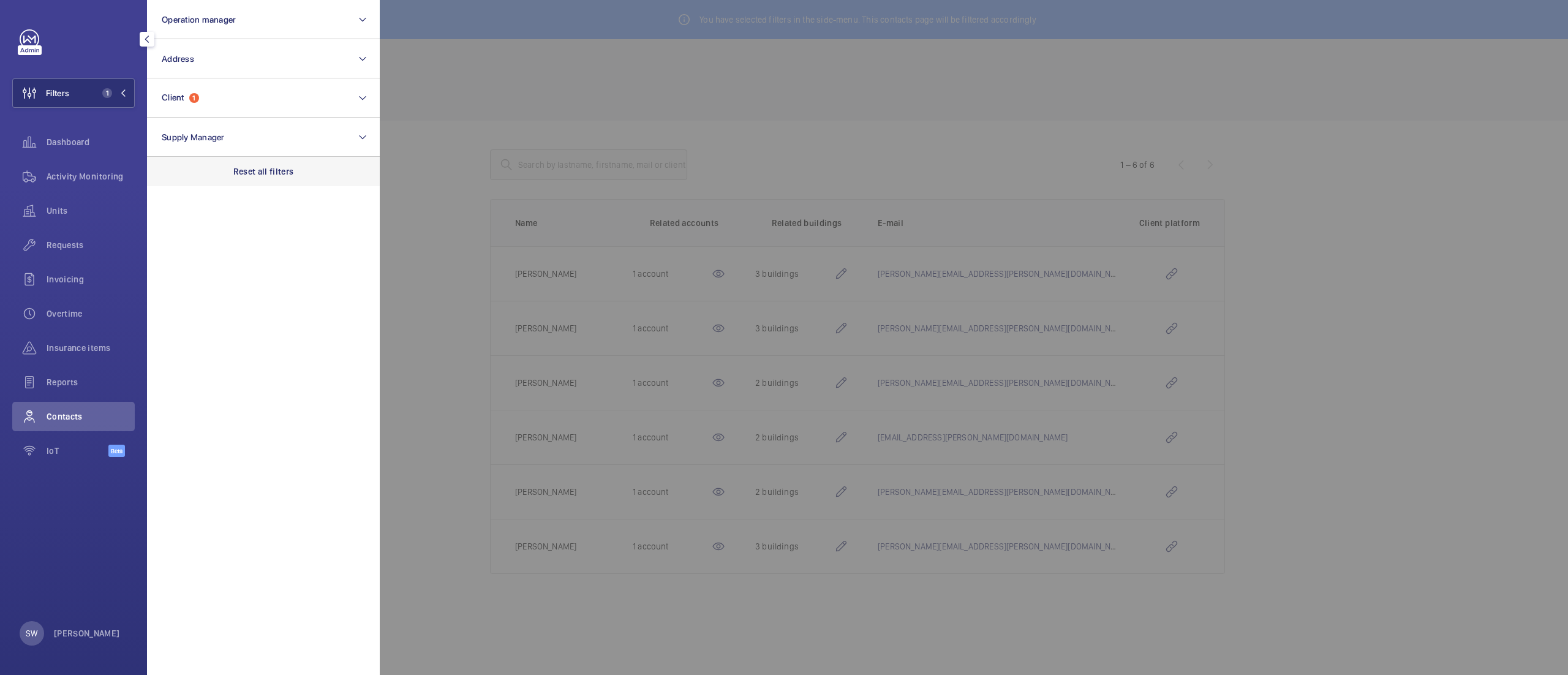
click at [310, 178] on div "Reset all filters" at bounding box center [263, 172] width 233 height 29
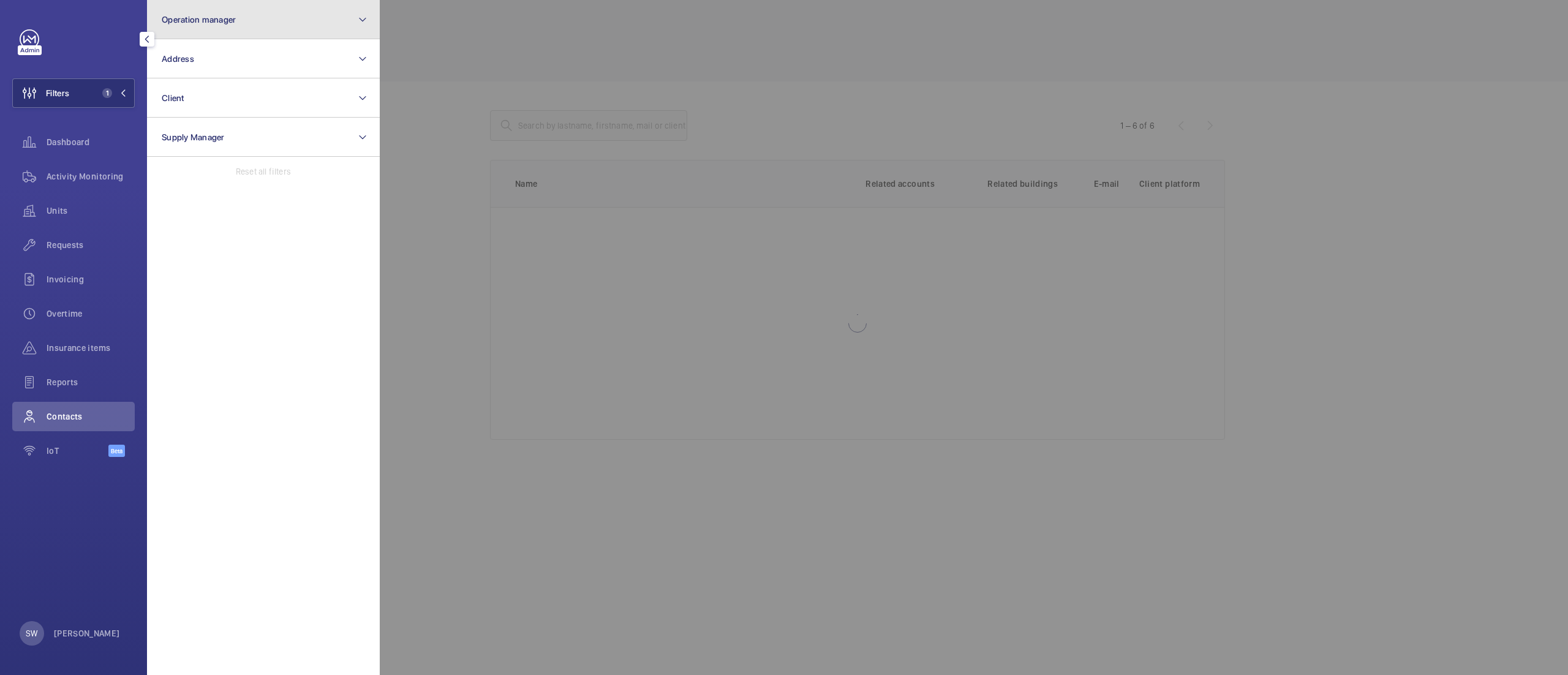
click at [253, 11] on button "Operation manager" at bounding box center [263, 19] width 233 height 39
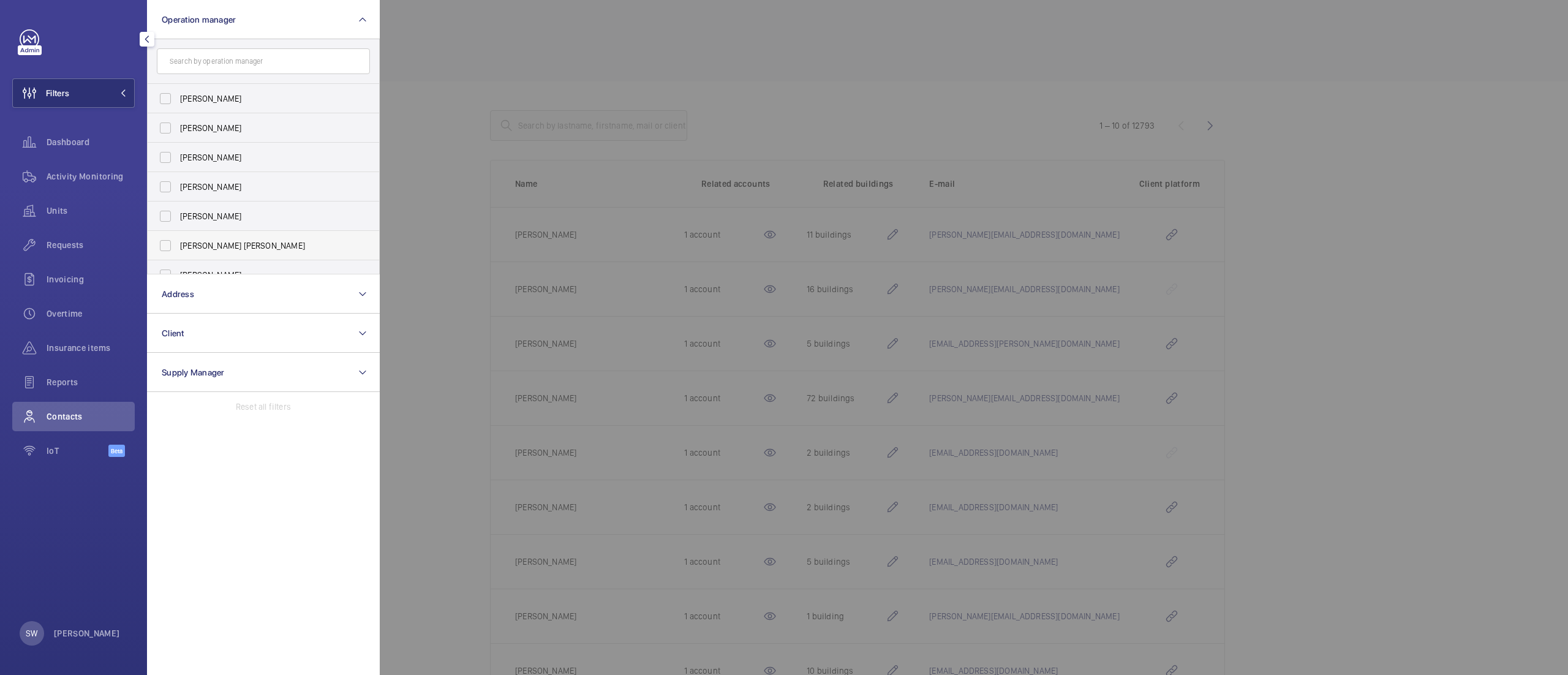
click at [226, 244] on span "[PERSON_NAME] [PERSON_NAME]" at bounding box center [264, 246] width 169 height 12
click at [178, 244] on input "[PERSON_NAME] [PERSON_NAME]" at bounding box center [166, 246] width 25 height 25
checkbox input "true"
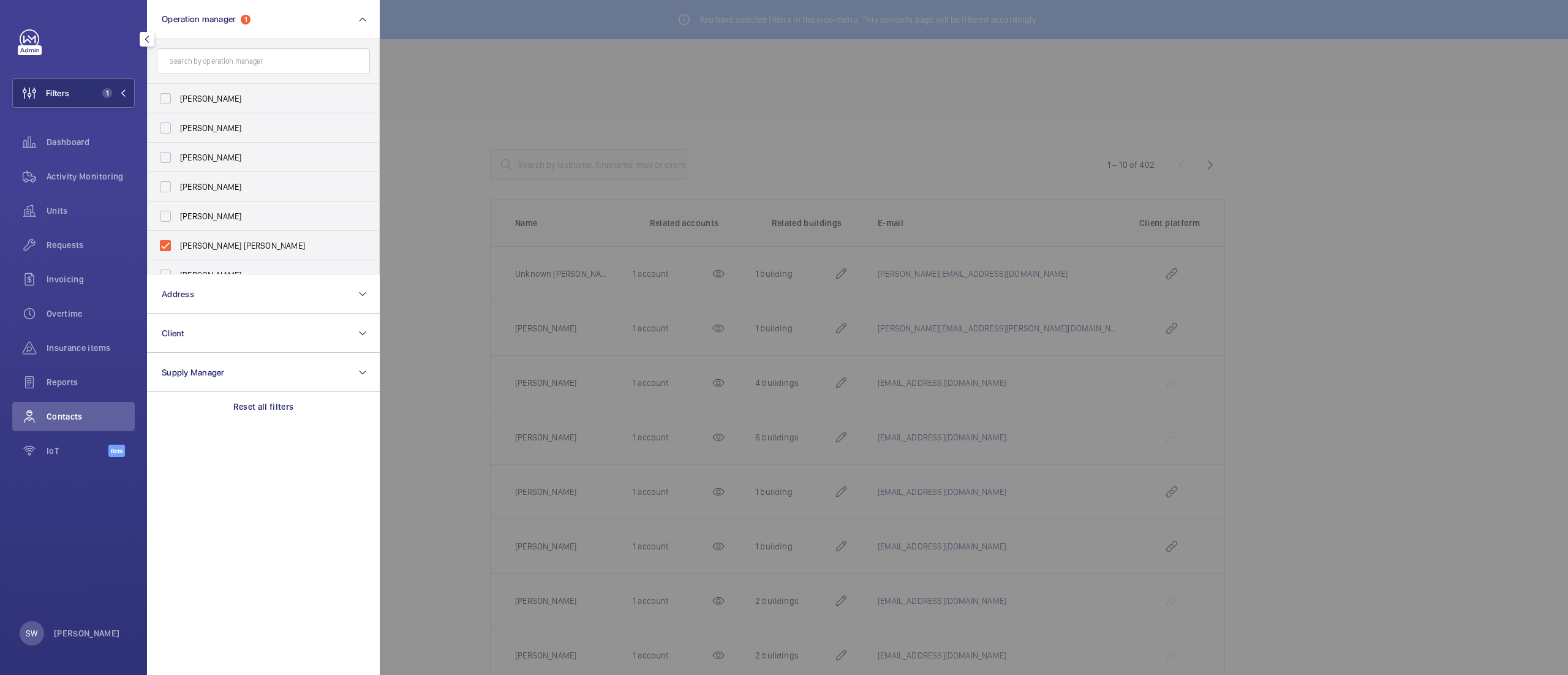
click at [598, 102] on div at bounding box center [1164, 337] width 1568 height 675
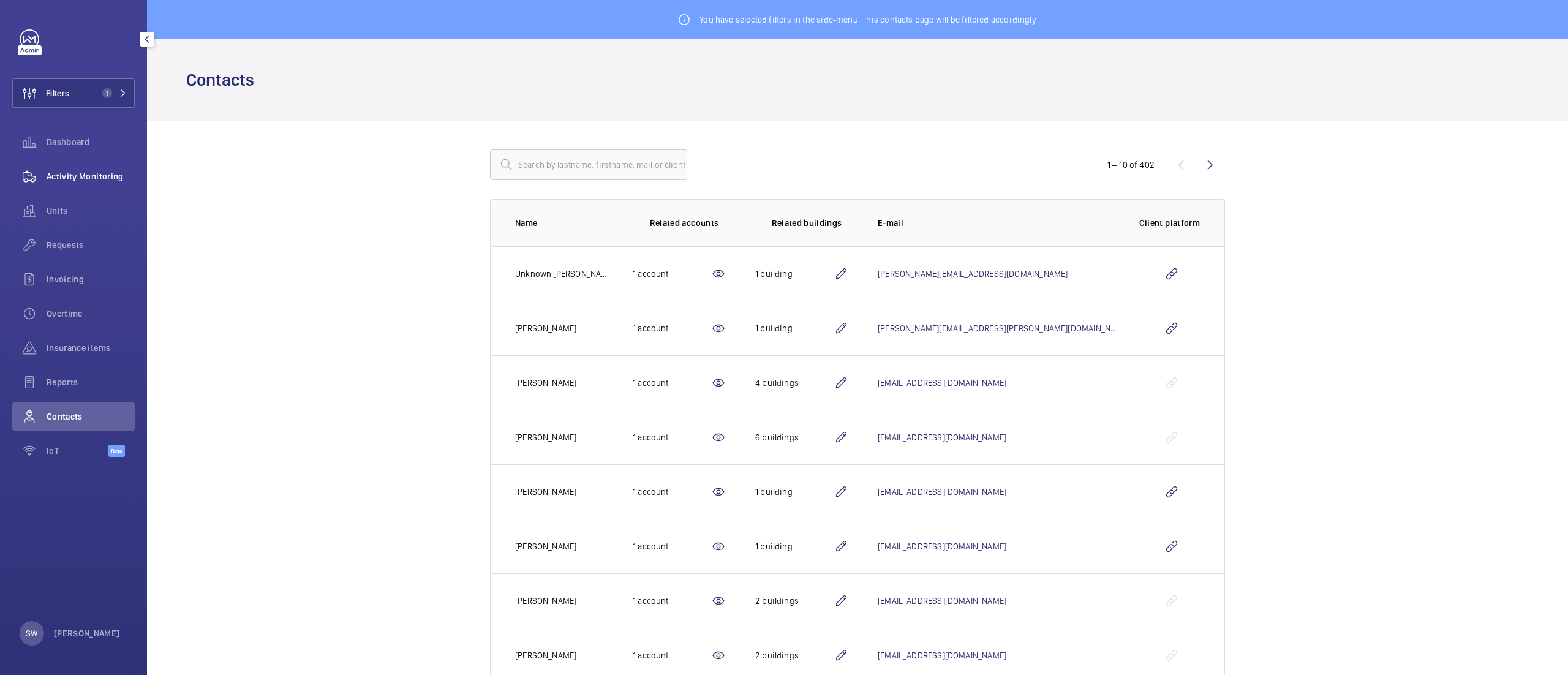
click at [71, 187] on div "Activity Monitoring" at bounding box center [73, 176] width 122 height 29
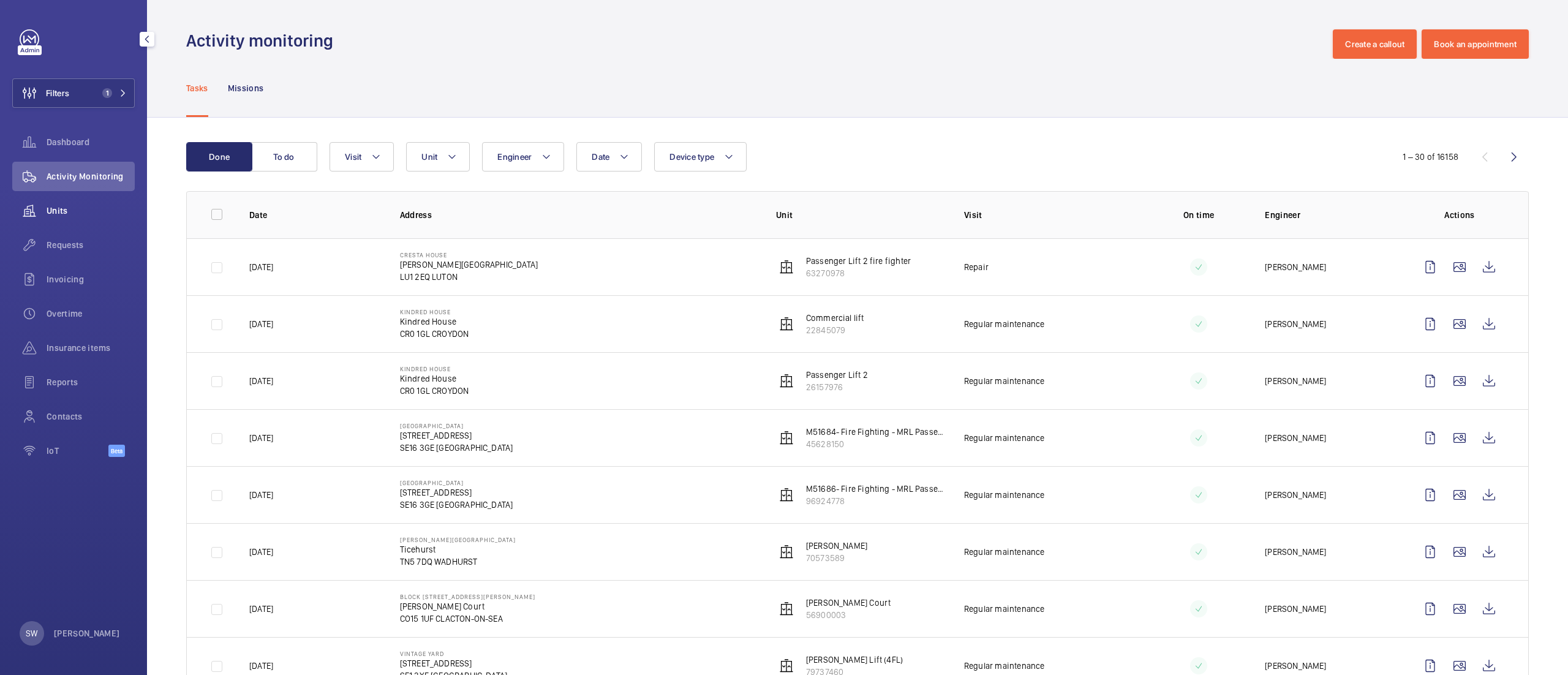
click at [85, 209] on span "Units" at bounding box center [90, 211] width 89 height 12
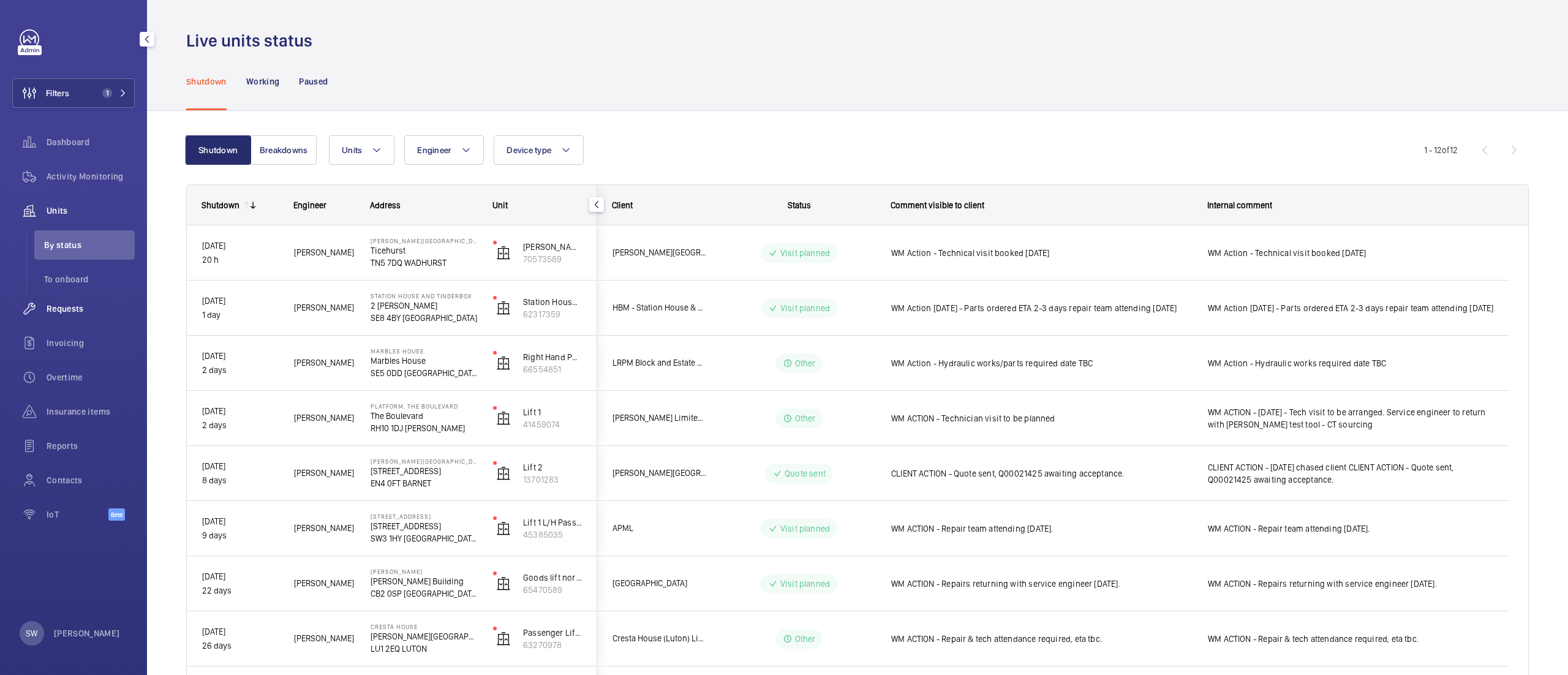
click at [100, 308] on span "Requests" at bounding box center [90, 309] width 89 height 12
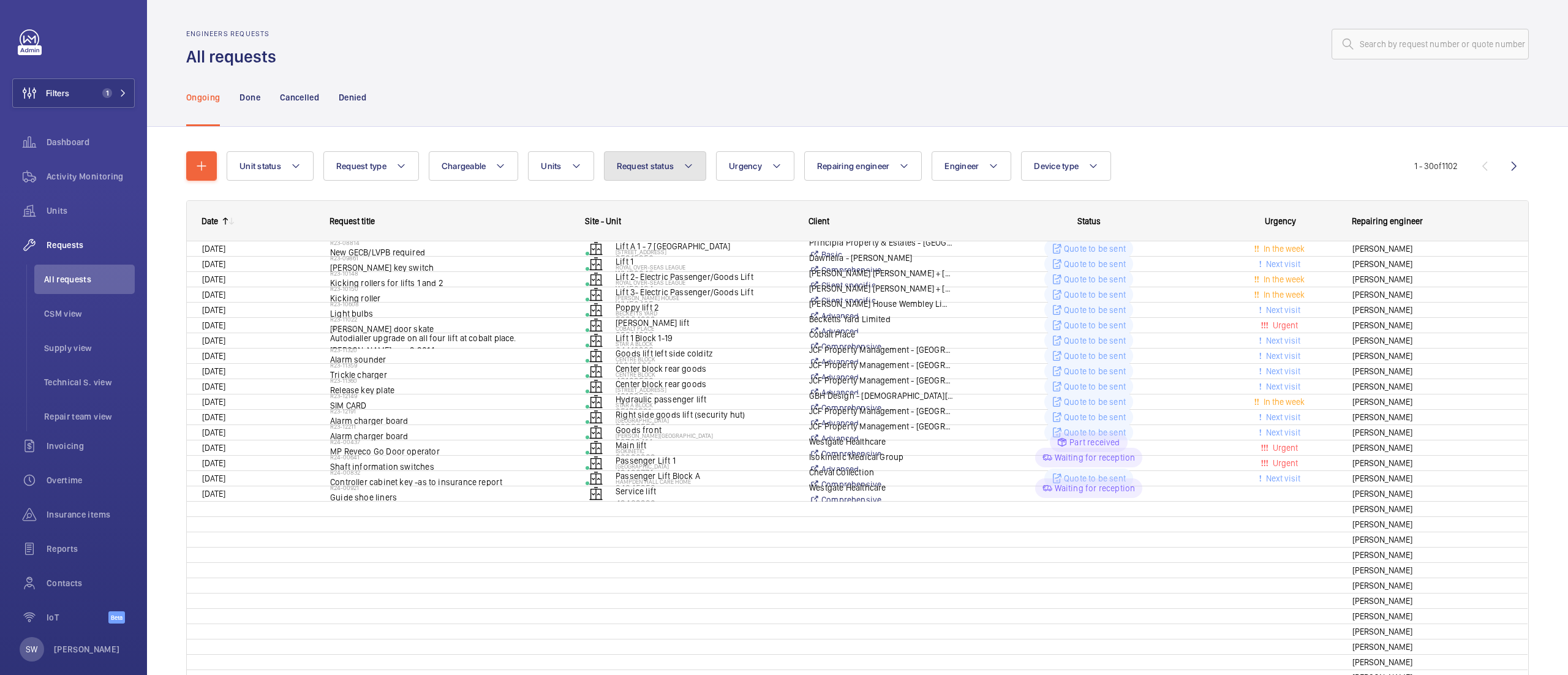
click at [677, 172] on button "Request status" at bounding box center [655, 165] width 103 height 29
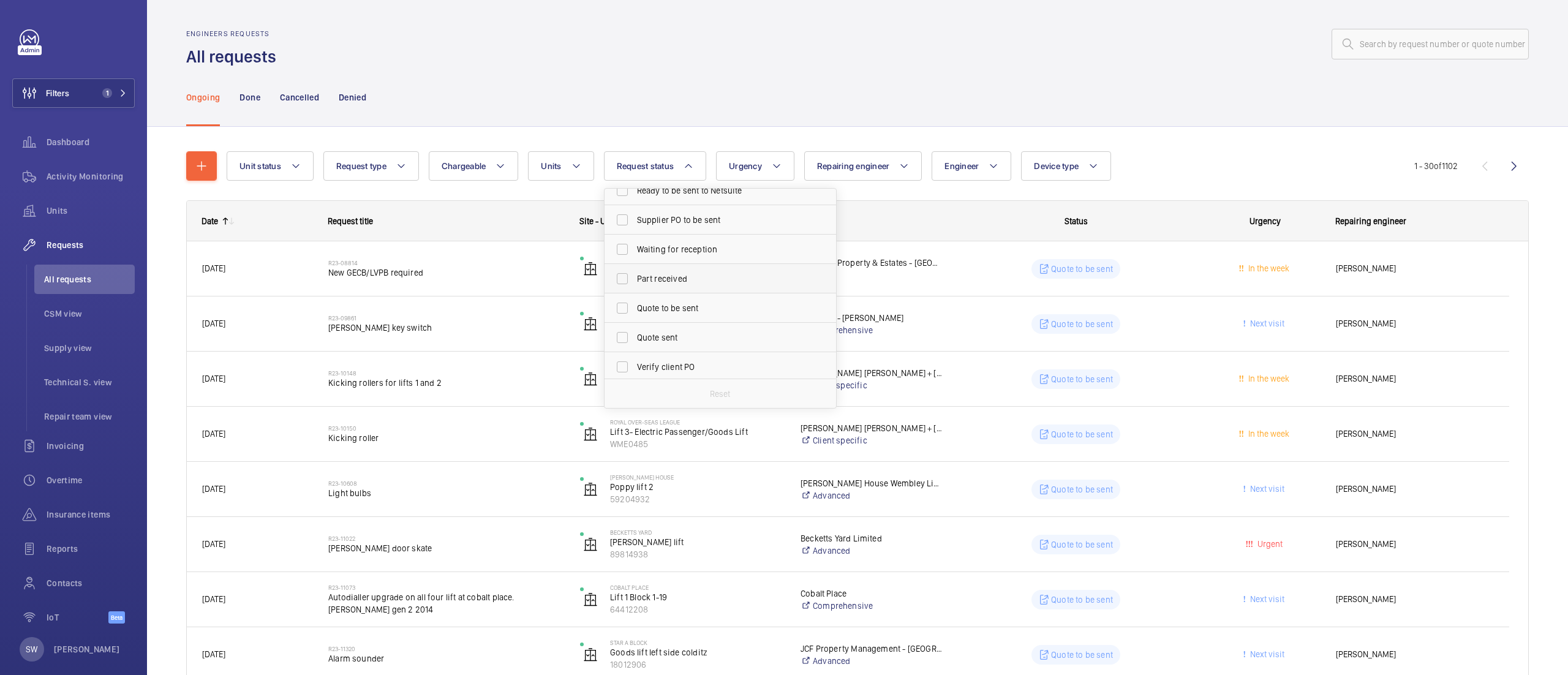
scroll to position [109, 0]
click at [691, 302] on span "Quote to be sent" at bounding box center [721, 300] width 169 height 12
click at [635, 302] on input "Quote to be sent" at bounding box center [622, 300] width 25 height 25
checkbox input "true"
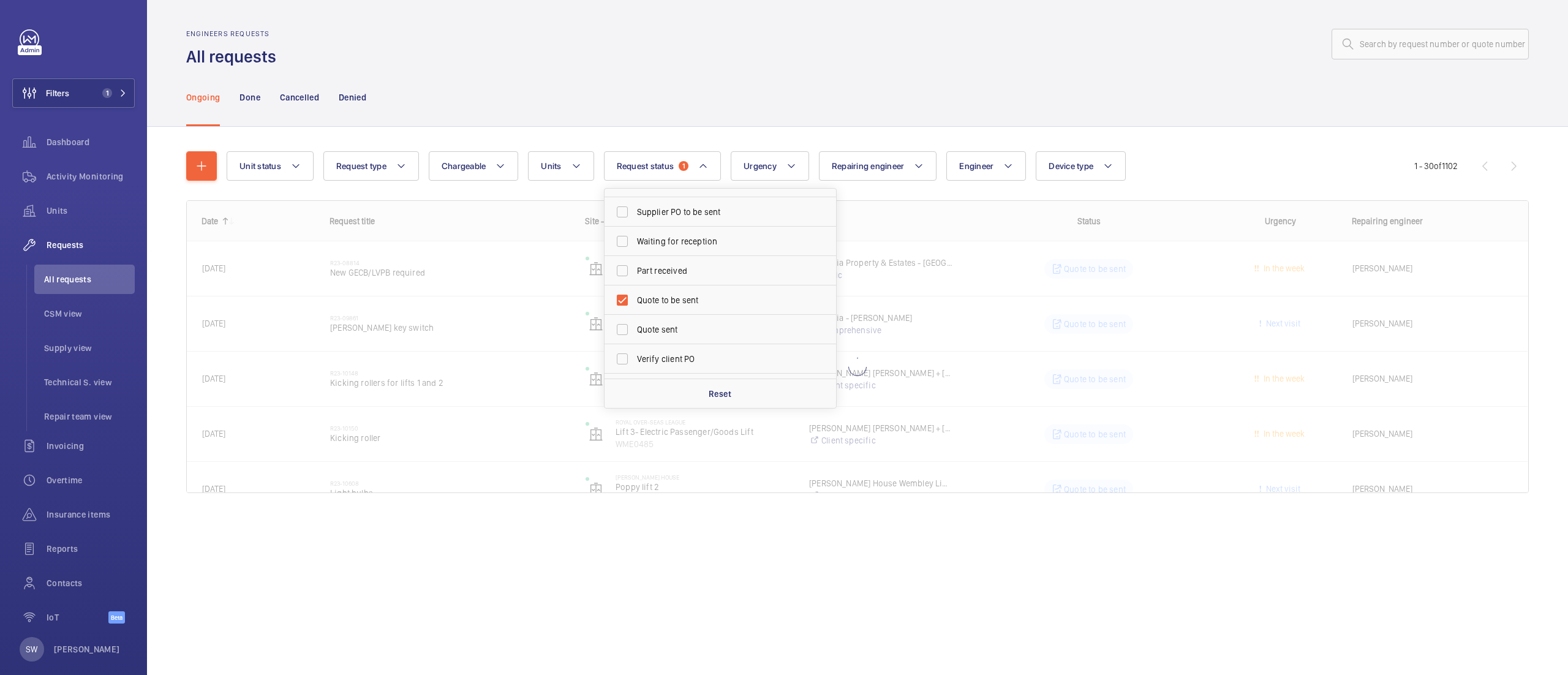
click at [786, 51] on div at bounding box center [906, 44] width 1245 height 29
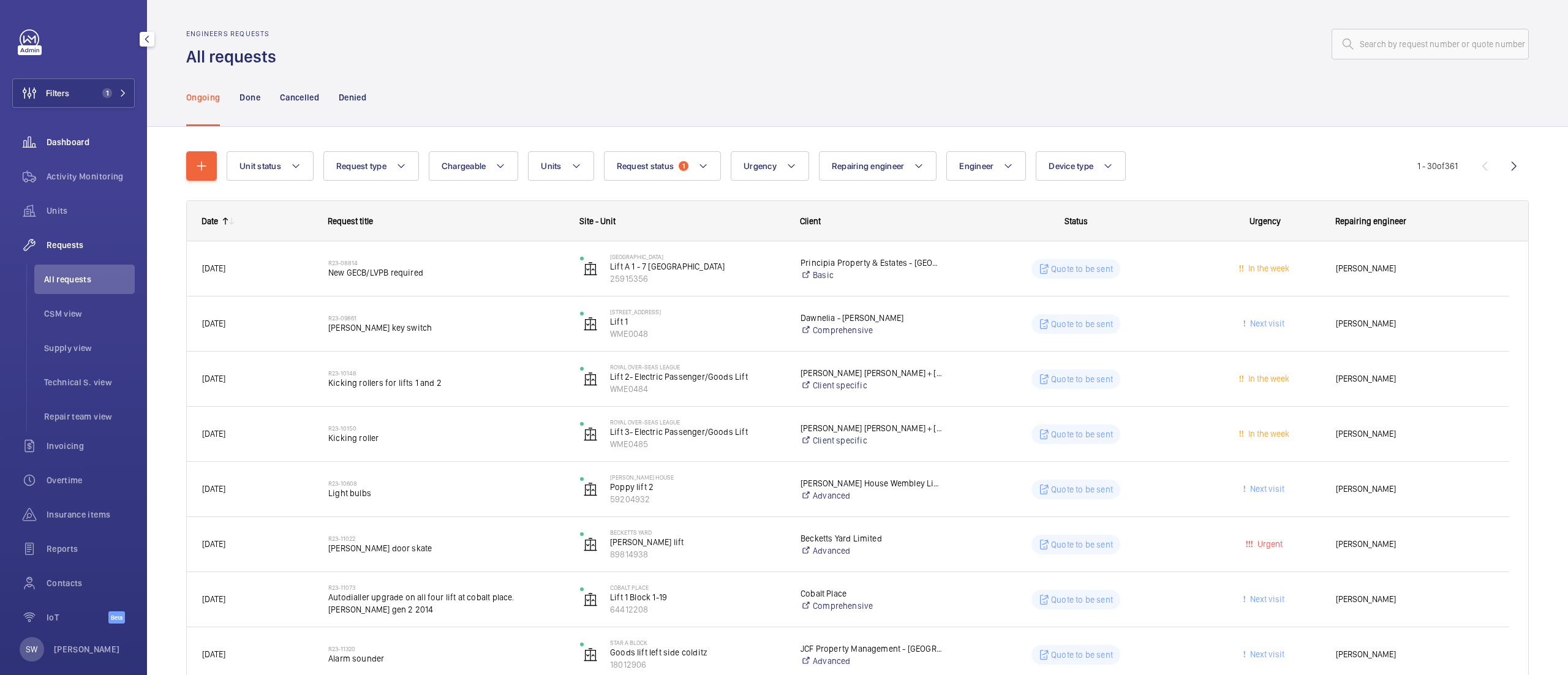
click at [69, 139] on span "Dashboard" at bounding box center [90, 142] width 89 height 12
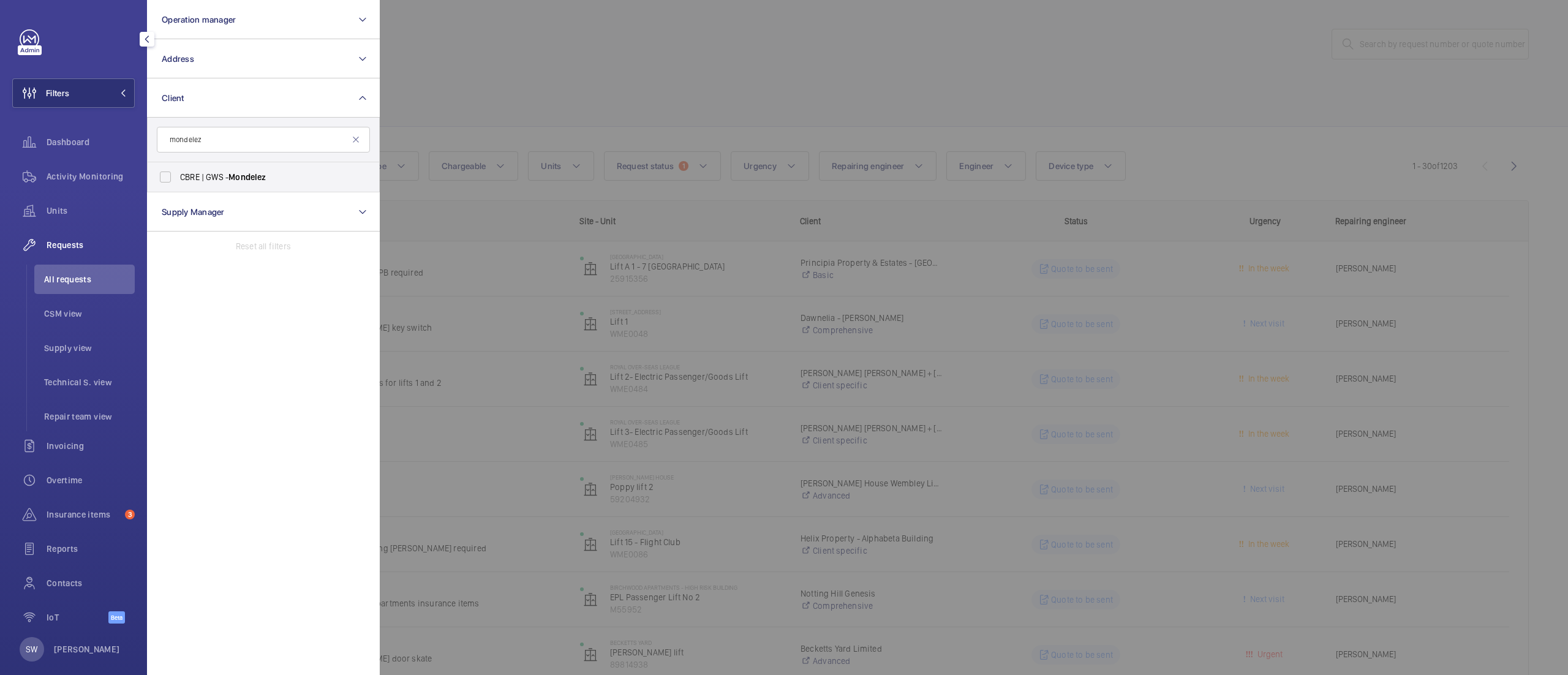
type input "mondelez"
click at [232, 172] on span "Mondelez" at bounding box center [247, 177] width 38 height 10
click at [178, 172] on input "CBRE | GWS - Mondelez" at bounding box center [166, 177] width 25 height 25
checkbox input "true"
click at [772, 58] on div at bounding box center [1164, 337] width 1568 height 675
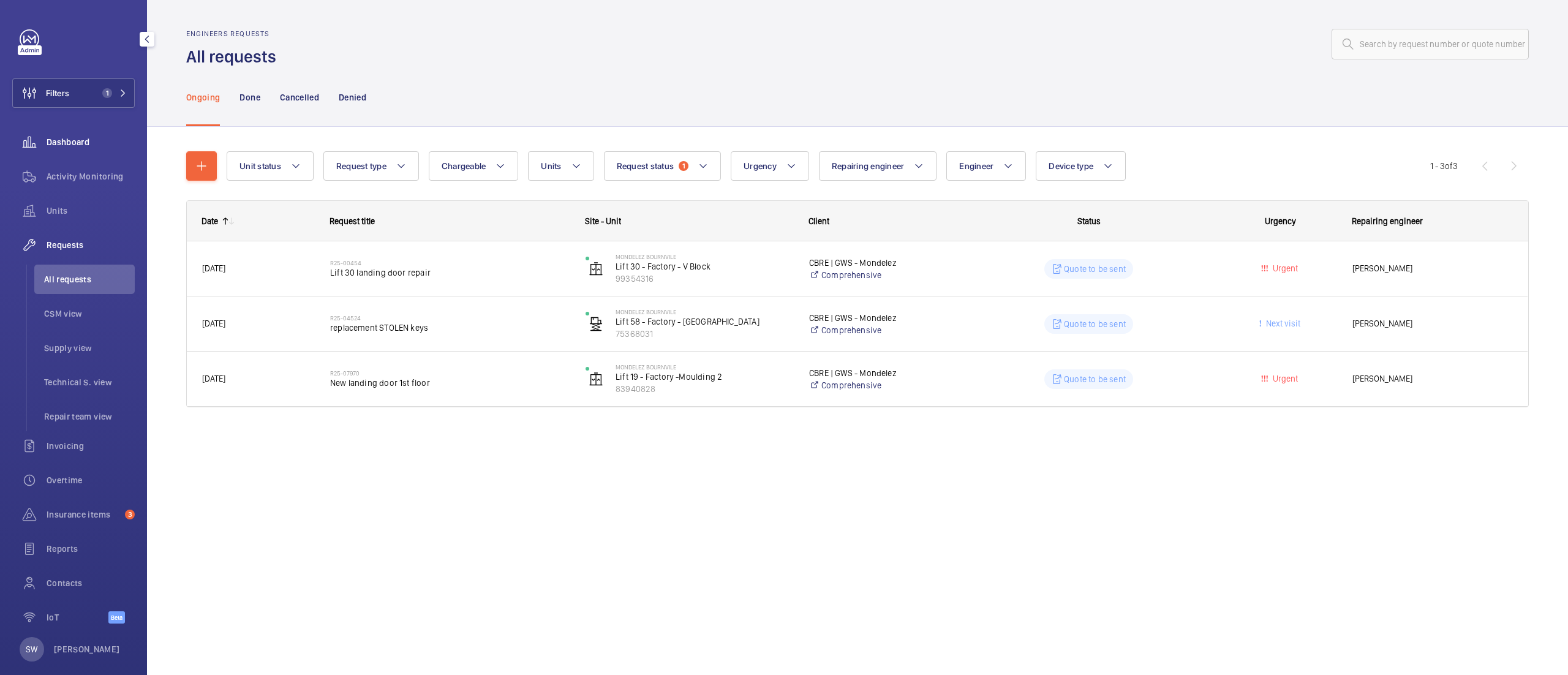
click at [82, 136] on span "Dashboard" at bounding box center [90, 142] width 89 height 12
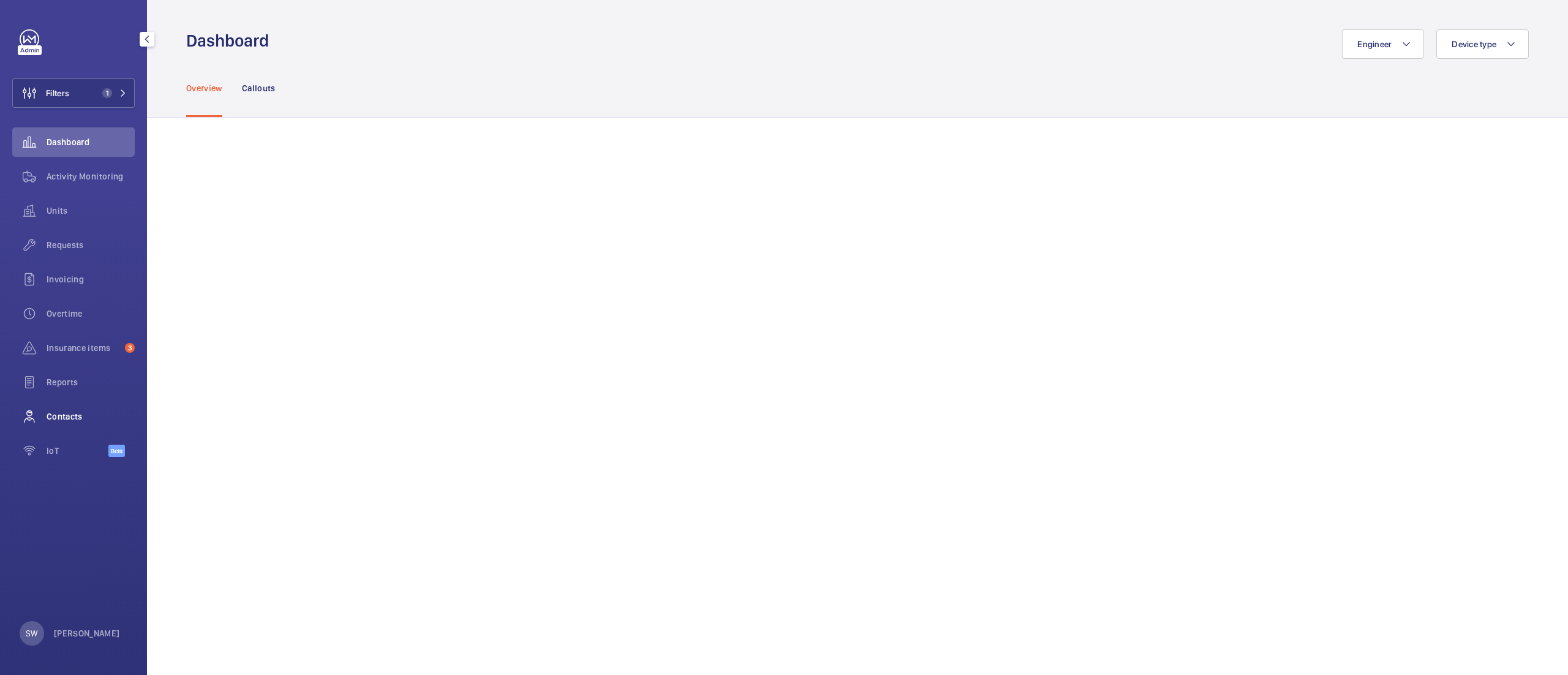
click at [81, 402] on div "Contacts" at bounding box center [73, 416] width 122 height 29
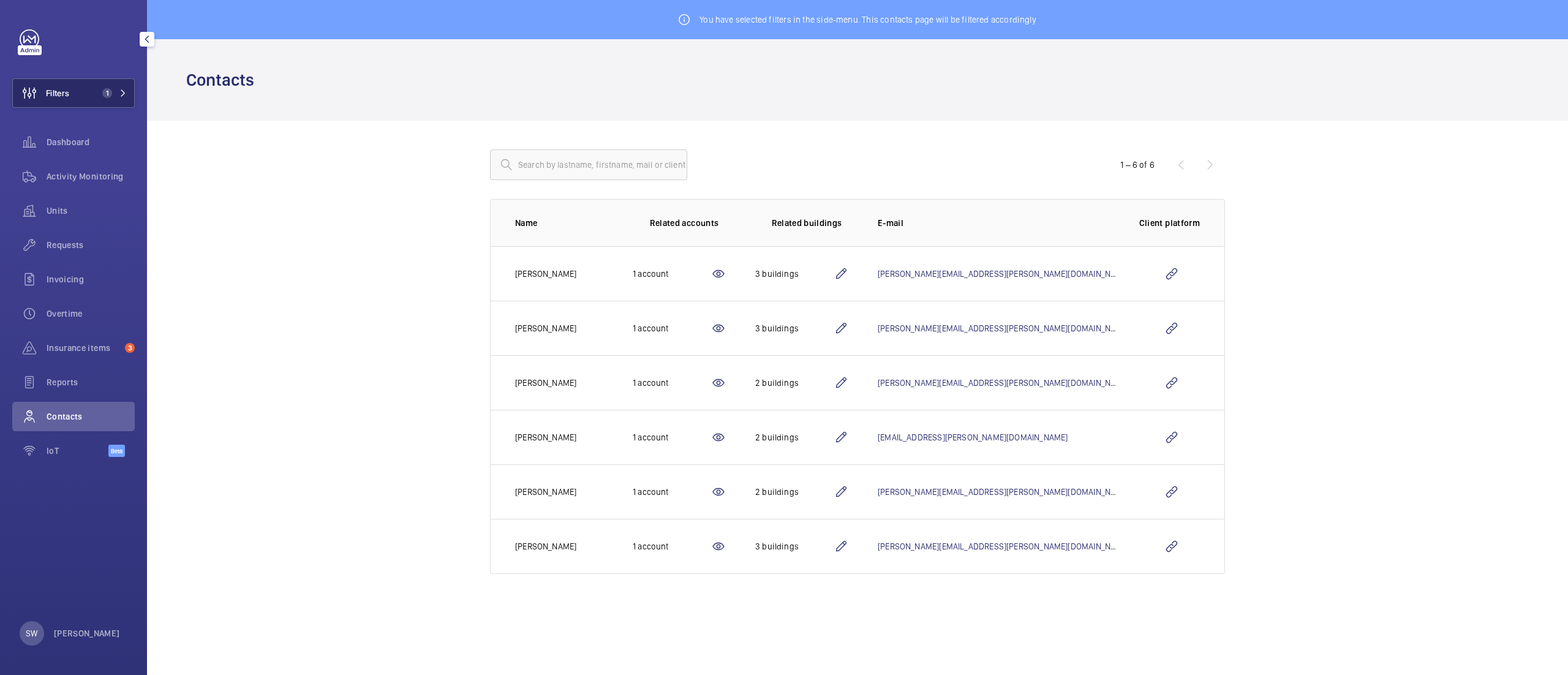
click at [109, 81] on button "Filters 1" at bounding box center [73, 93] width 122 height 29
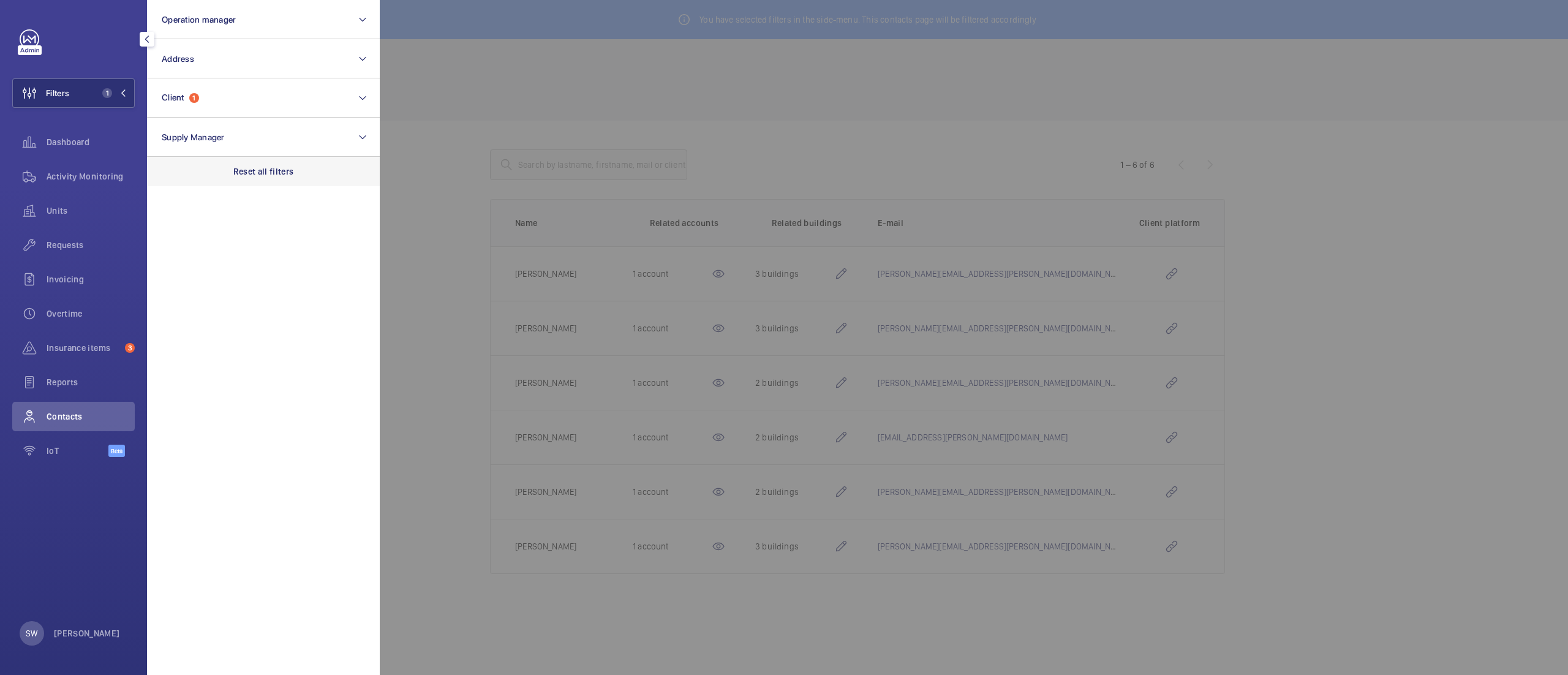
click at [283, 178] on div "Reset all filters" at bounding box center [263, 172] width 233 height 29
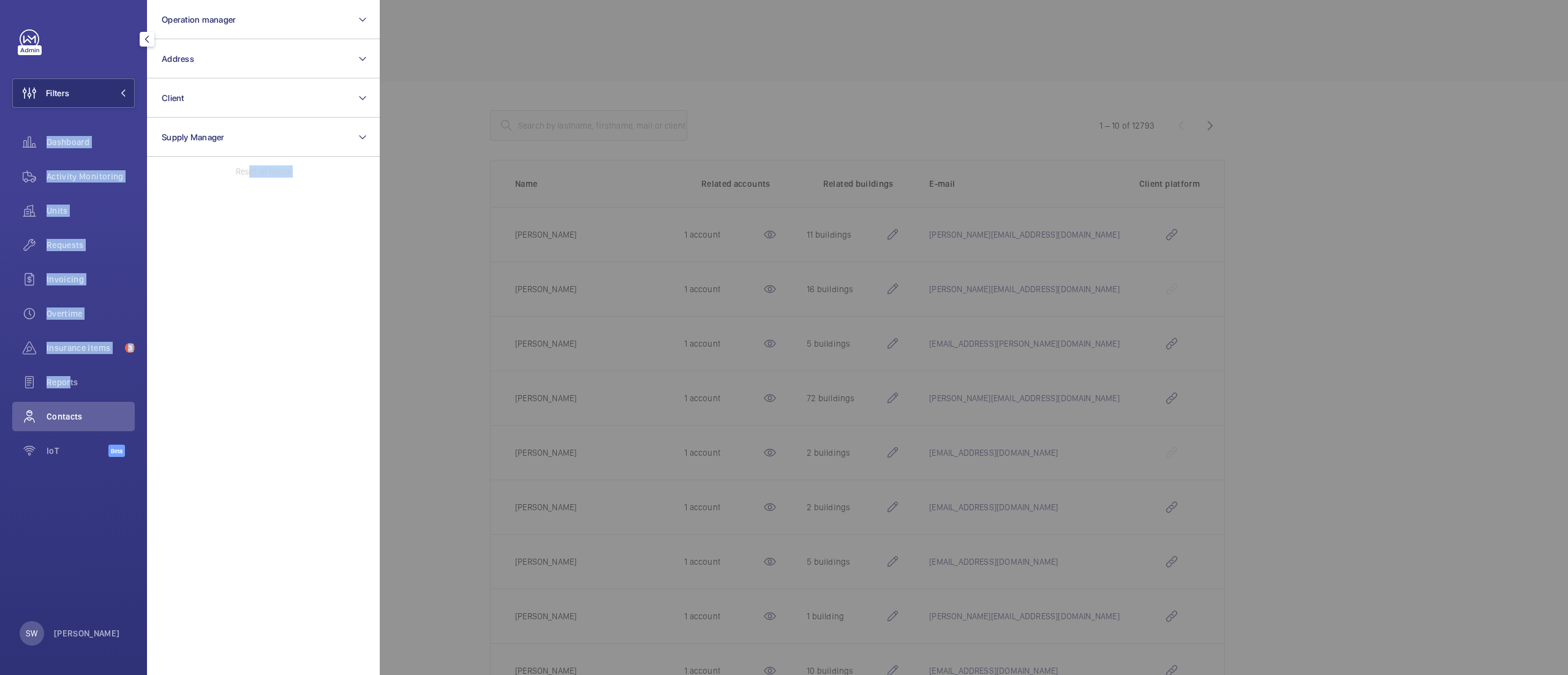
drag, startPoint x: 65, startPoint y: 374, endPoint x: 248, endPoint y: 385, distance: 183.3
click at [135, 385] on div "Filters Operation manager Address Client Supply Manager Reset all filters Dashb…" at bounding box center [73, 249] width 122 height 441
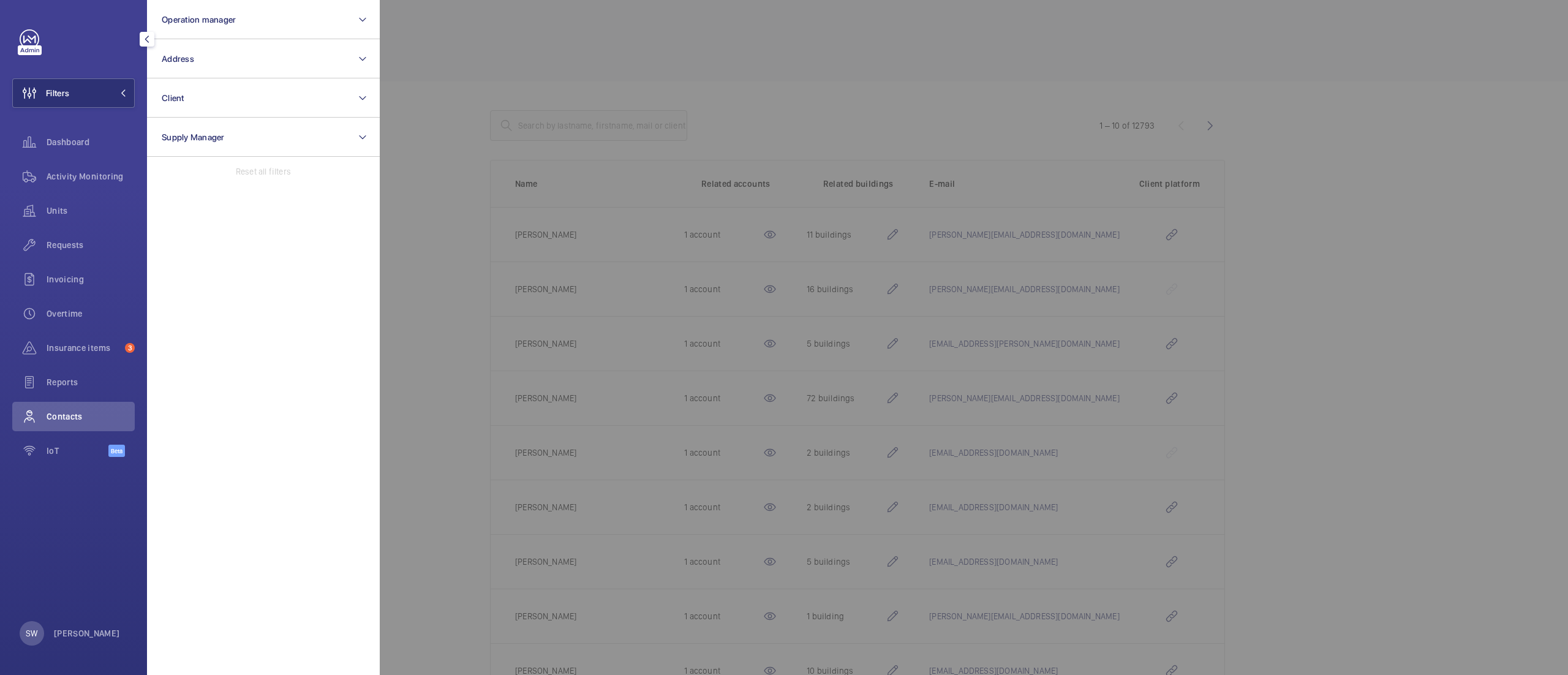
click at [246, 385] on section "Operation manager Address Client Supply Manager Reset all filters" at bounding box center [263, 337] width 233 height 675
click at [243, 8] on button "Operation manager" at bounding box center [263, 19] width 233 height 39
type input "[PERSON_NAME]"
click at [241, 99] on span "[PERSON_NAME]" at bounding box center [273, 99] width 65 height 10
click at [178, 99] on input "[PERSON_NAME] [PERSON_NAME]" at bounding box center [166, 99] width 25 height 25
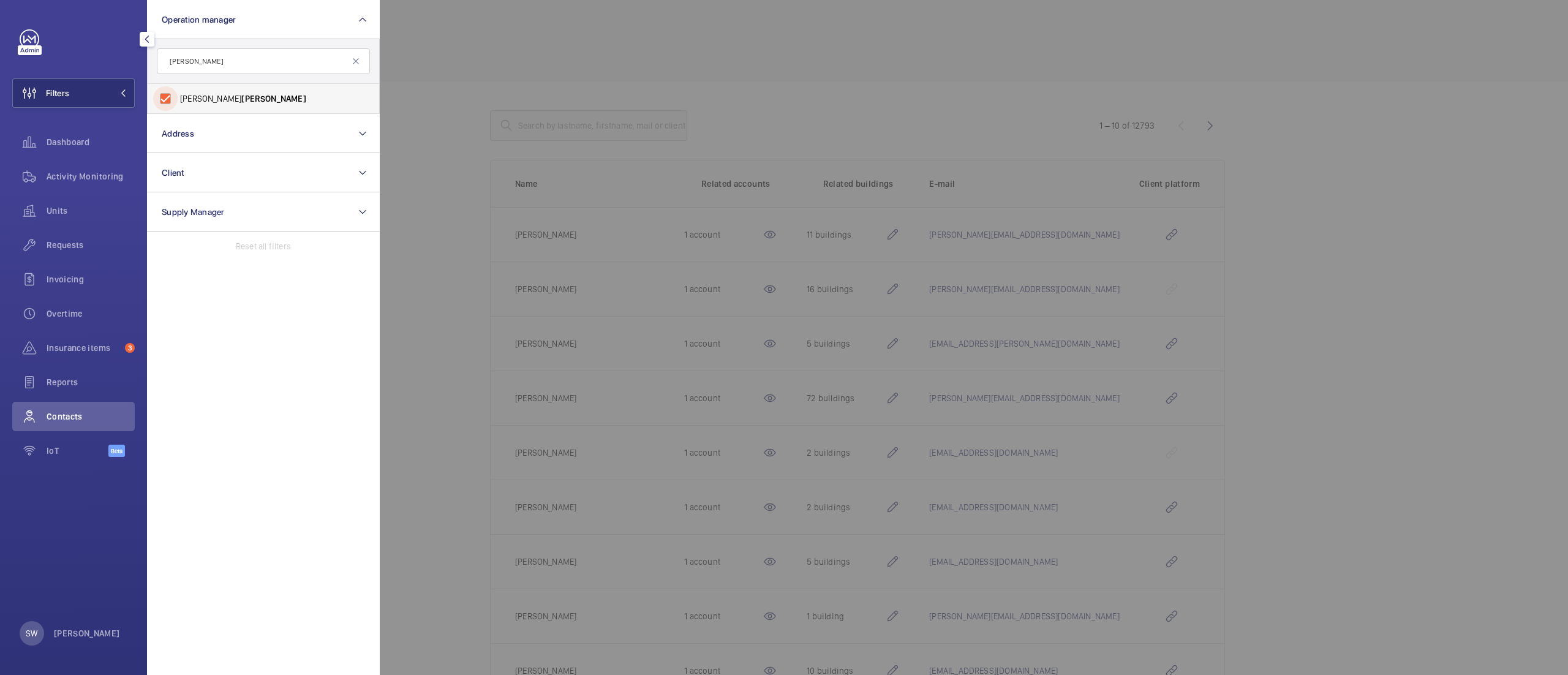
checkbox input "true"
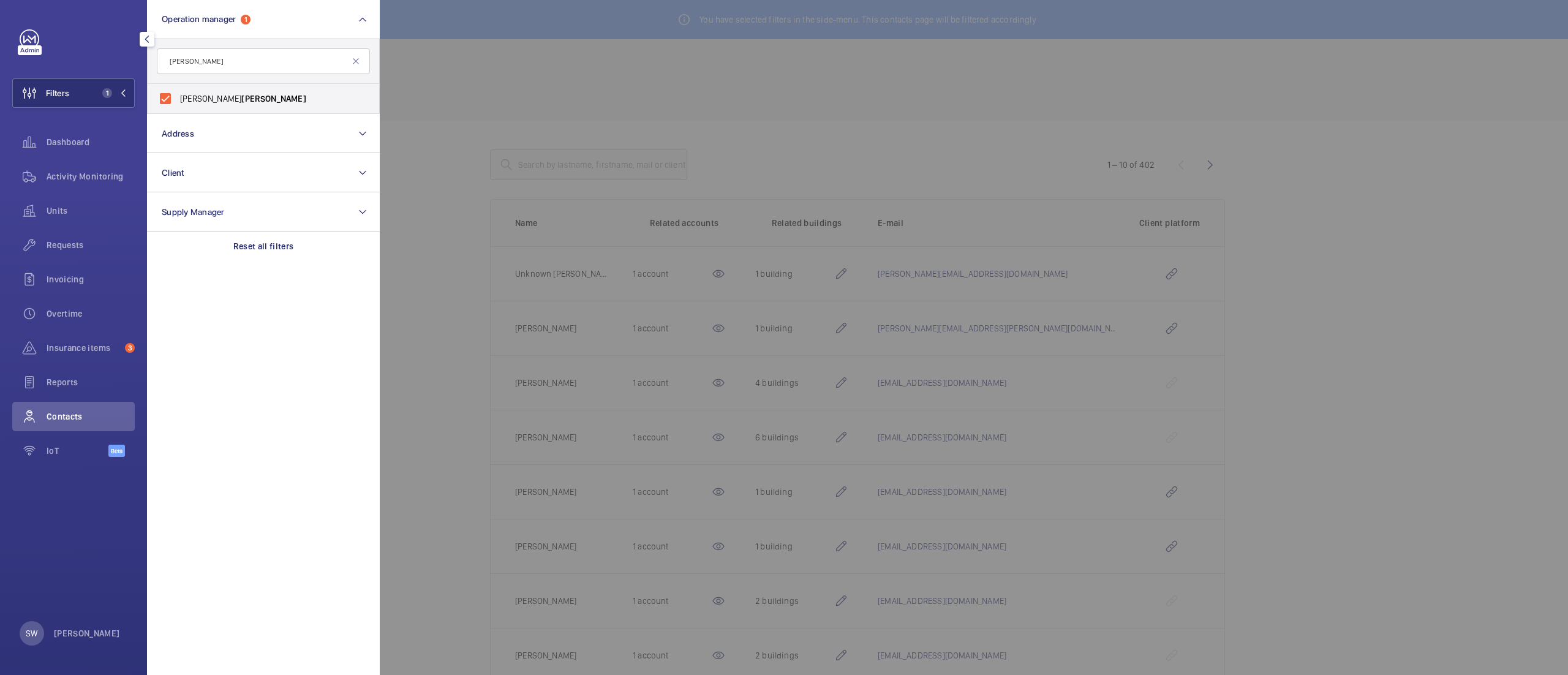
click at [726, 85] on div at bounding box center [1164, 337] width 1568 height 675
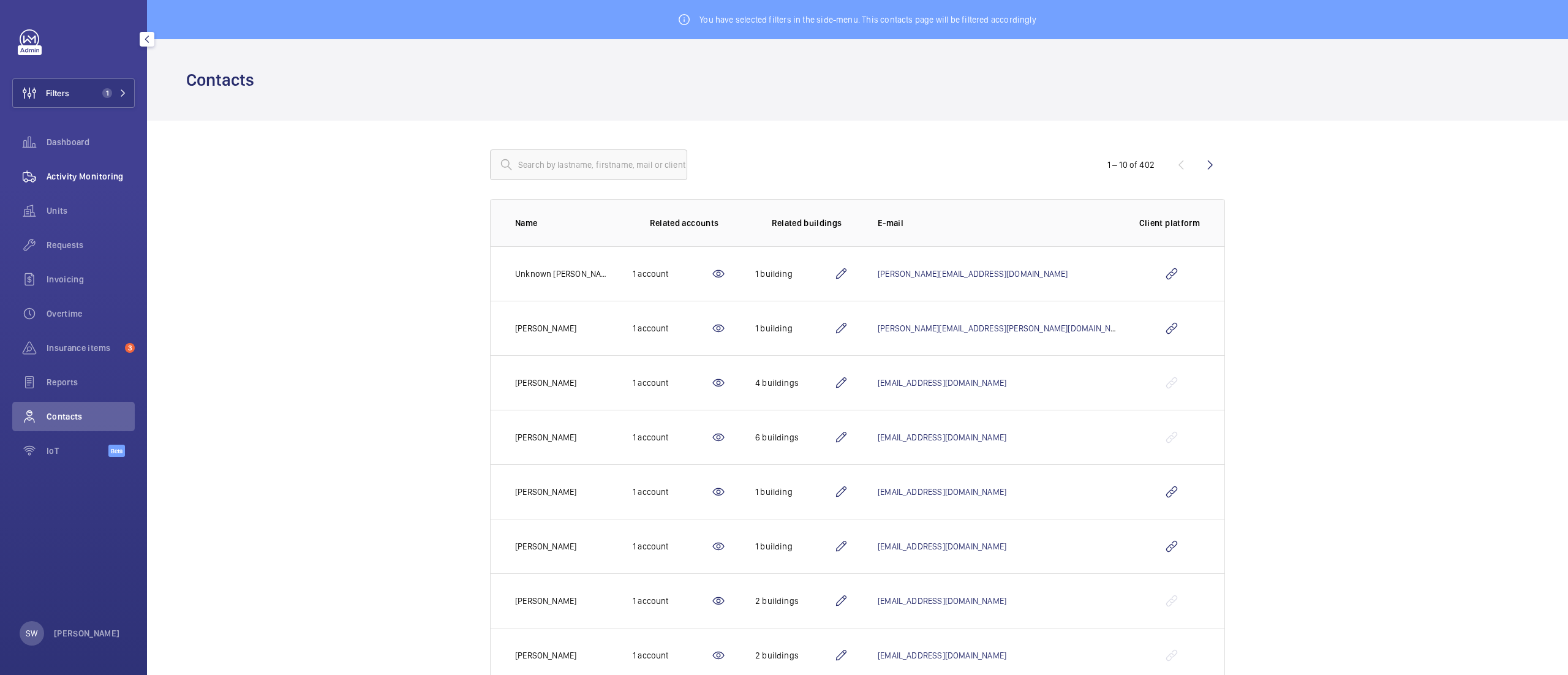
click at [55, 181] on span "Activity Monitoring" at bounding box center [90, 176] width 89 height 12
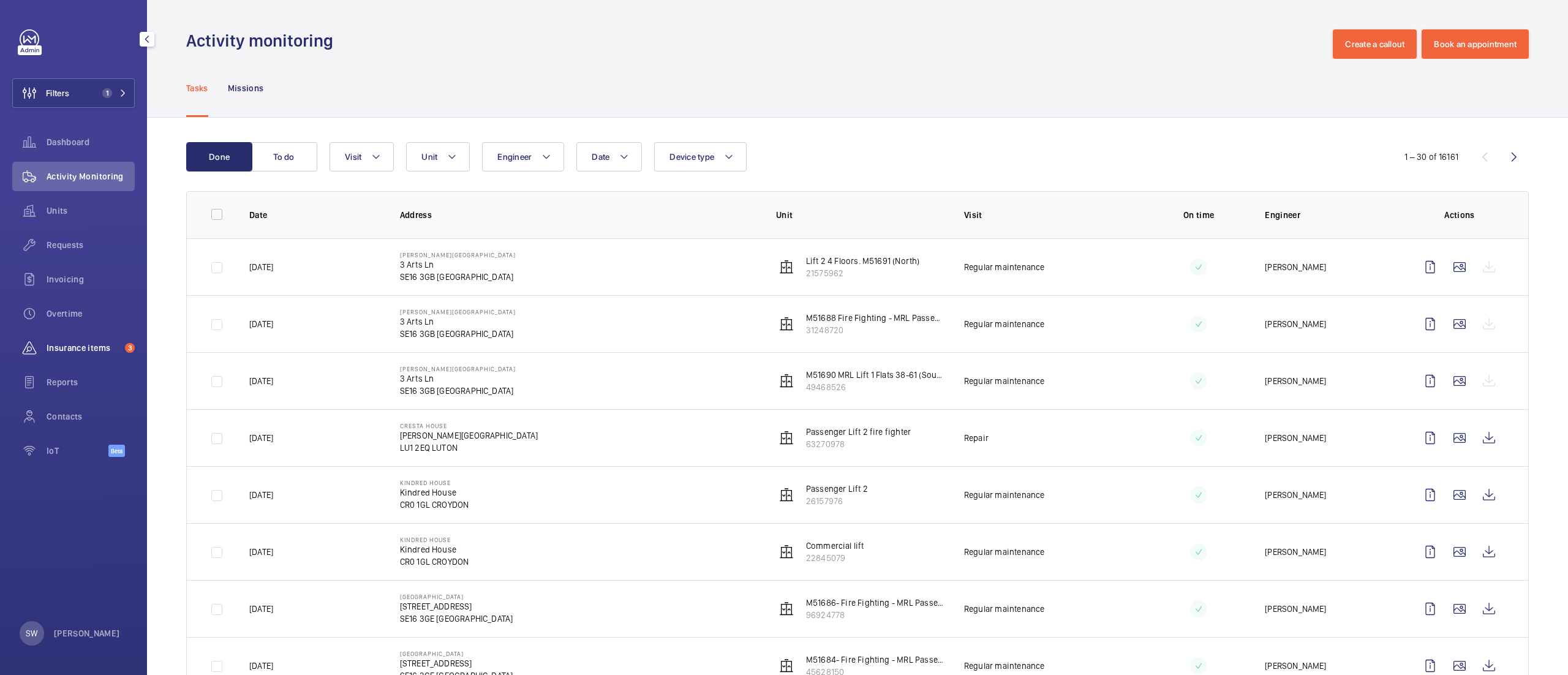
click at [72, 352] on div "Insurance items 3" at bounding box center [73, 348] width 122 height 29
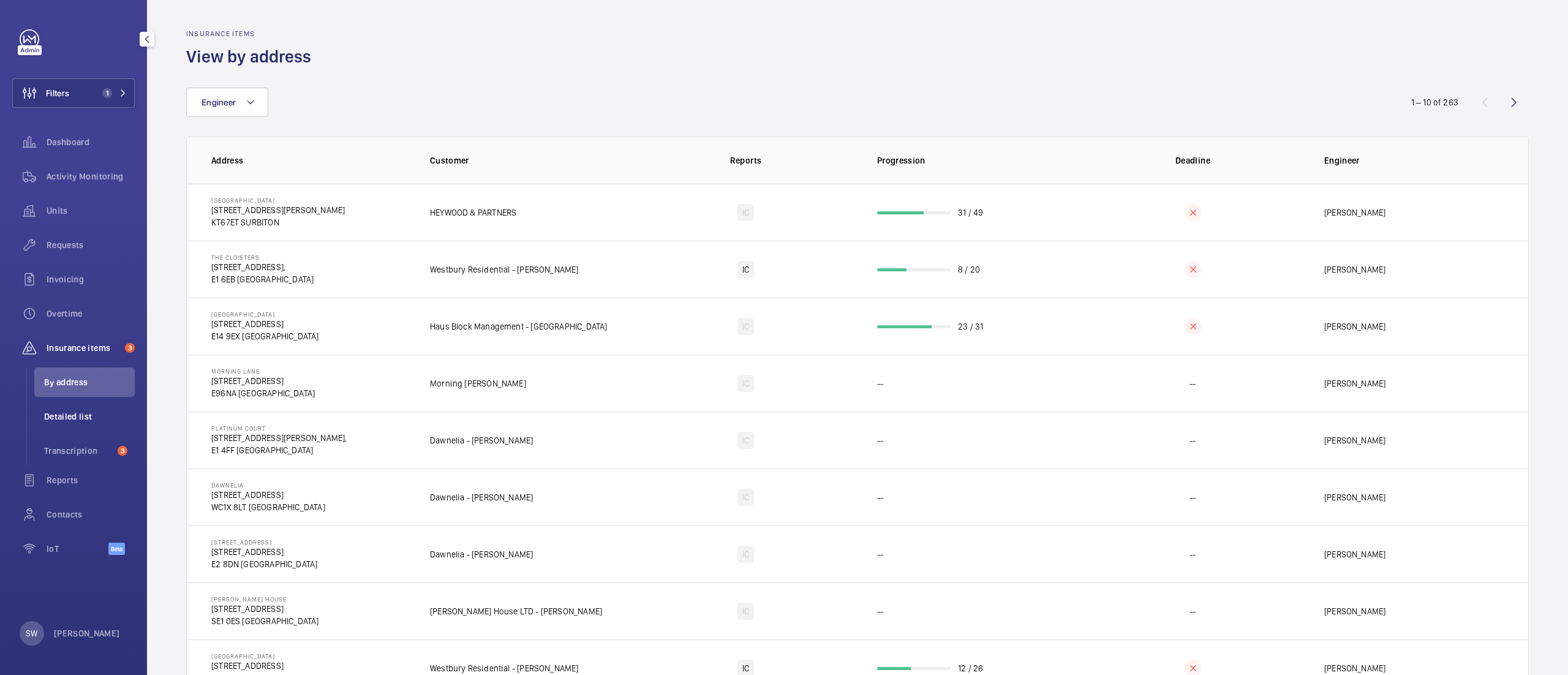
drag, startPoint x: 89, startPoint y: 409, endPoint x: 98, endPoint y: 409, distance: 9.0
click at [92, 409] on li "Detailed list" at bounding box center [85, 416] width 100 height 29
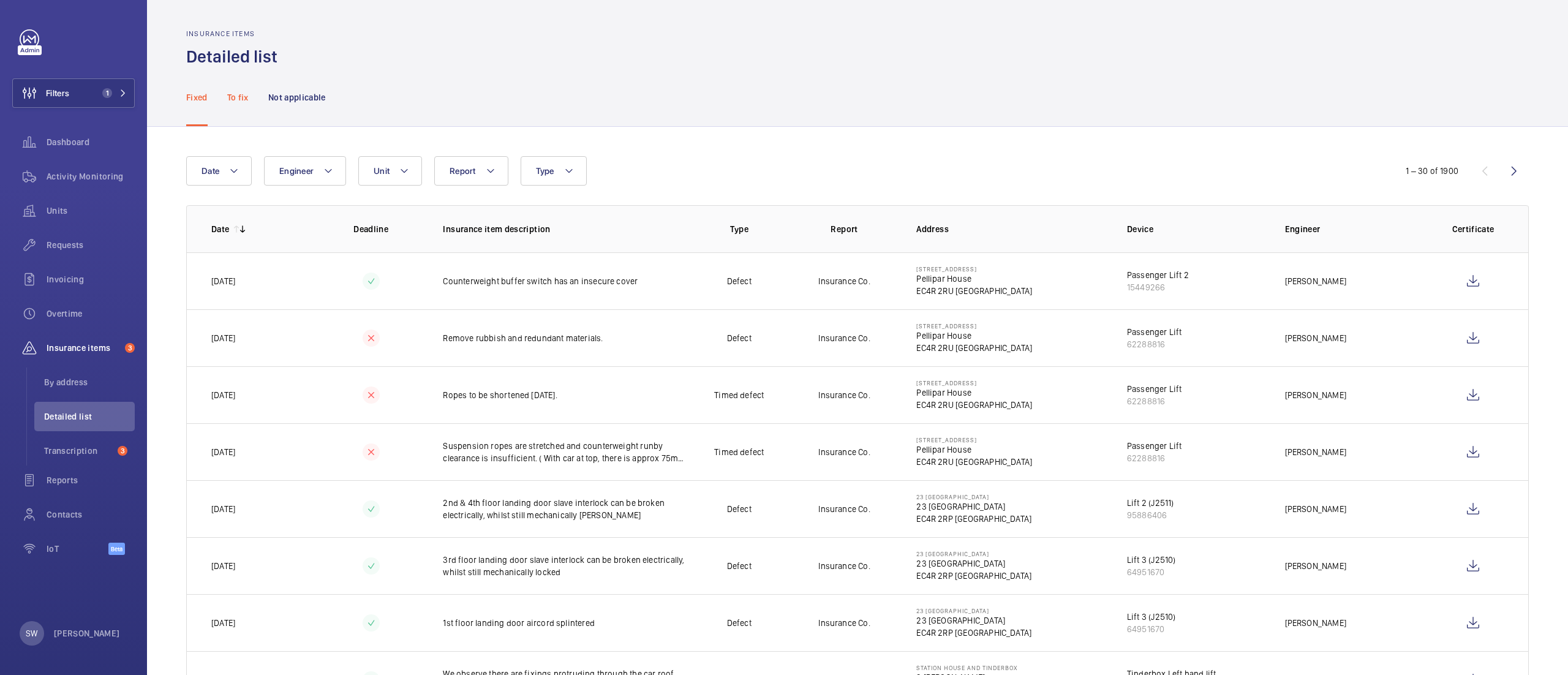
click at [240, 97] on p "To fix" at bounding box center [238, 98] width 22 height 12
